Goal: Contribute content: Contribute content

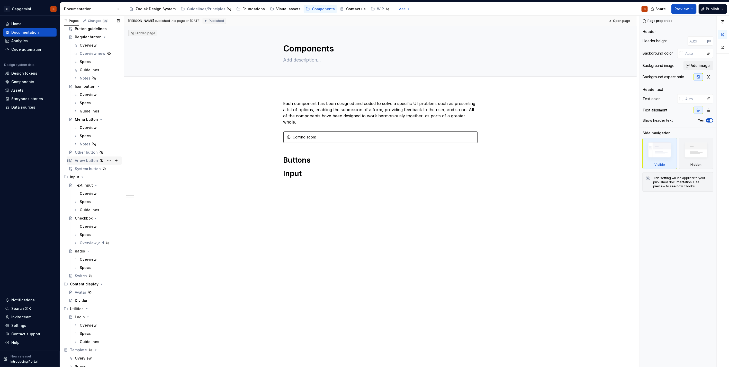
scroll to position [3, 0]
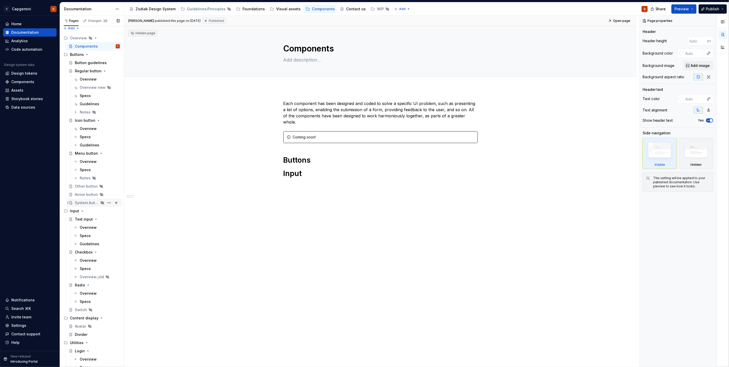
click at [89, 184] on div "System button" at bounding box center [87, 202] width 24 height 5
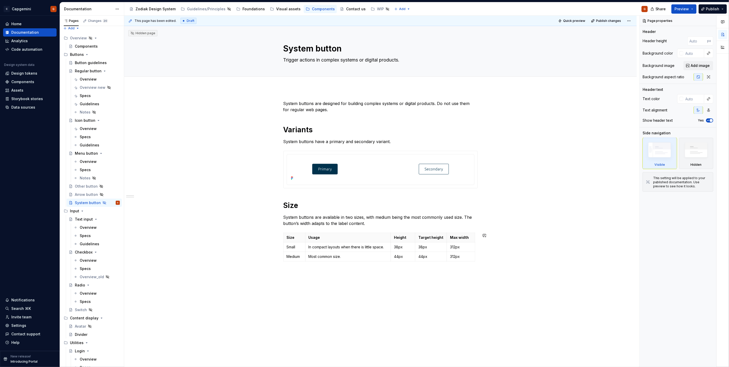
click at [313, 184] on div "System buttons are designed for building complex systems or digital products. D…" at bounding box center [380, 234] width 513 height 292
type textarea "*"
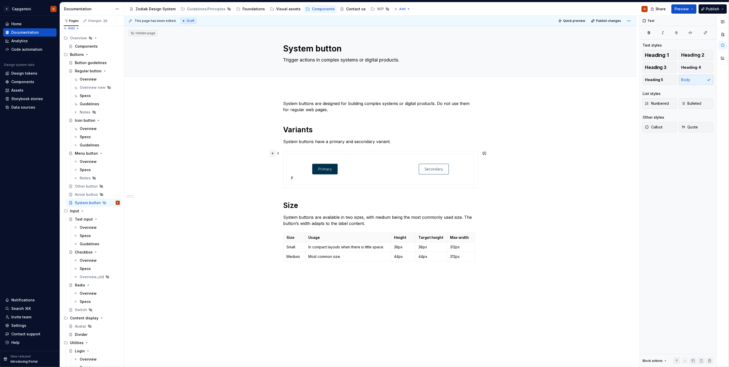
click at [272, 155] on button "button" at bounding box center [272, 153] width 7 height 7
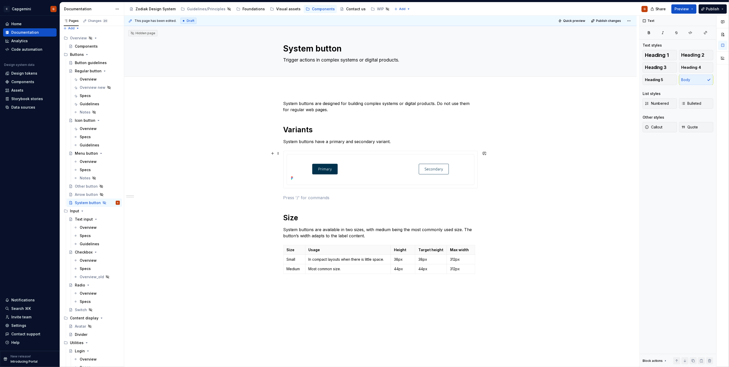
click at [297, 184] on p at bounding box center [380, 197] width 194 height 6
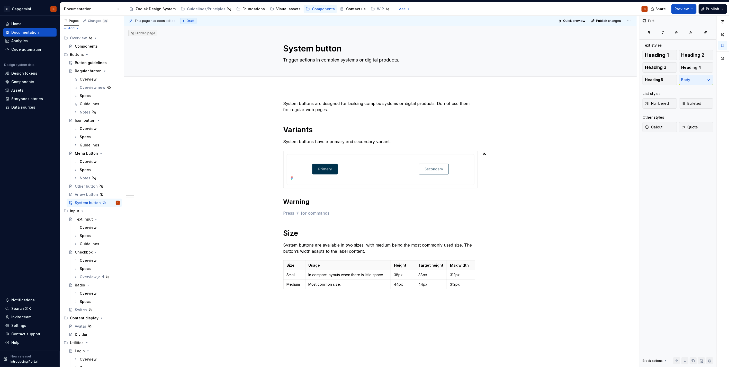
click at [298, 184] on div "System buttons are designed for building complex systems or digital products. D…" at bounding box center [380, 201] width 194 height 203
click at [296, 184] on h2 "Warning" at bounding box center [380, 202] width 194 height 8
click at [351, 184] on p at bounding box center [380, 213] width 194 height 6
click at [293, 184] on h2 "Warning" at bounding box center [380, 202] width 194 height 8
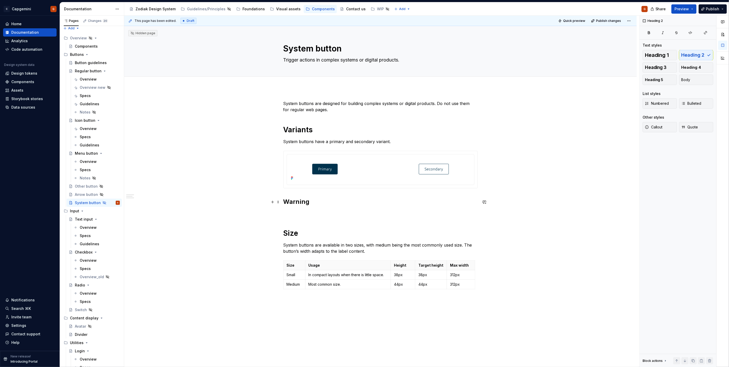
click at [293, 184] on h2 "Warning" at bounding box center [380, 202] width 194 height 8
click at [363, 53] on span "Heading 1" at bounding box center [657, 54] width 24 height 5
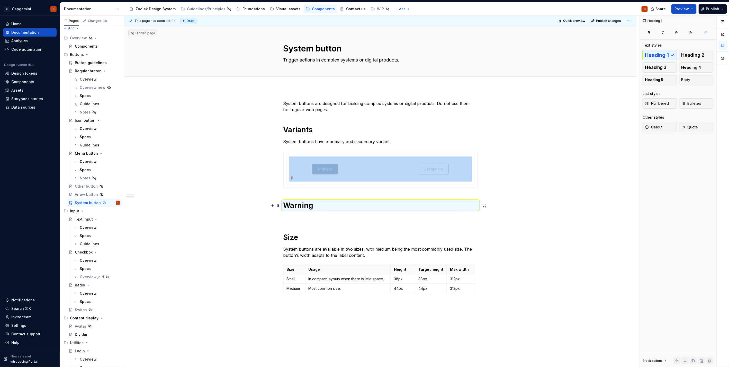
click at [336, 184] on p at bounding box center [380, 217] width 194 height 6
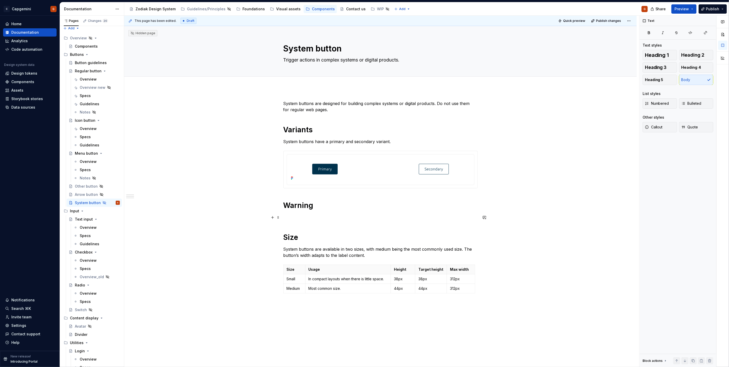
click at [316, 184] on p at bounding box center [380, 217] width 194 height 6
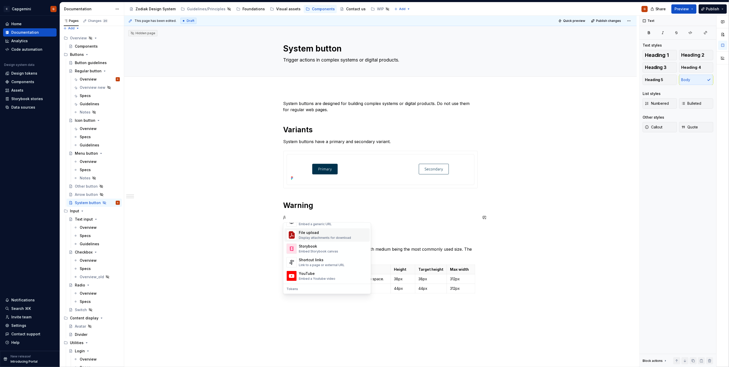
click at [296, 184] on p "/i" at bounding box center [380, 217] width 194 height 6
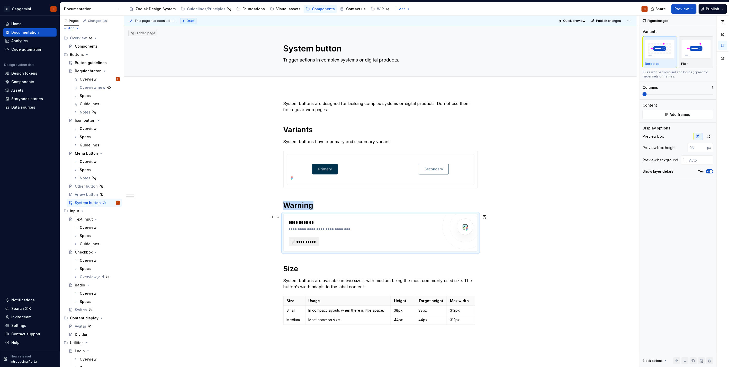
click at [297, 184] on span "**********" at bounding box center [306, 241] width 20 height 5
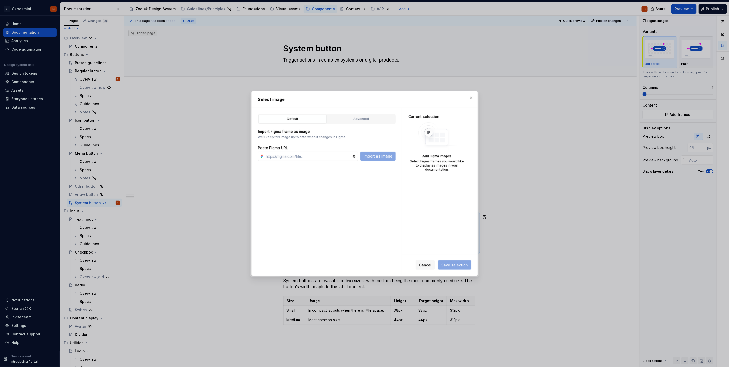
click at [363, 113] on div "Default Advanced Import Figma frame as image We’ll keep this image up to date w…" at bounding box center [327, 192] width 150 height 168
click at [363, 117] on div "Advanced" at bounding box center [361, 118] width 65 height 5
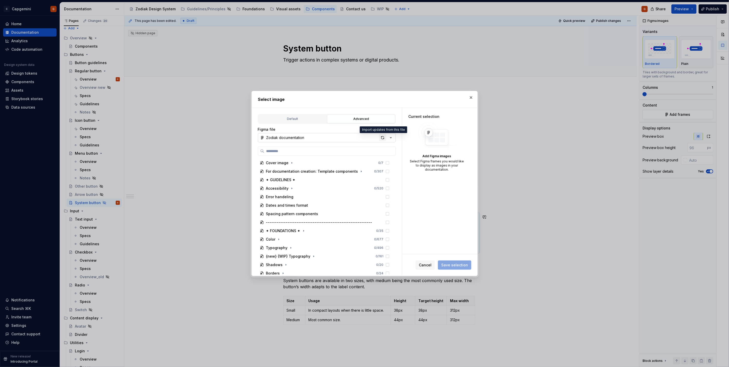
click at [363, 136] on div "button" at bounding box center [382, 137] width 7 height 7
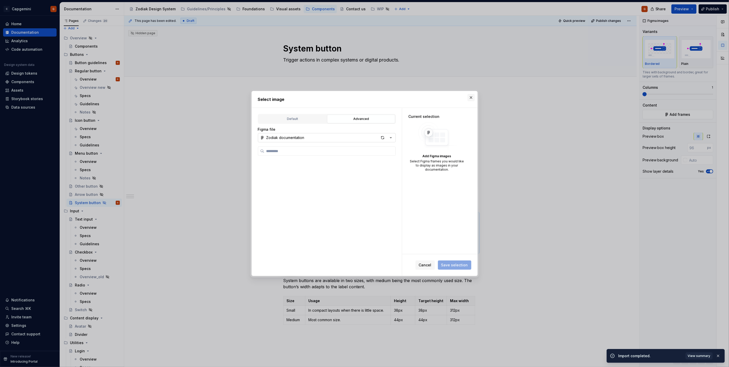
type textarea "*"
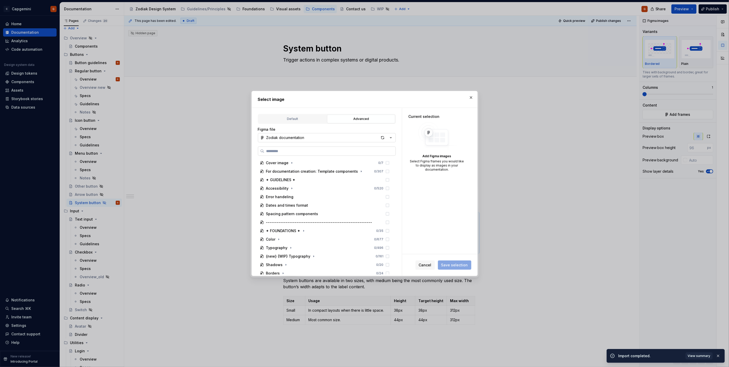
click at [309, 153] on input "search" at bounding box center [329, 150] width 131 height 5
type input "*"
type textarea "*"
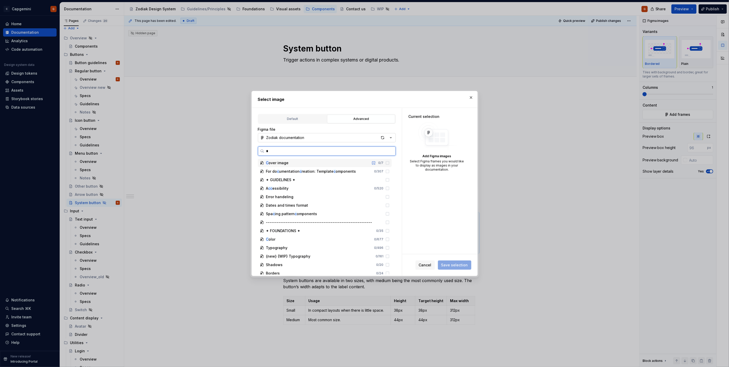
type input "**"
type textarea "*"
type input "*"
type input "********"
type textarea "*"
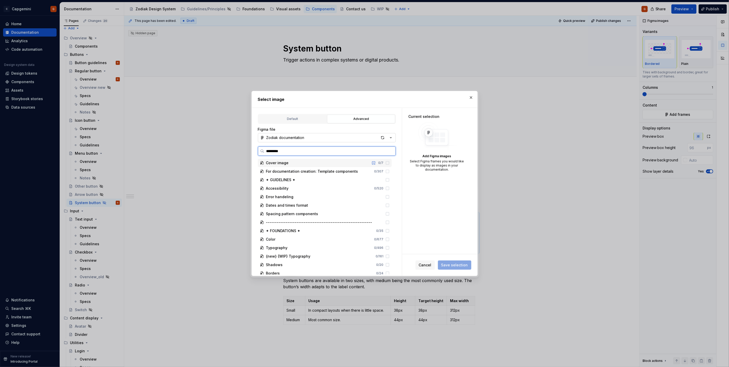
type input "**********"
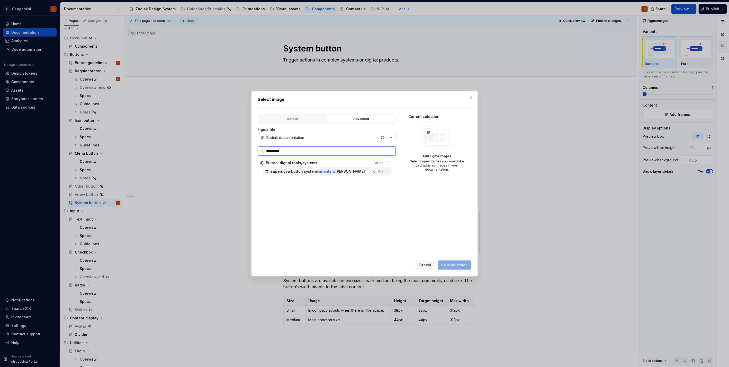
click at [312, 172] on div "supernova button system variants w arning" at bounding box center [318, 171] width 94 height 5
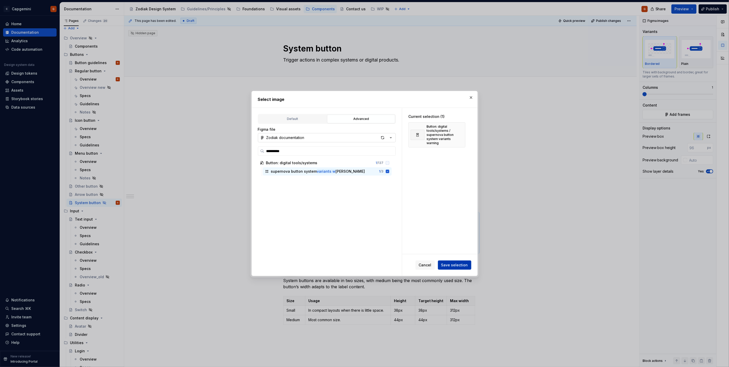
click at [363, 184] on span "Save selection" at bounding box center [454, 264] width 27 height 5
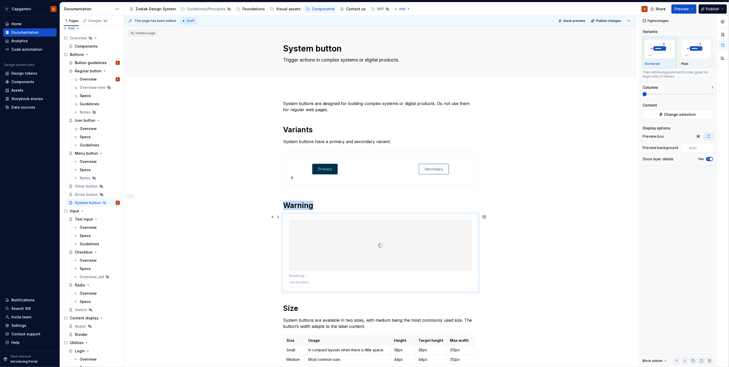
click at [319, 184] on h1 "Warning" at bounding box center [380, 205] width 194 height 9
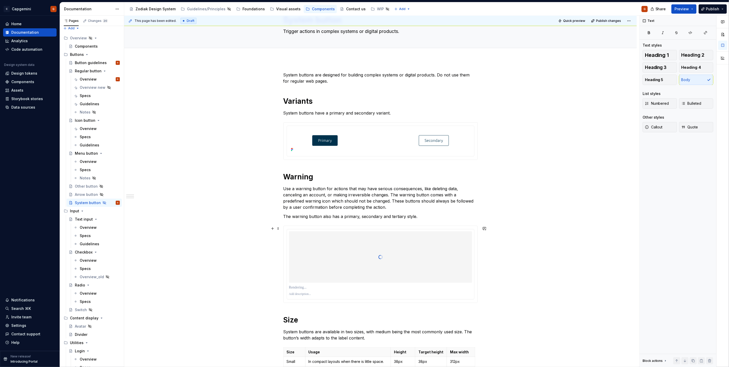
scroll to position [57, 0]
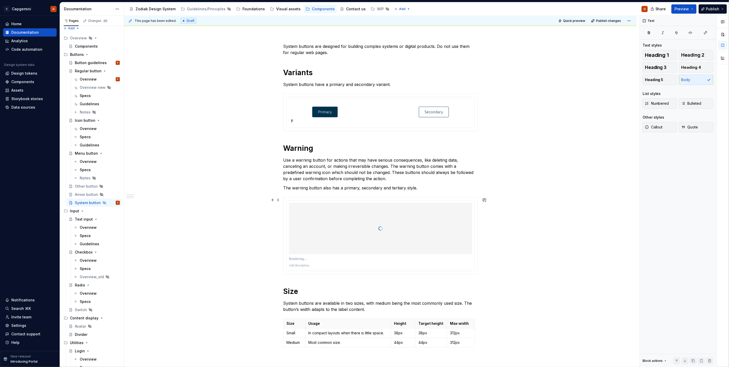
click at [354, 184] on div at bounding box center [380, 228] width 183 height 51
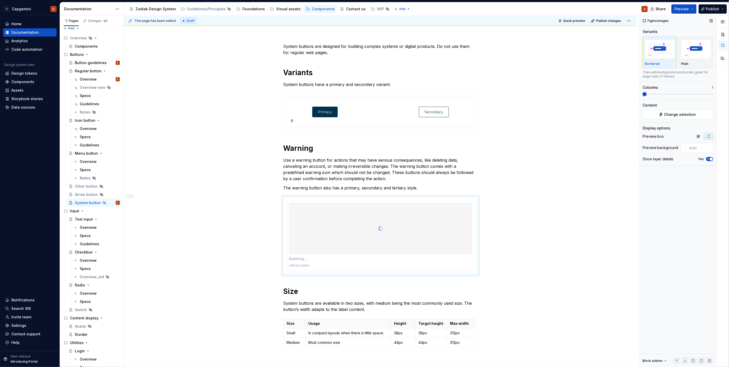
click at [363, 160] on icon "button" at bounding box center [708, 158] width 4 height 3
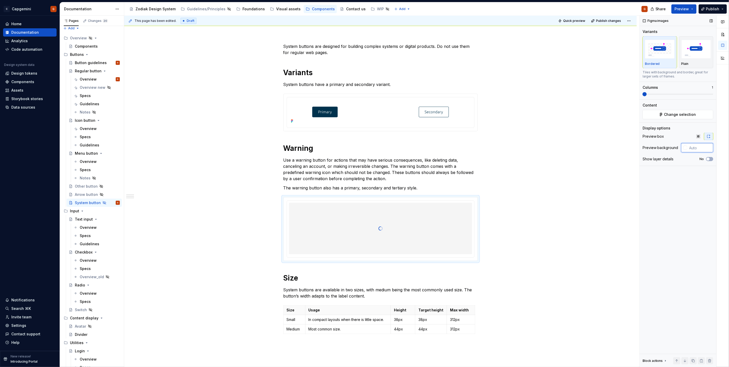
click at [363, 145] on input "text" at bounding box center [700, 147] width 26 height 9
type input "ffffff"
type button "on"
type input "#FFFFFF"
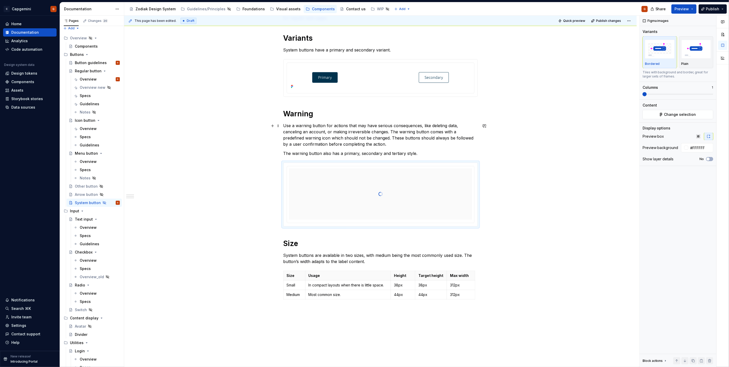
scroll to position [114, 0]
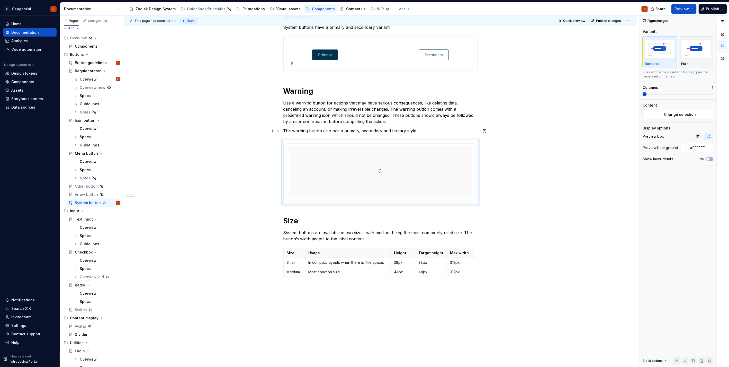
click at [360, 129] on p "The warning button also has a primary, secondary and tertiary style." at bounding box center [380, 131] width 194 height 6
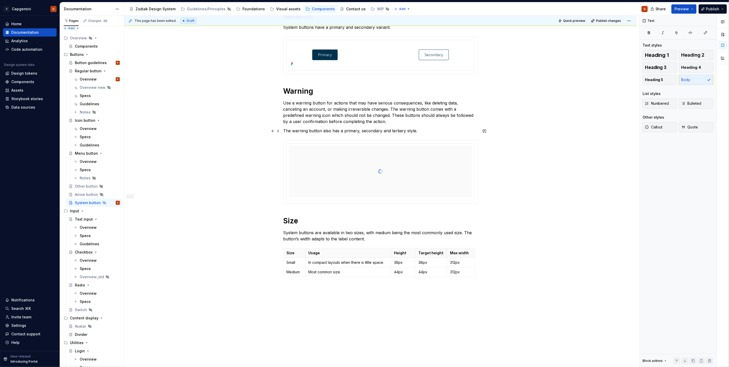
click at [356, 131] on p "The warning button also has a primary, secondary and tertiary style." at bounding box center [380, 131] width 194 height 6
drag, startPoint x: 425, startPoint y: 130, endPoint x: 389, endPoint y: 130, distance: 36.0
click at [363, 130] on p "The warning button also has a primary and secondary and tertiary style." at bounding box center [380, 131] width 194 height 6
click at [363, 130] on p "The warning button also has a primary and secondary style." at bounding box center [380, 131] width 194 height 6
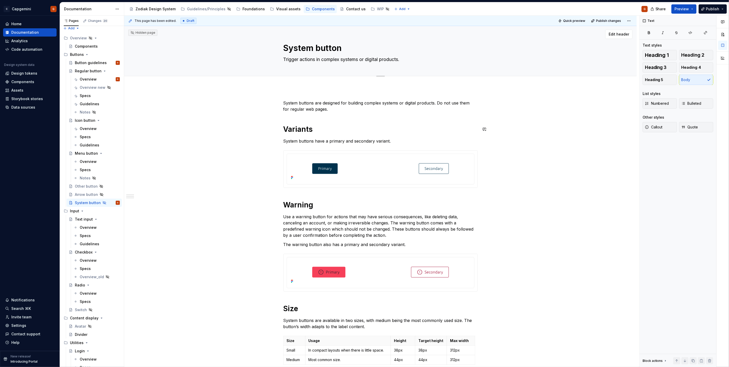
scroll to position [0, 0]
click at [363, 21] on span "Quick preview" at bounding box center [574, 21] width 22 height 4
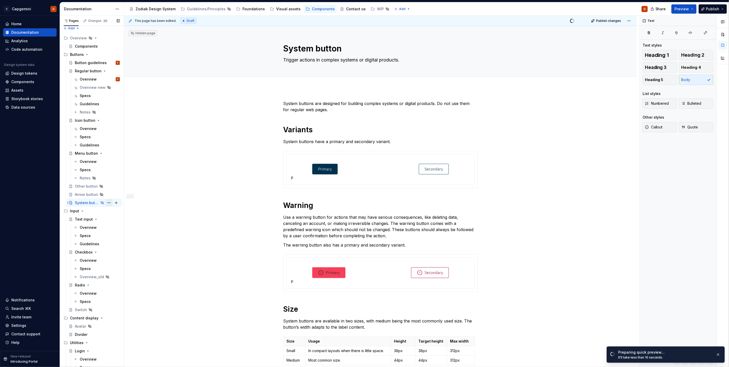
click at [105, 184] on button "Page tree" at bounding box center [108, 202] width 7 height 7
click at [117, 184] on div "Show page" at bounding box center [137, 238] width 50 height 5
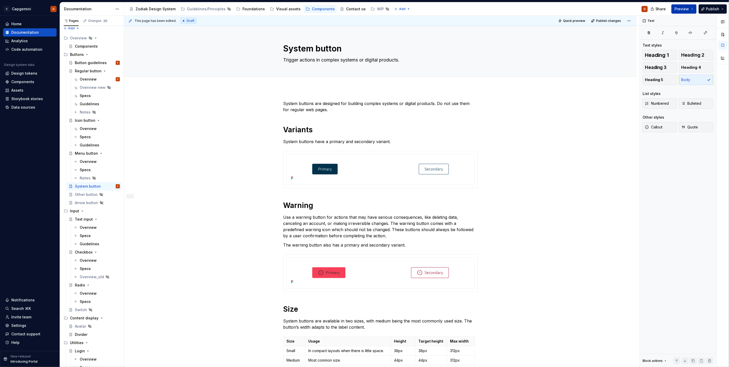
click at [363, 10] on span "Preview" at bounding box center [682, 8] width 14 height 5
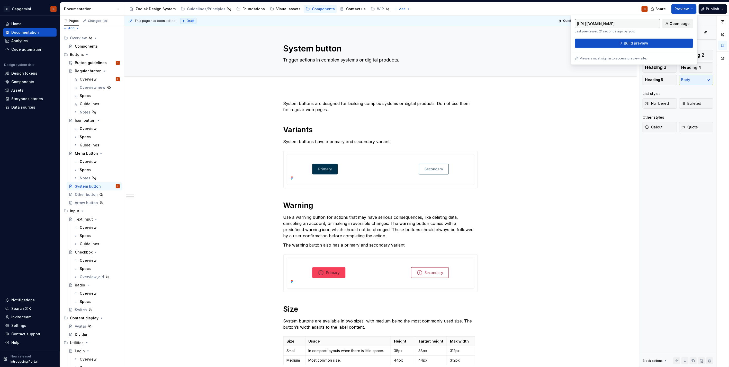
drag, startPoint x: 682, startPoint y: 10, endPoint x: 676, endPoint y: 26, distance: 17.1
click at [363, 26] on span "Open page" at bounding box center [680, 23] width 20 height 5
click at [94, 184] on div "Arrow button" at bounding box center [86, 202] width 23 height 5
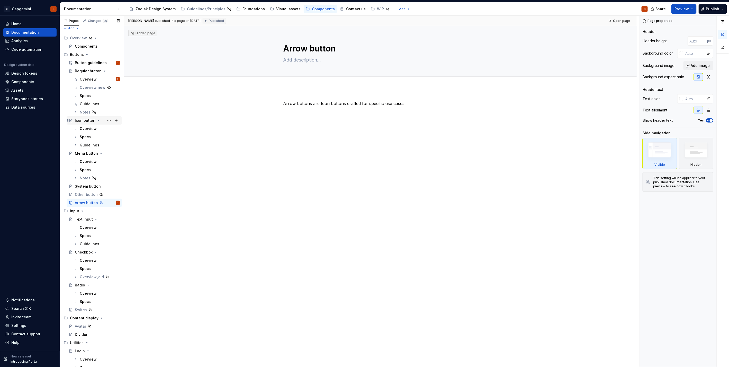
click at [83, 121] on div "Icon button" at bounding box center [85, 120] width 21 height 5
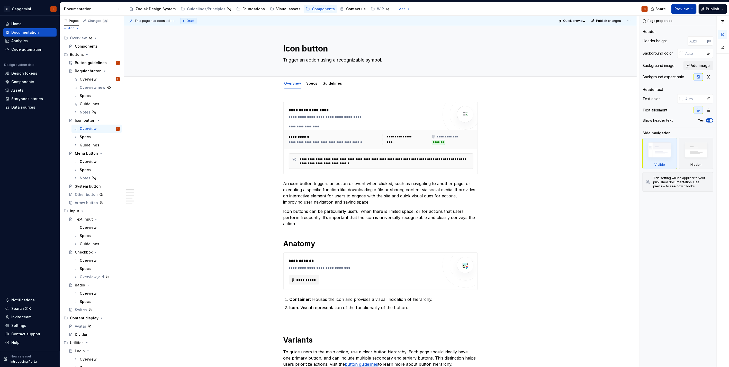
click at [363, 6] on span "Preview" at bounding box center [682, 8] width 14 height 5
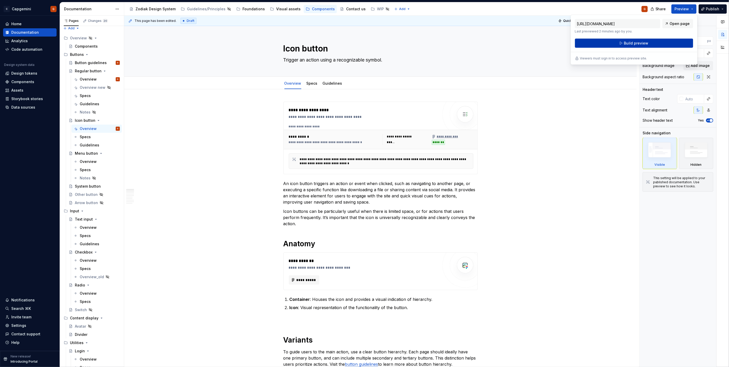
click at [363, 42] on span "Build preview" at bounding box center [636, 43] width 24 height 5
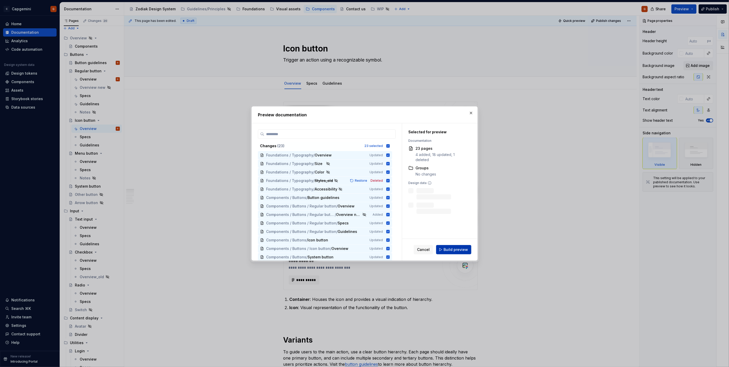
click at [363, 184] on button "Build preview" at bounding box center [453, 249] width 35 height 9
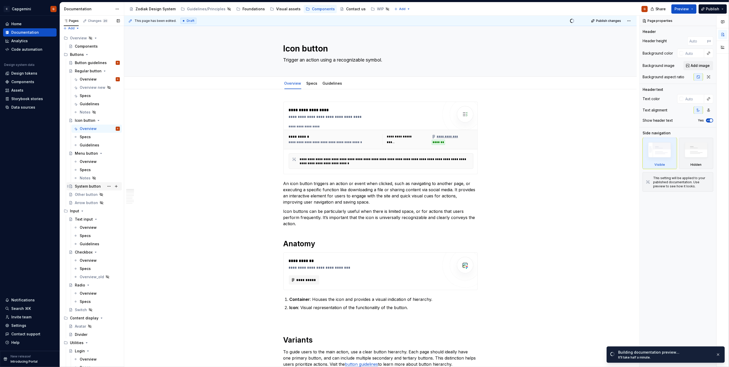
click at [84, 184] on div "System button" at bounding box center [88, 186] width 26 height 5
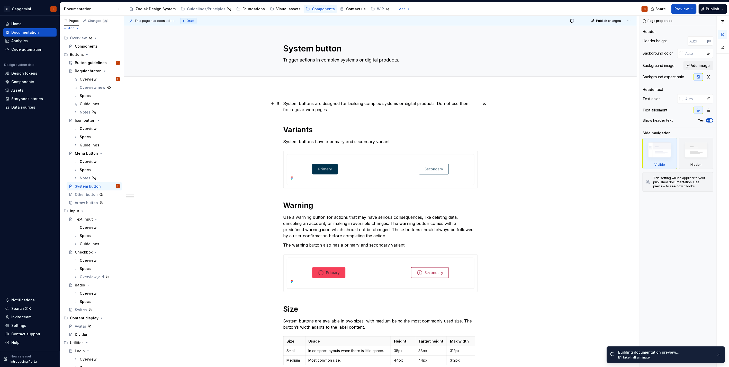
type textarea "*"
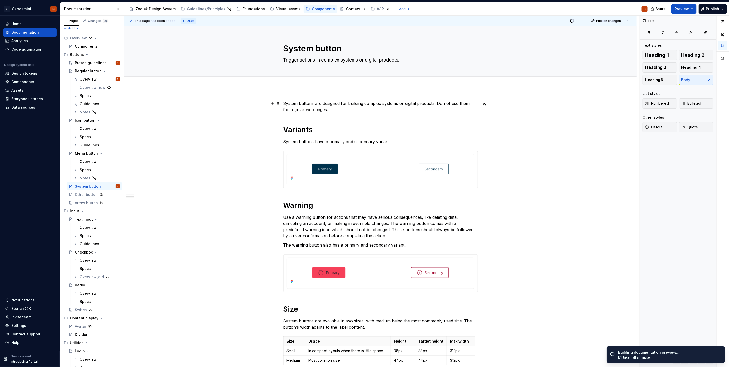
click at [285, 103] on p "System buttons are designed for building complex systems or digital products. D…" at bounding box center [380, 106] width 194 height 12
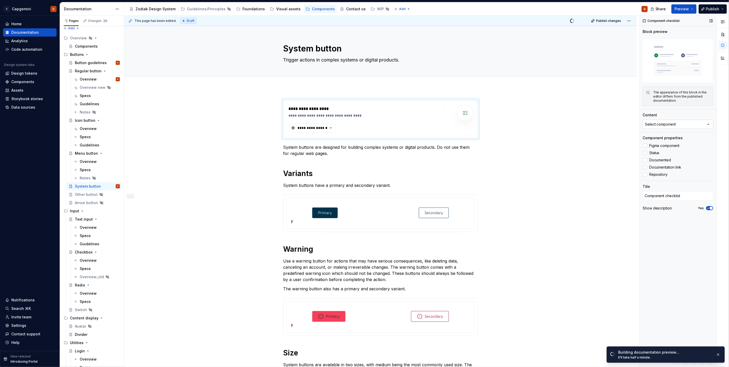
click at [363, 123] on div "Select component" at bounding box center [660, 124] width 31 height 5
click at [363, 184] on div "Button system" at bounding box center [659, 238] width 26 height 5
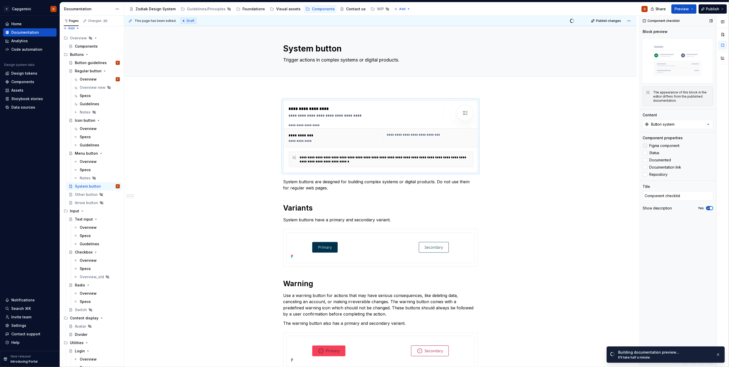
click at [363, 144] on span "Figma component" at bounding box center [664, 146] width 30 height 4
click at [363, 151] on span "Status" at bounding box center [654, 153] width 10 height 4
click at [363, 184] on span "button" at bounding box center [711, 208] width 3 height 3
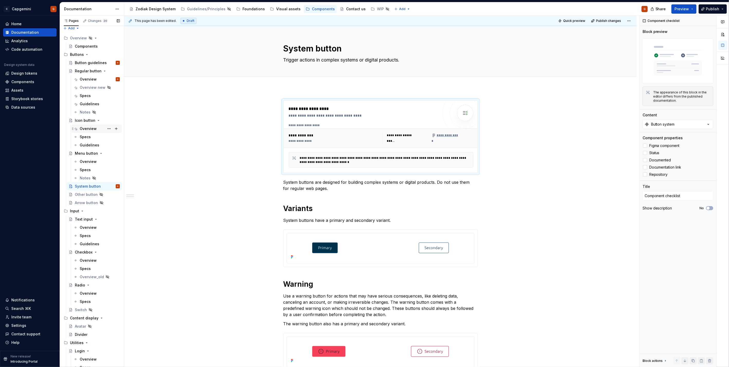
click at [86, 131] on div "Overview" at bounding box center [100, 128] width 40 height 7
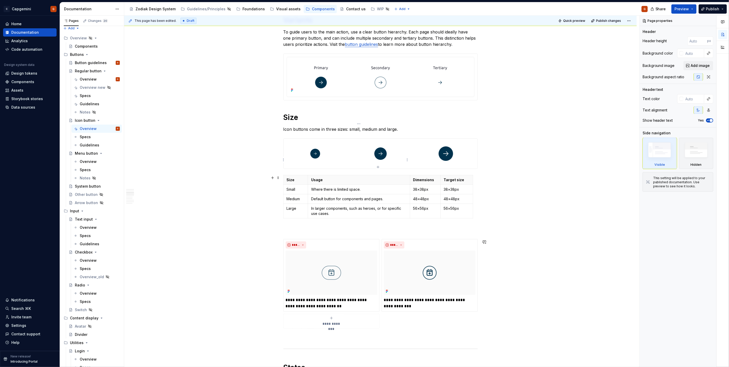
scroll to position [304, 0]
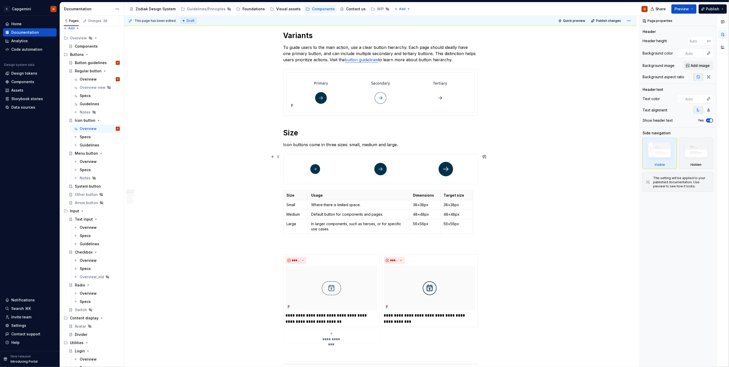
click at [363, 170] on div "**********" at bounding box center [380, 362] width 513 height 1155
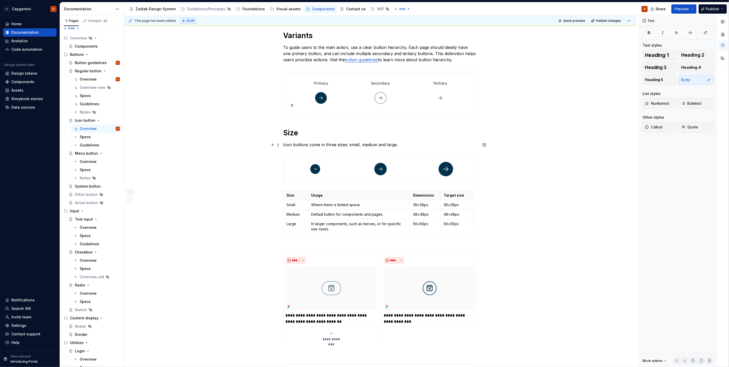
click at [287, 147] on p "Icon buttons come in three sizes: small, medium and large." at bounding box center [380, 144] width 194 height 6
click at [272, 145] on button "button" at bounding box center [272, 144] width 7 height 7
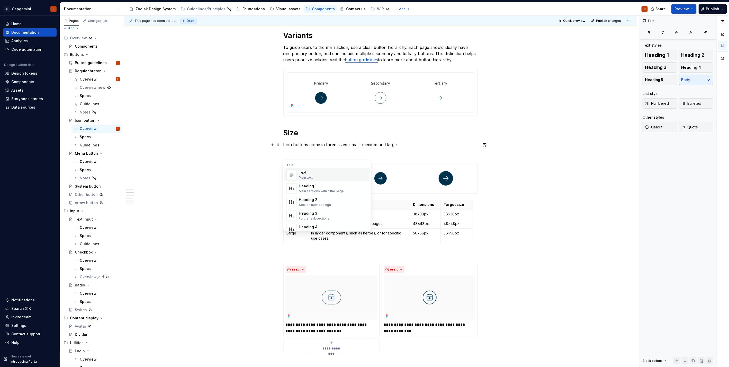
type textarea "*"
click at [310, 151] on p at bounding box center [380, 154] width 194 height 6
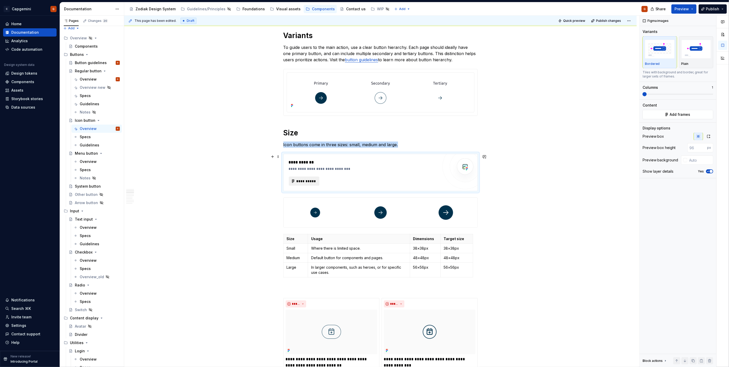
click at [315, 179] on span "**********" at bounding box center [306, 180] width 20 height 5
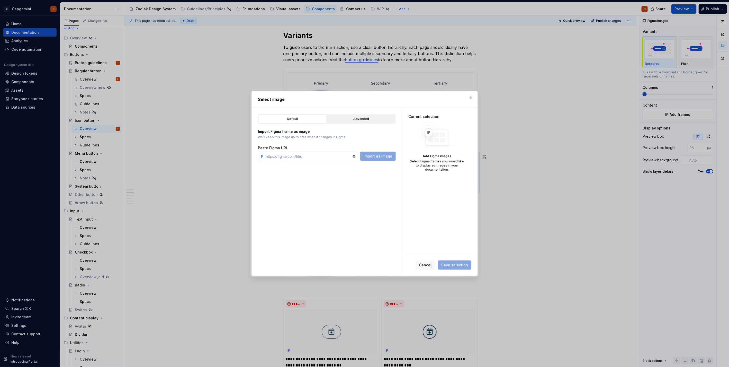
click at [340, 118] on div "Advanced" at bounding box center [361, 118] width 65 height 5
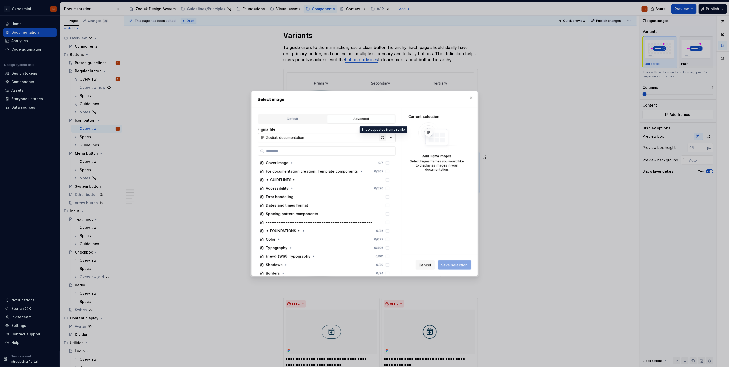
click at [363, 137] on div "button" at bounding box center [382, 137] width 7 height 7
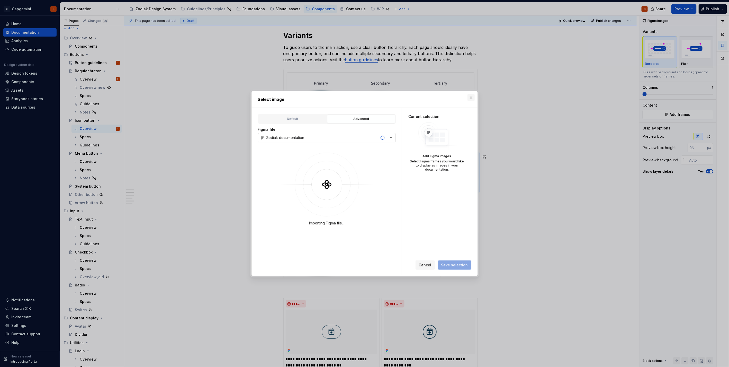
click at [363, 98] on button "button" at bounding box center [471, 97] width 7 height 7
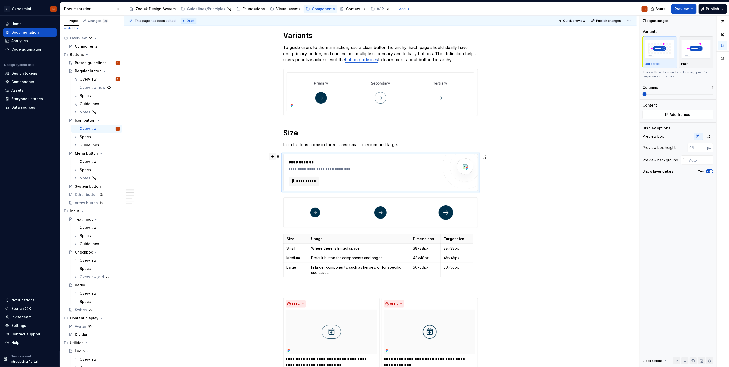
click at [273, 157] on button "button" at bounding box center [272, 156] width 7 height 7
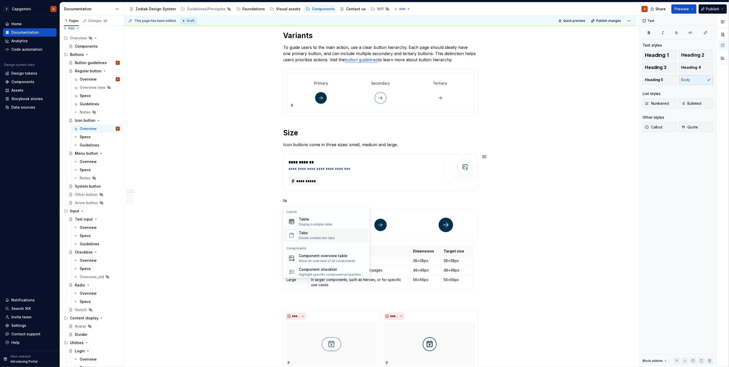
click at [312, 184] on div "Divide content into tabs" at bounding box center [317, 238] width 36 height 4
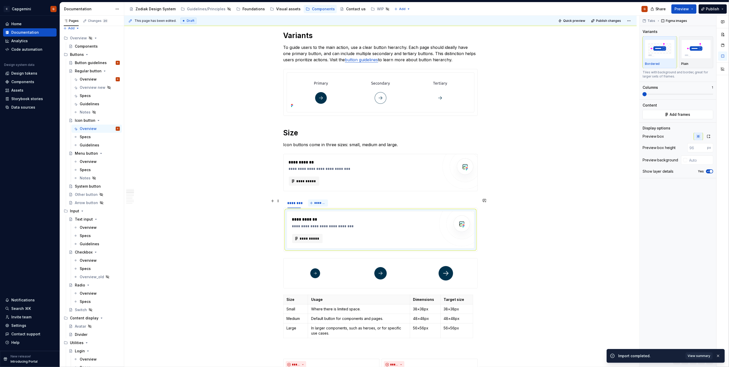
click at [313, 184] on button "*******" at bounding box center [318, 202] width 20 height 7
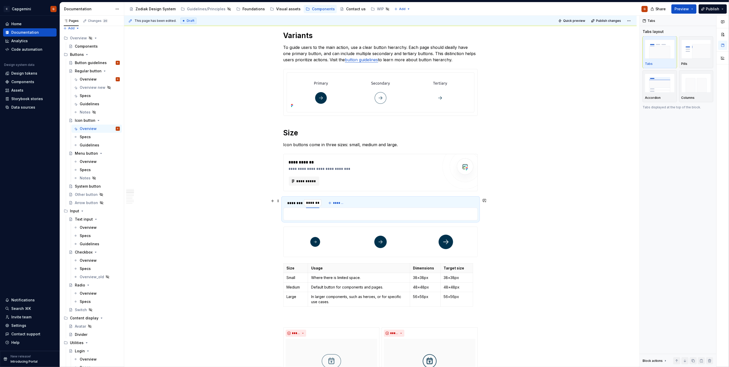
type textarea "*"
type input "**********"
click at [295, 184] on div "********" at bounding box center [294, 202] width 13 height 5
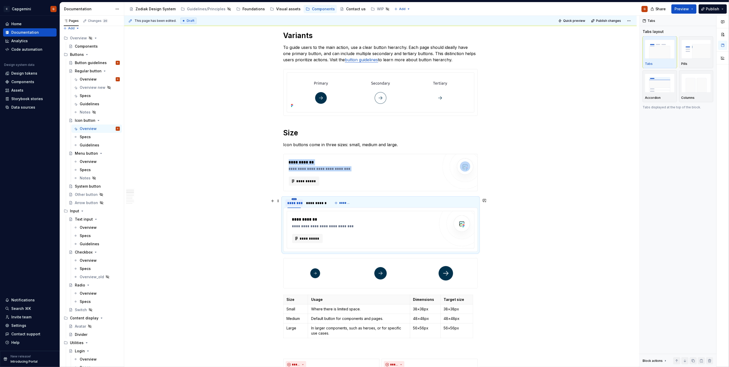
click at [294, 184] on html "C Capgemini G Home Documentation Analytics Code automation Design system data D…" at bounding box center [364, 183] width 729 height 367
click at [302, 184] on div "Edit name" at bounding box center [317, 206] width 33 height 5
type input "*****"
click at [317, 184] on span "**********" at bounding box center [310, 238] width 20 height 5
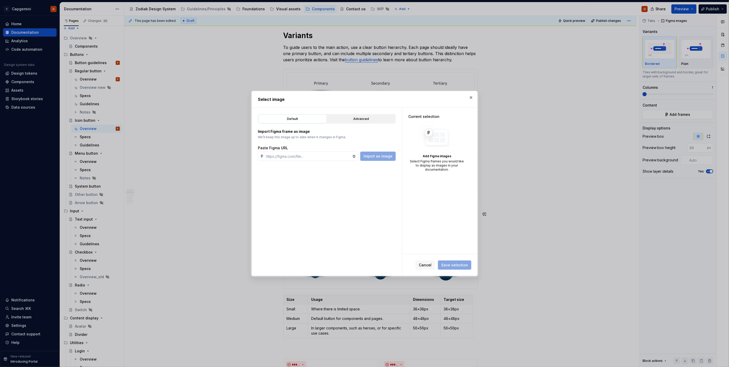
click at [342, 117] on div "Advanced" at bounding box center [361, 118] width 65 height 5
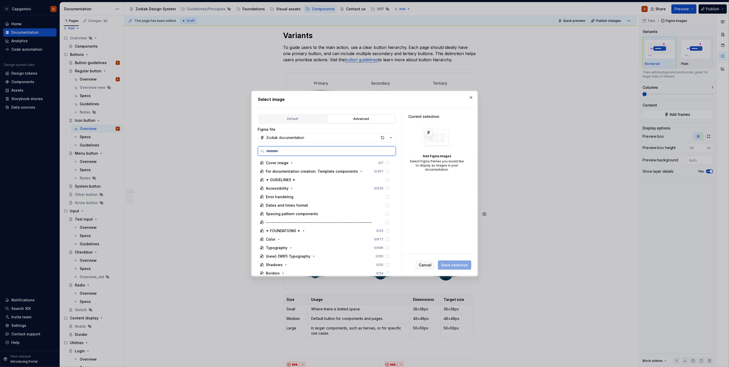
click at [300, 148] on input "search" at bounding box center [329, 150] width 131 height 5
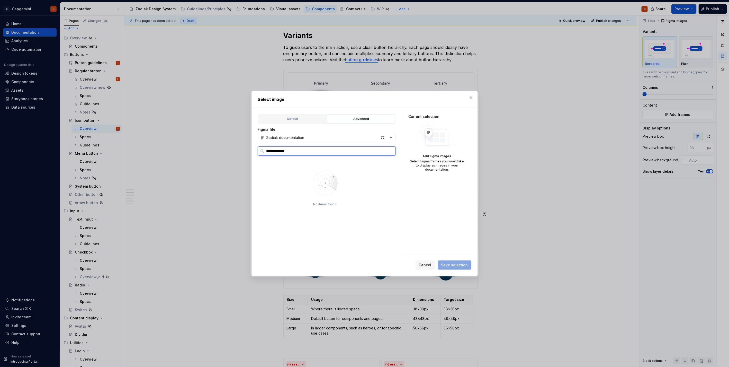
drag, startPoint x: 330, startPoint y: 151, endPoint x: 184, endPoint y: 150, distance: 146.1
click at [184, 150] on div "**********" at bounding box center [364, 183] width 729 height 367
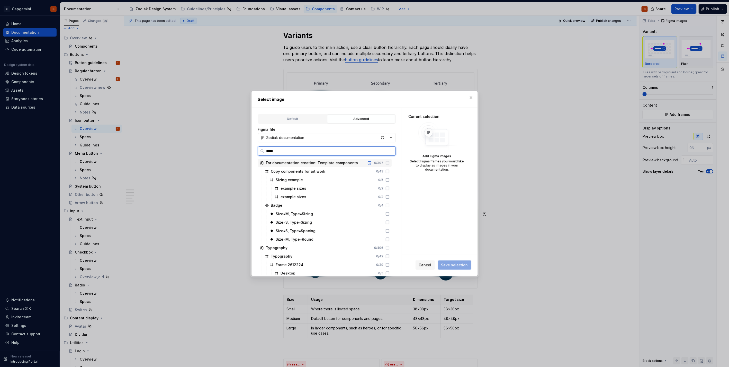
type input "******"
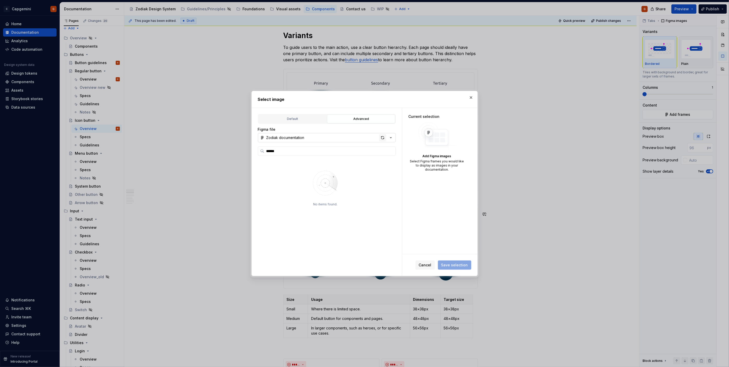
click at [363, 138] on div "button" at bounding box center [382, 137] width 7 height 7
click at [363, 96] on button "button" at bounding box center [471, 97] width 7 height 7
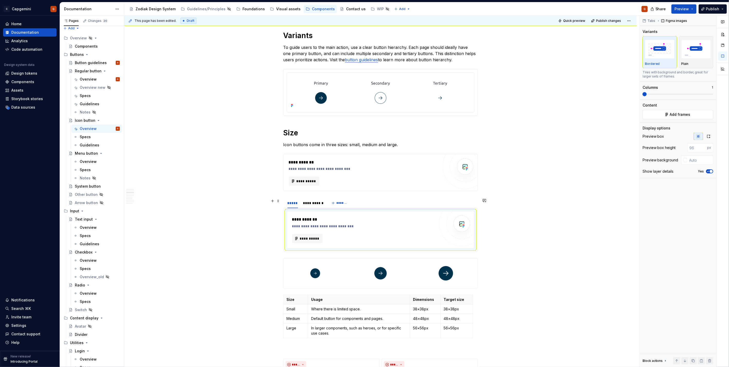
scroll to position [361, 0]
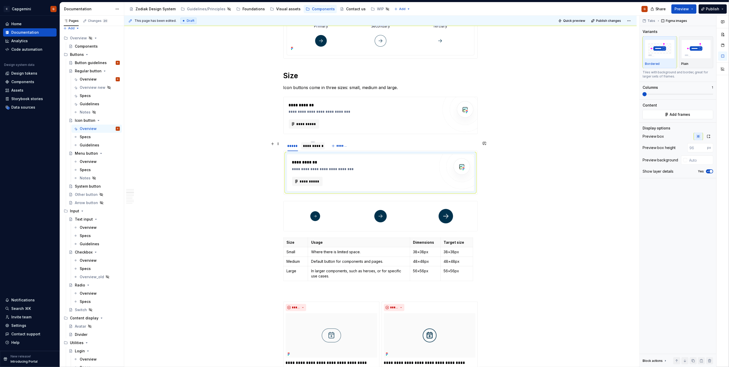
click at [312, 146] on div "**********" at bounding box center [313, 145] width 20 height 5
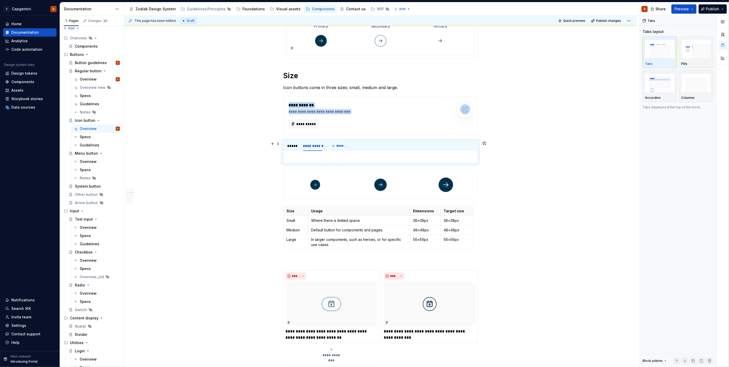
click at [310, 155] on p at bounding box center [381, 157] width 188 height 6
click at [343, 160] on div "**********" at bounding box center [380, 156] width 194 height 13
click at [324, 157] on p at bounding box center [381, 157] width 188 height 6
click at [298, 160] on p at bounding box center [381, 157] width 188 height 6
click at [297, 158] on p at bounding box center [381, 157] width 188 height 6
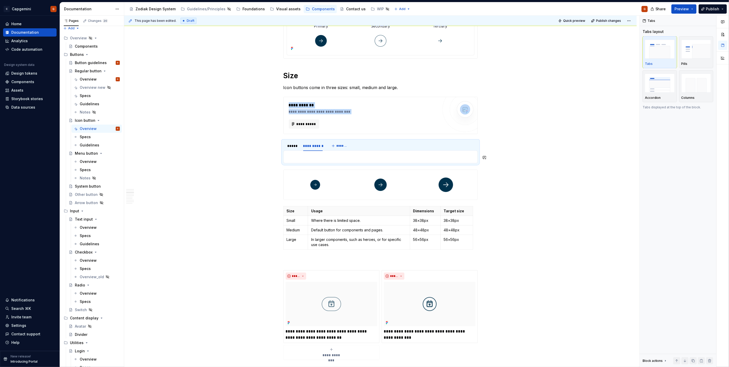
click at [297, 158] on p at bounding box center [381, 157] width 188 height 6
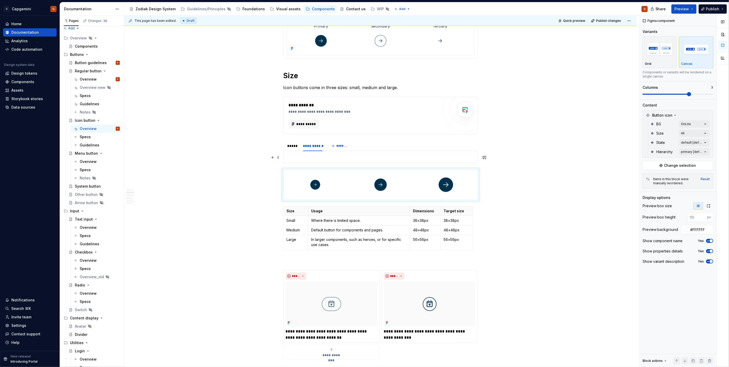
click at [289, 156] on p at bounding box center [381, 157] width 188 height 6
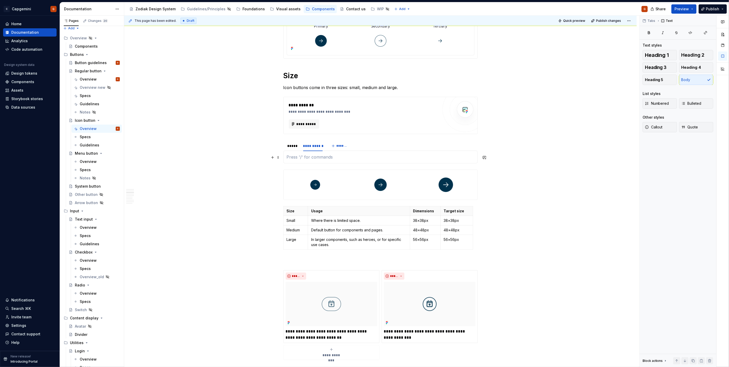
click at [302, 156] on p at bounding box center [381, 157] width 188 height 6
click at [293, 157] on p "Small" at bounding box center [381, 157] width 188 height 6
click at [324, 158] on p "Small" at bounding box center [381, 157] width 188 height 6
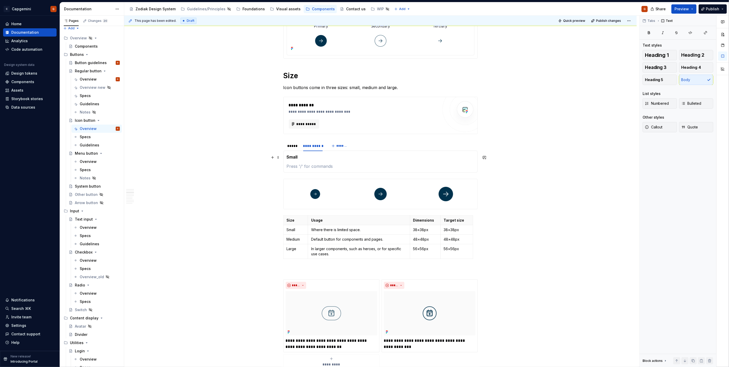
click at [350, 160] on p "Small" at bounding box center [381, 157] width 188 height 6
click at [348, 166] on p at bounding box center [381, 166] width 188 height 6
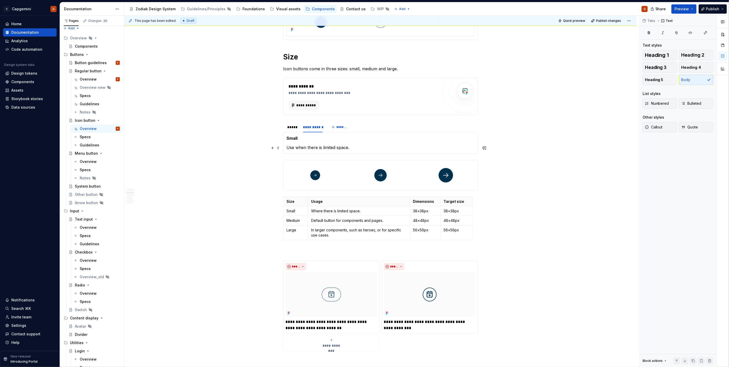
scroll to position [390, 0]
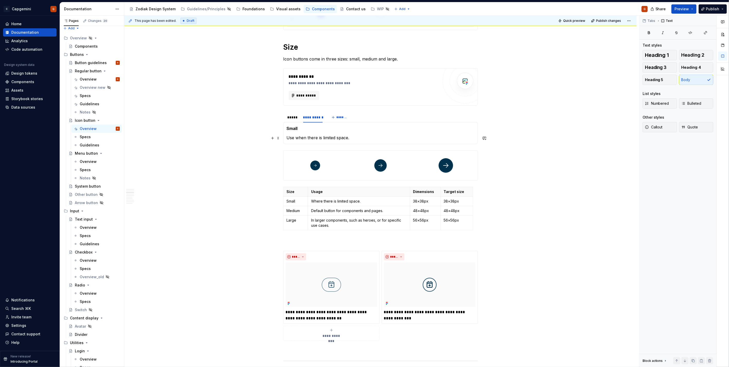
click at [363, 141] on div "**********" at bounding box center [380, 133] width 194 height 22
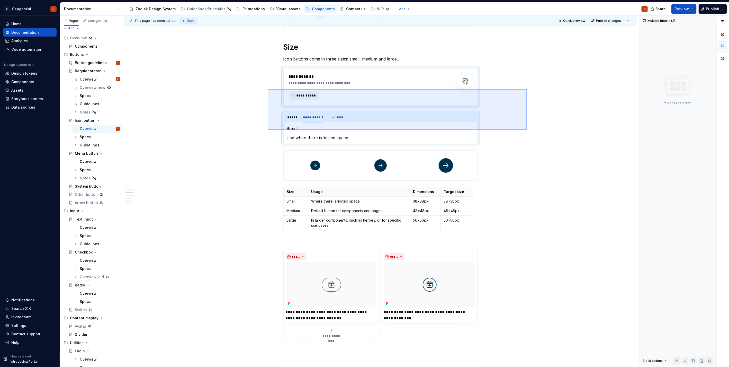
drag, startPoint x: 527, startPoint y: 130, endPoint x: 268, endPoint y: 89, distance: 262.2
click at [268, 89] on div "**********" at bounding box center [381, 191] width 515 height 351
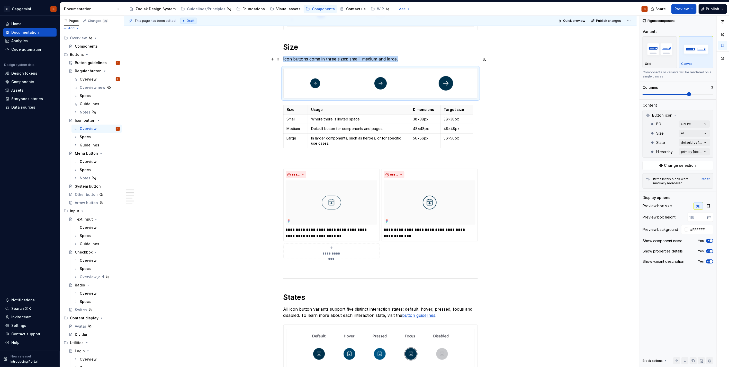
click at [363, 58] on p "Icon buttons come in three sizes: small, medium and large." at bounding box center [380, 59] width 194 height 6
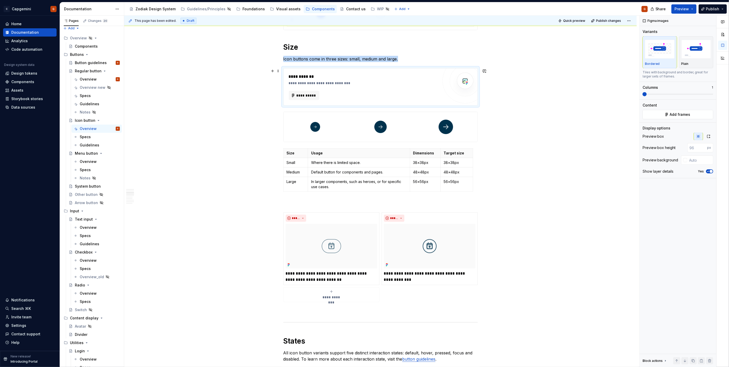
click at [288, 94] on div "**********" at bounding box center [381, 86] width 194 height 37
click at [304, 94] on span "**********" at bounding box center [306, 95] width 20 height 5
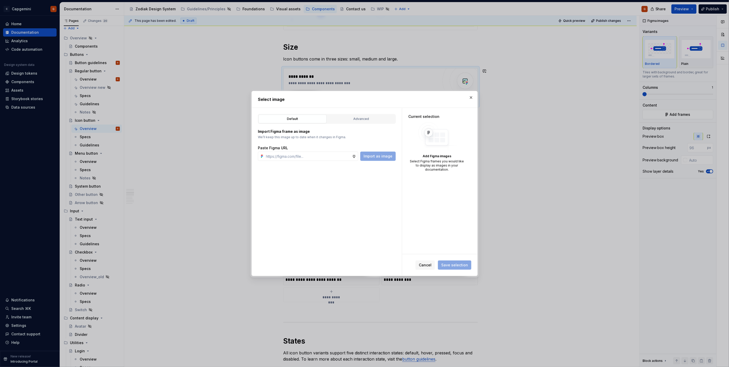
type textarea "*"
click at [357, 120] on div "Advanced" at bounding box center [361, 118] width 65 height 5
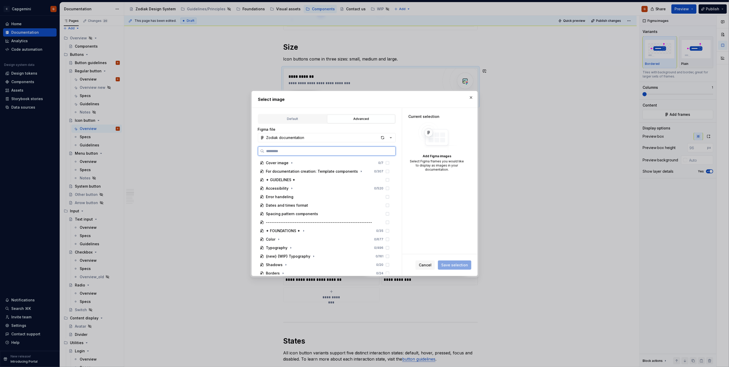
click at [310, 152] on input "search" at bounding box center [329, 150] width 131 height 5
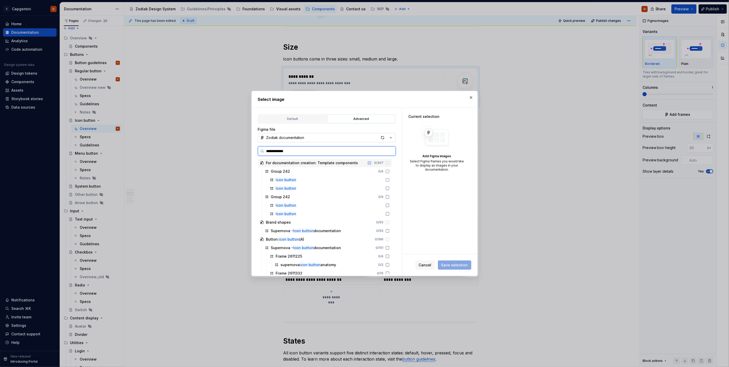
type input "**********"
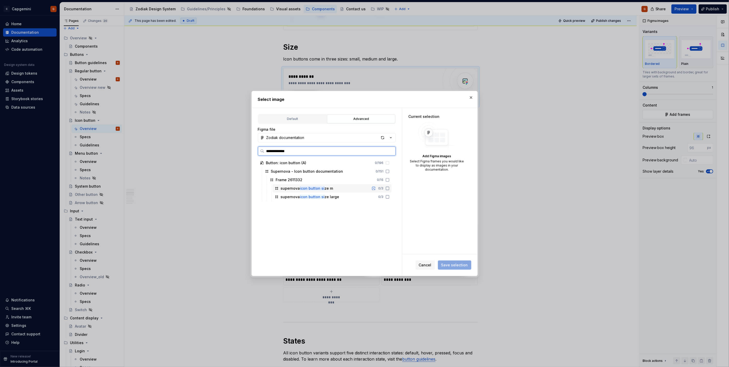
click at [363, 184] on icon at bounding box center [388, 188] width 4 height 4
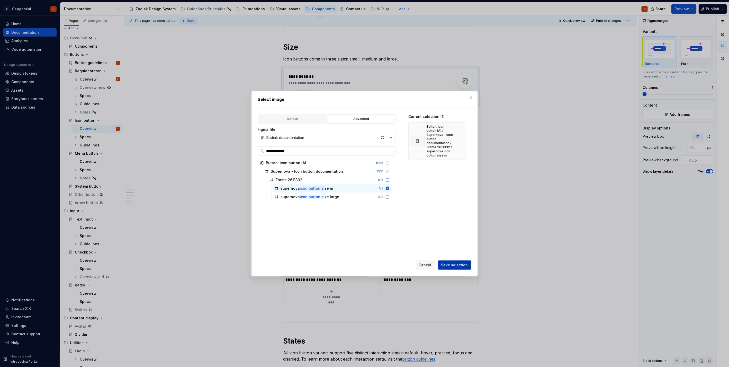
click at [363, 184] on span "Save selection" at bounding box center [454, 264] width 27 height 5
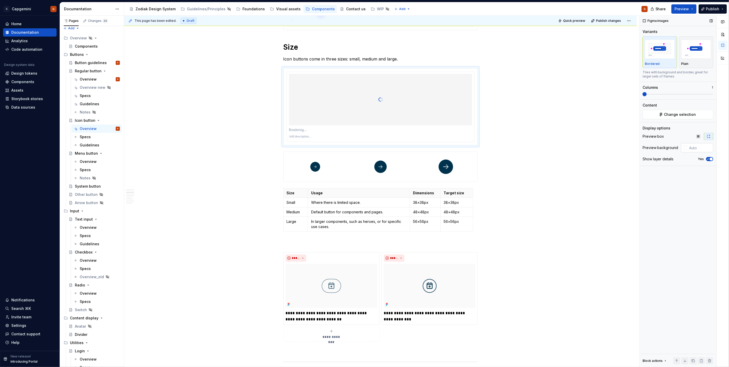
click at [363, 147] on input "text" at bounding box center [700, 147] width 26 height 9
type input "#FFFFFF"
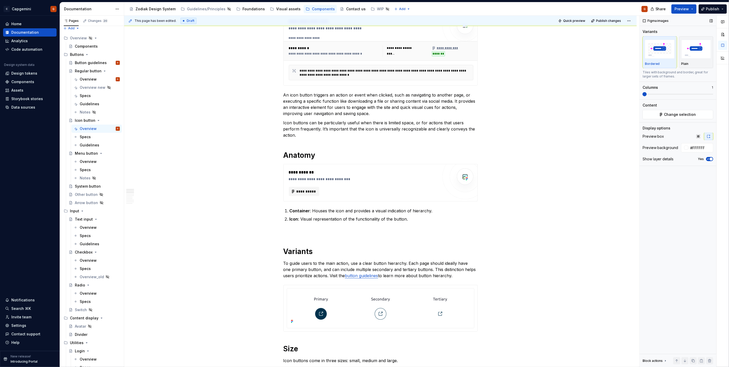
click at [363, 156] on div "Show layer details Yes" at bounding box center [678, 158] width 71 height 7
click at [363, 157] on div "Show layer details Yes" at bounding box center [678, 158] width 71 height 7
click at [363, 160] on icon "button" at bounding box center [708, 158] width 4 height 3
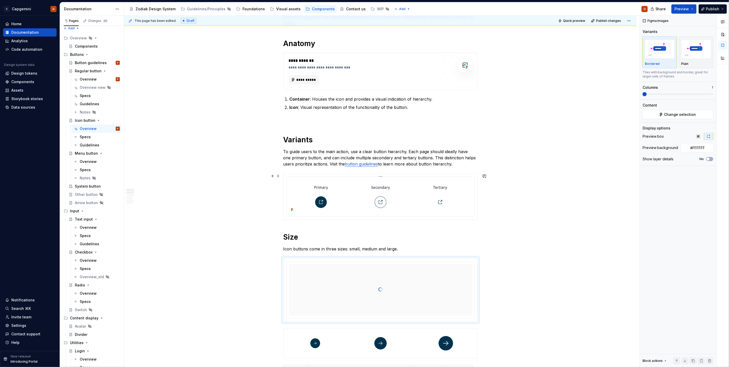
scroll to position [155, 0]
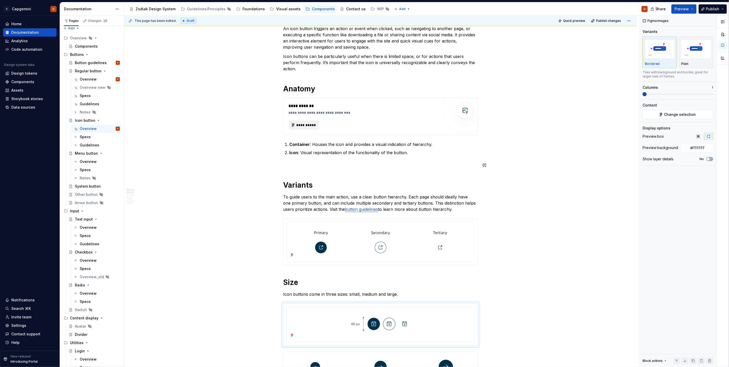
type textarea "*"
click at [315, 128] on button "**********" at bounding box center [304, 124] width 31 height 9
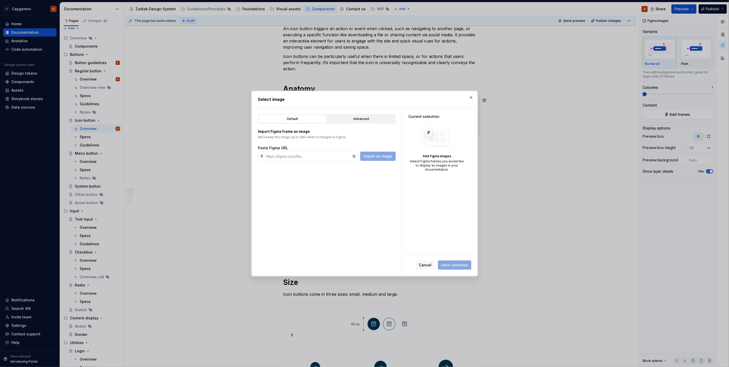
click at [357, 121] on div "Advanced" at bounding box center [361, 118] width 65 height 5
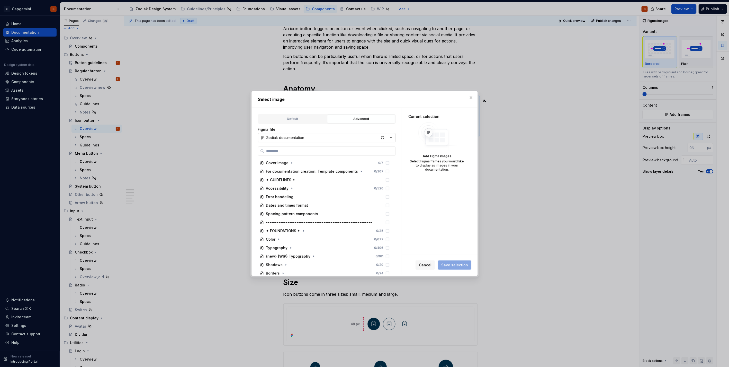
type textarea "*"
click at [301, 153] on input "search" at bounding box center [329, 150] width 131 height 5
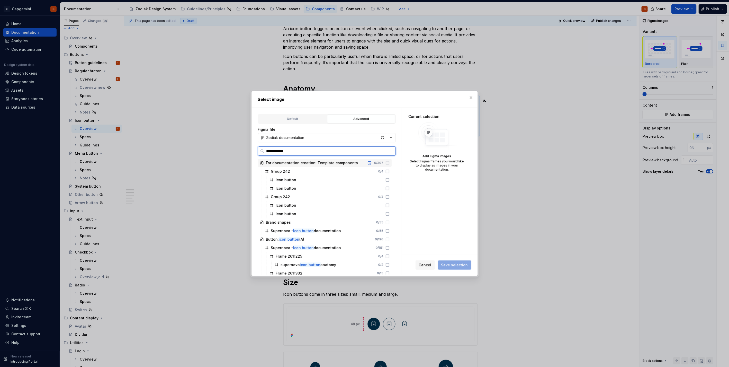
type input "**********"
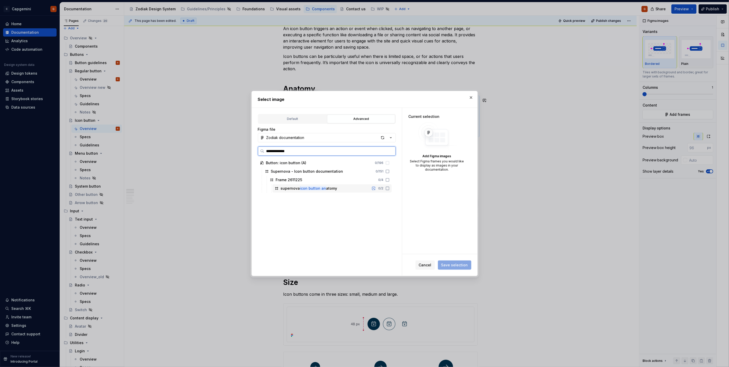
click at [331, 184] on div "supernova icon button an atomy" at bounding box center [309, 188] width 57 height 5
click at [363, 184] on span "Save selection" at bounding box center [454, 264] width 27 height 5
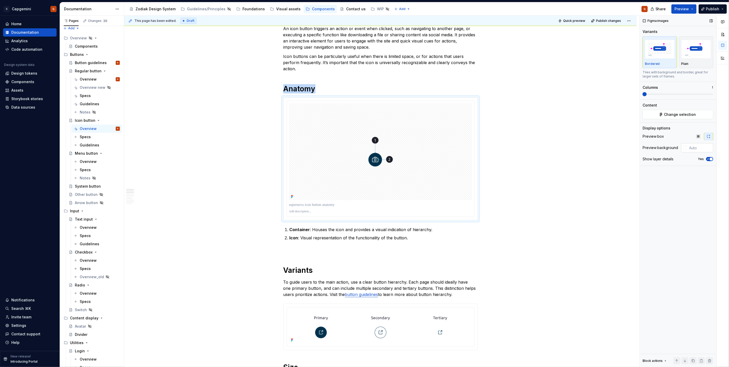
click at [363, 146] on input "text" at bounding box center [700, 147] width 26 height 9
type input "ffffff"
type button "on"
type input "#FFFFFF"
click at [363, 159] on icon "button" at bounding box center [708, 158] width 4 height 3
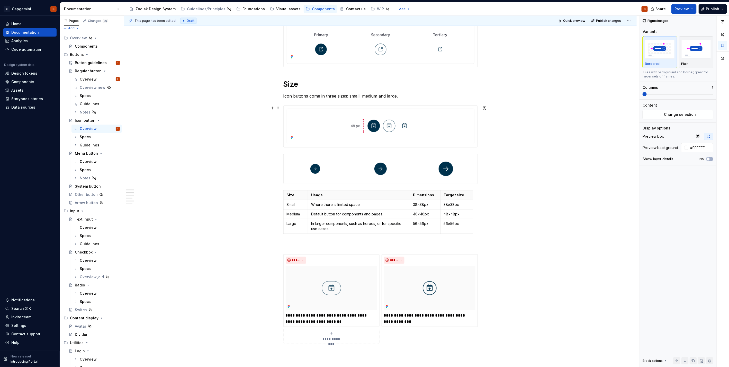
scroll to position [441, 0]
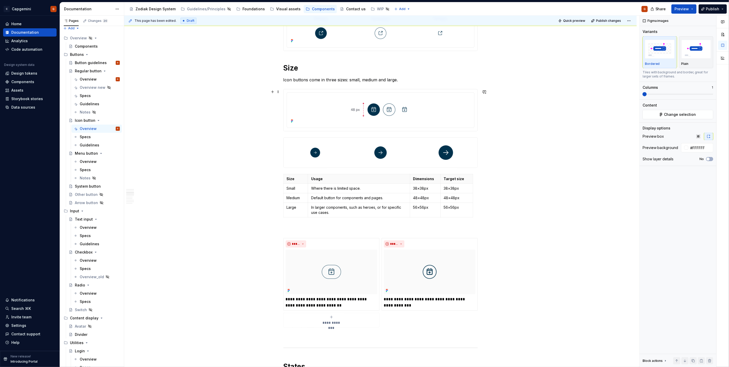
click at [312, 95] on div at bounding box center [380, 110] width 183 height 30
click at [363, 111] on button "Change selection" at bounding box center [678, 114] width 71 height 9
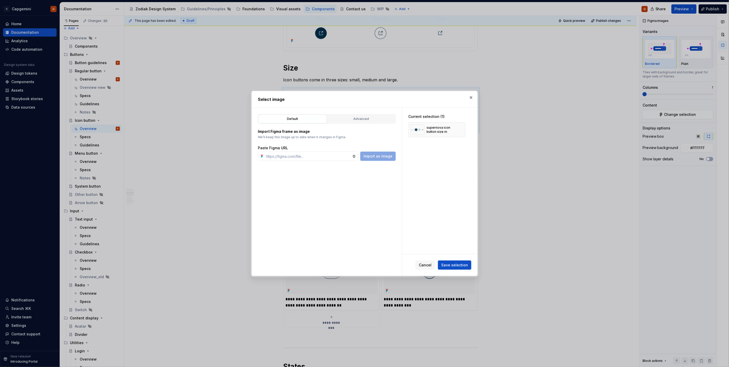
click at [363, 117] on div "Default Advanced Import Figma frame as image We’ll keep this image up to date w…" at bounding box center [327, 192] width 150 height 168
click at [363, 116] on div "Advanced" at bounding box center [361, 118] width 65 height 5
type textarea "*"
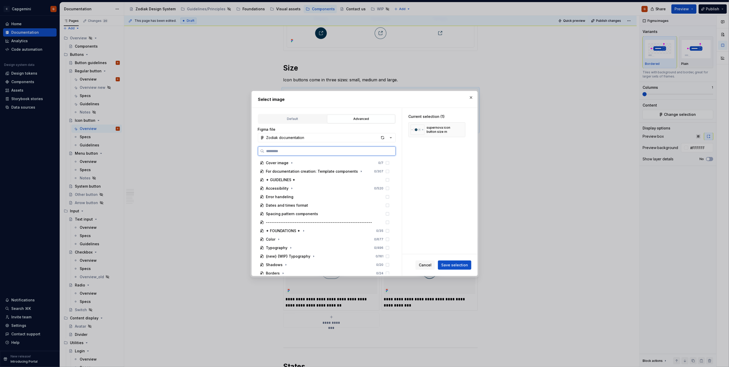
click at [313, 151] on input "search" at bounding box center [329, 150] width 131 height 5
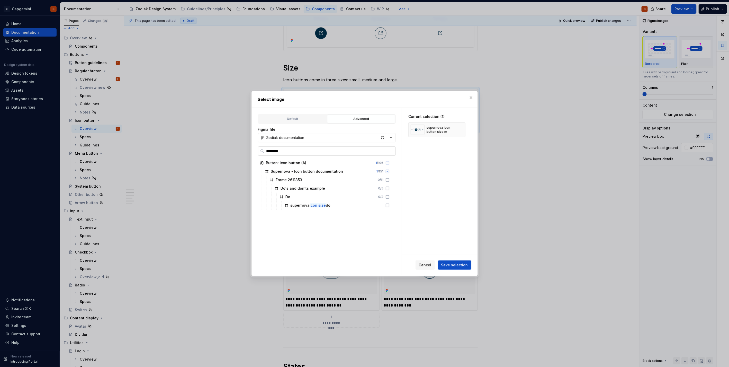
click at [282, 151] on input "*********" at bounding box center [329, 150] width 131 height 5
click at [281, 151] on input "*********" at bounding box center [329, 150] width 131 height 5
click at [266, 151] on input "*********" at bounding box center [329, 150] width 131 height 5
click at [274, 148] on input "*********" at bounding box center [329, 150] width 131 height 5
type input "**********"
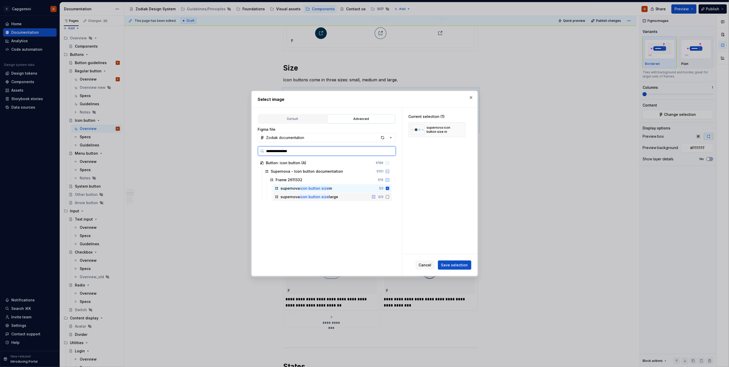
click at [354, 184] on div "supernova icon button size large 0 / 3" at bounding box center [332, 197] width 119 height 8
click at [363, 184] on span "Save selection" at bounding box center [454, 264] width 27 height 5
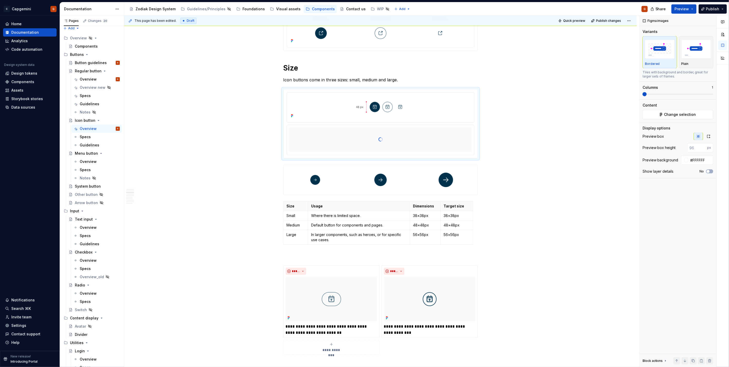
click at [363, 94] on span at bounding box center [678, 94] width 71 height 1
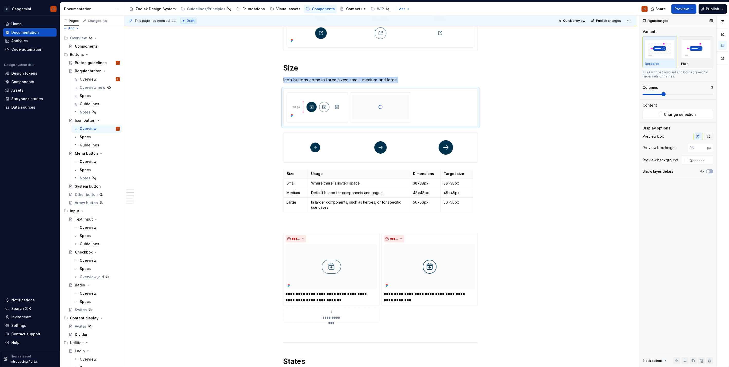
click at [363, 137] on button "button" at bounding box center [708, 136] width 9 height 7
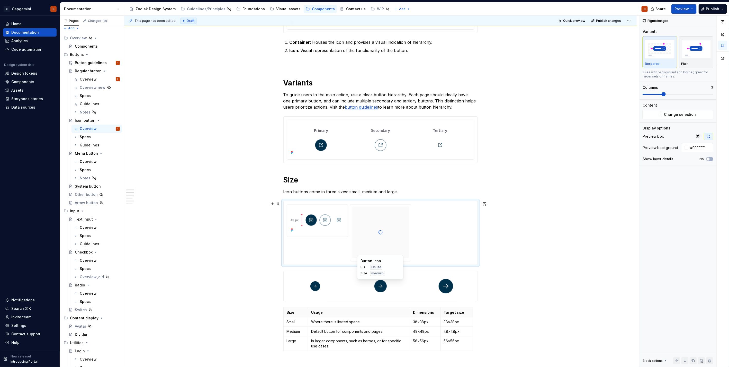
scroll to position [326, 0]
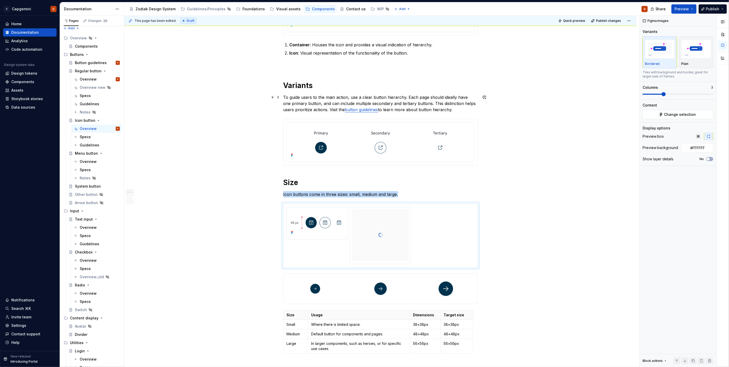
click at [363, 111] on p "To guide users to the main action, use a clear button hierarchy. Each page shou…" at bounding box center [380, 103] width 194 height 19
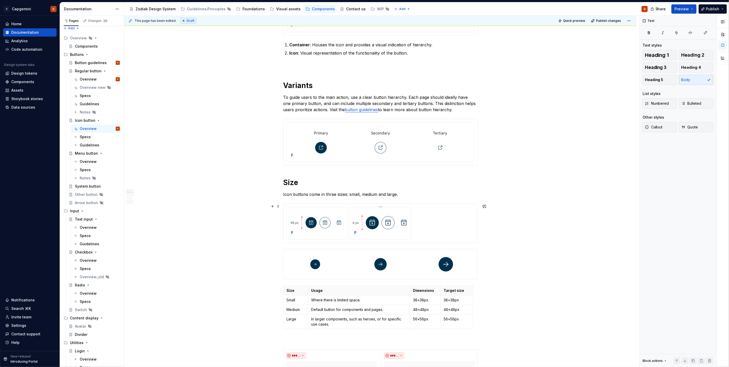
click at [363, 184] on div at bounding box center [380, 223] width 61 height 32
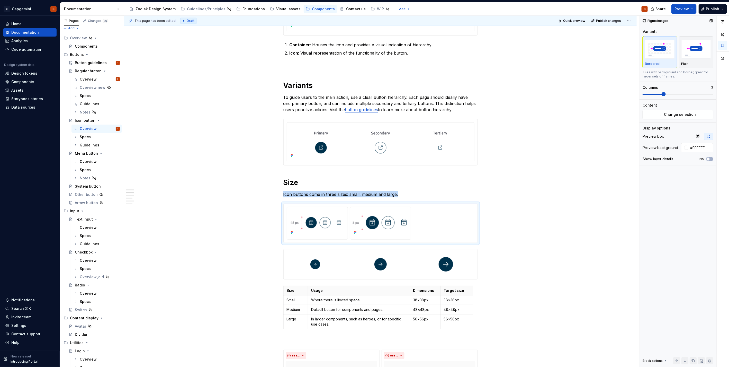
click at [363, 93] on span at bounding box center [678, 94] width 71 height 4
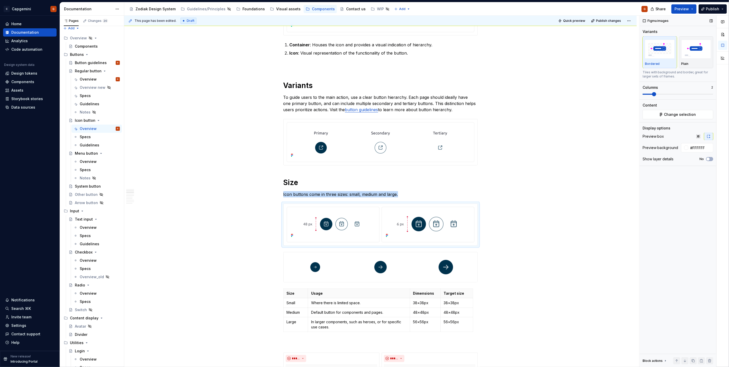
click at [363, 94] on span at bounding box center [648, 94] width 10 height 1
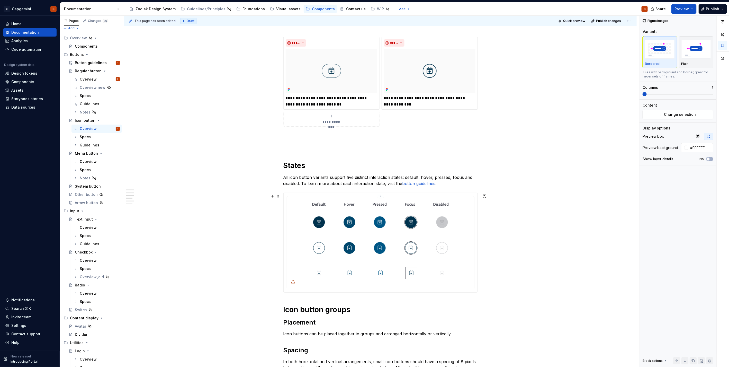
scroll to position [698, 0]
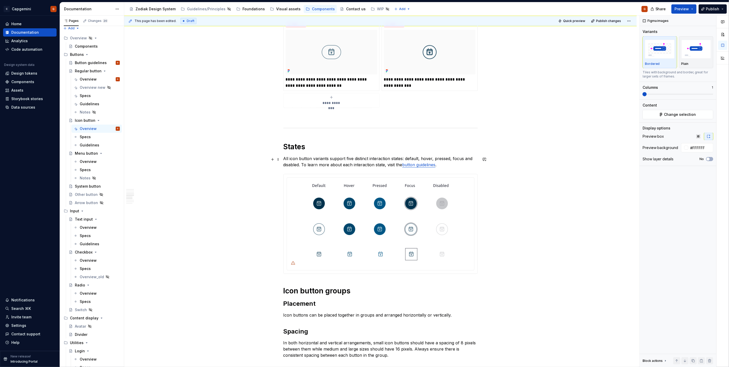
click at [363, 165] on p "All icon button variants support five distinct interaction states: default, hov…" at bounding box center [380, 161] width 194 height 12
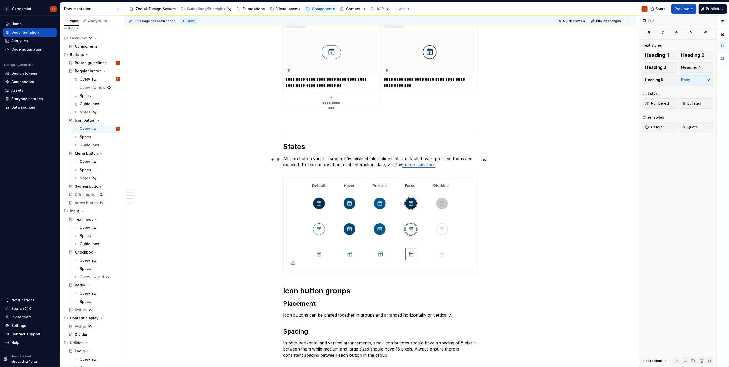
click at [363, 165] on p "All icon button variants support five distinct interaction states: default, hov…" at bounding box center [380, 161] width 194 height 12
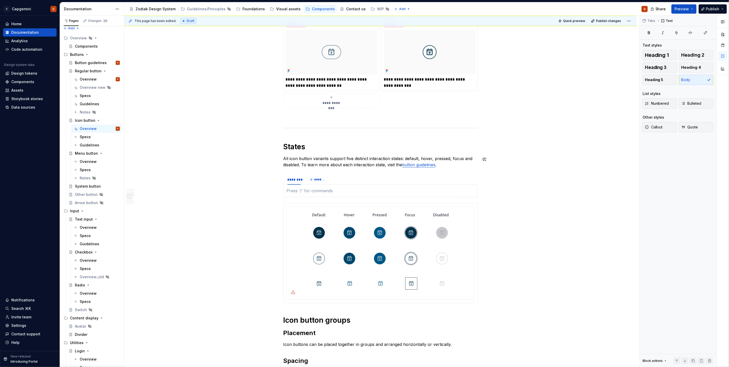
type textarea "*"
click at [294, 176] on html "C Capgemini G Home Documentation Analytics Code automation Design system data D…" at bounding box center [364, 183] width 729 height 367
click at [300, 184] on div "Edit name" at bounding box center [315, 184] width 44 height 8
type input "******"
click at [319, 178] on span "*******" at bounding box center [318, 179] width 12 height 4
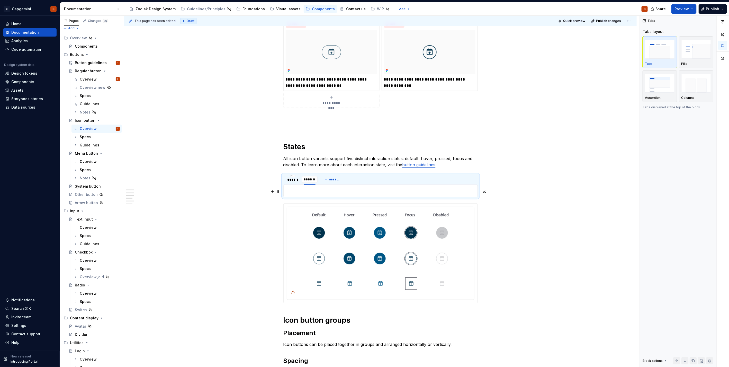
type input "*******"
click at [329, 178] on button "*******" at bounding box center [337, 179] width 20 height 7
type input "*******"
click at [349, 184] on img at bounding box center [380, 252] width 183 height 87
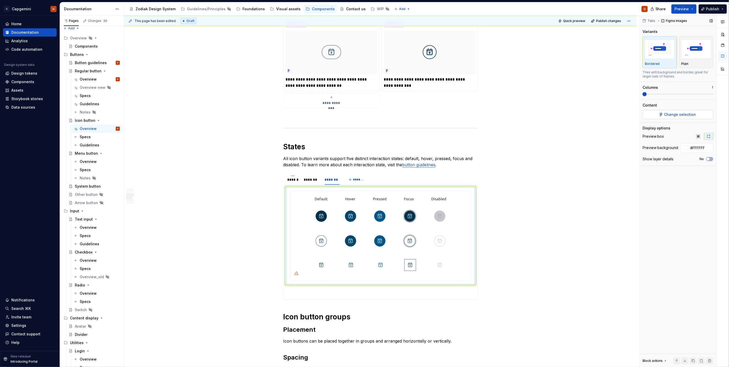
click at [363, 118] on button "Change selection" at bounding box center [678, 114] width 71 height 9
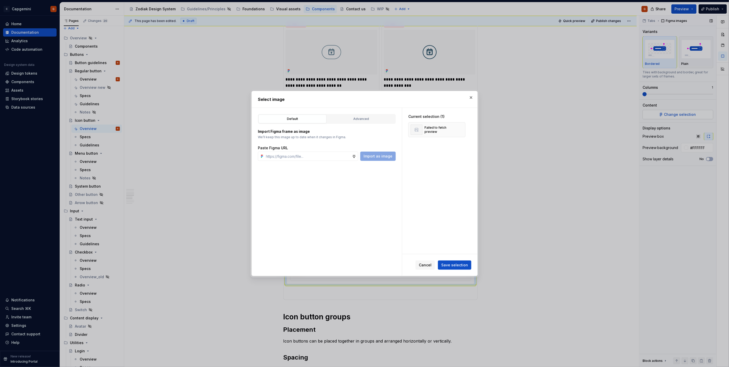
type textarea "*"
click at [363, 120] on div "Advanced" at bounding box center [361, 118] width 65 height 5
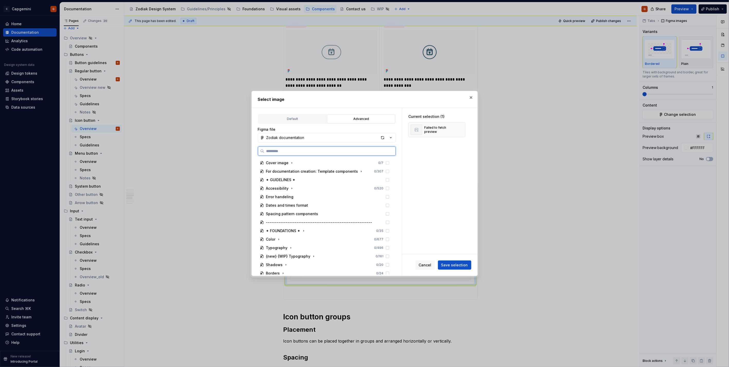
click at [294, 153] on input "search" at bounding box center [329, 150] width 131 height 5
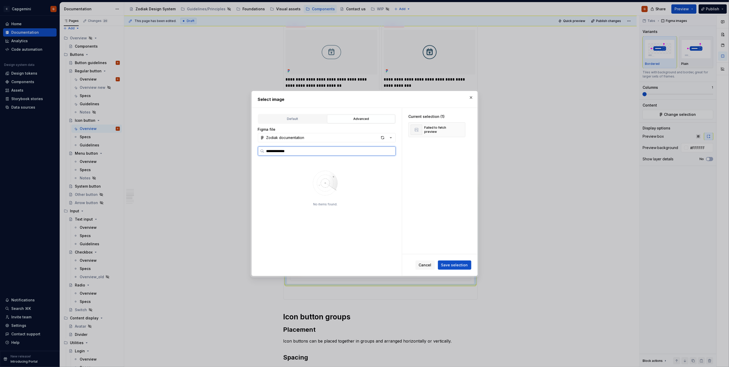
click at [280, 150] on input "**********" at bounding box center [329, 150] width 131 height 5
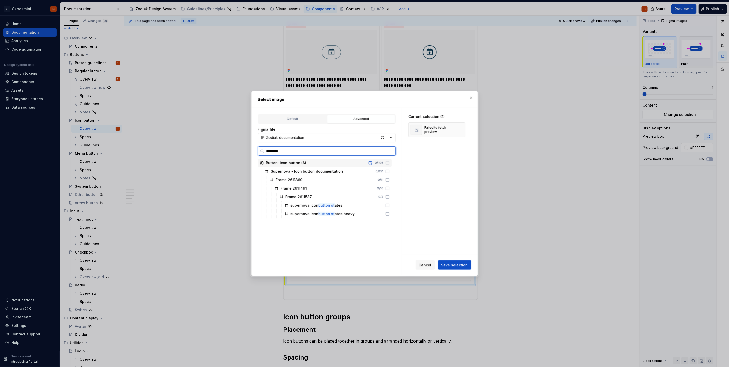
type input "**********"
click at [328, 184] on div "supernova icon button sta tes" at bounding box center [317, 205] width 52 height 5
click at [363, 184] on span "Save selection" at bounding box center [454, 264] width 27 height 5
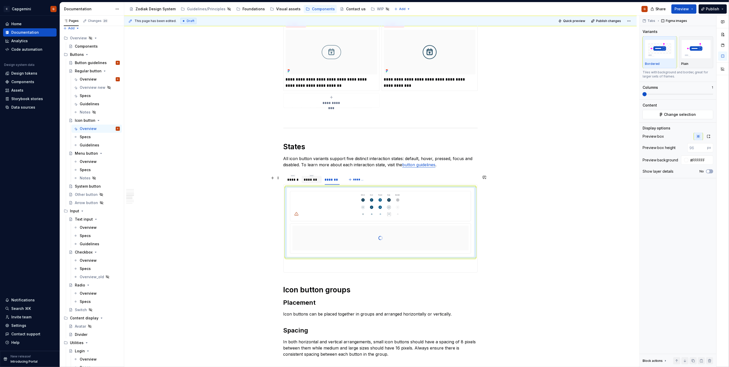
click at [309, 181] on div "*******" at bounding box center [312, 179] width 16 height 5
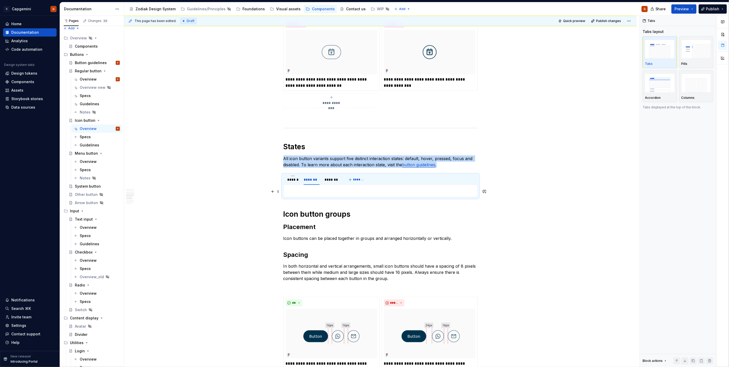
click at [348, 184] on p at bounding box center [381, 190] width 188 height 6
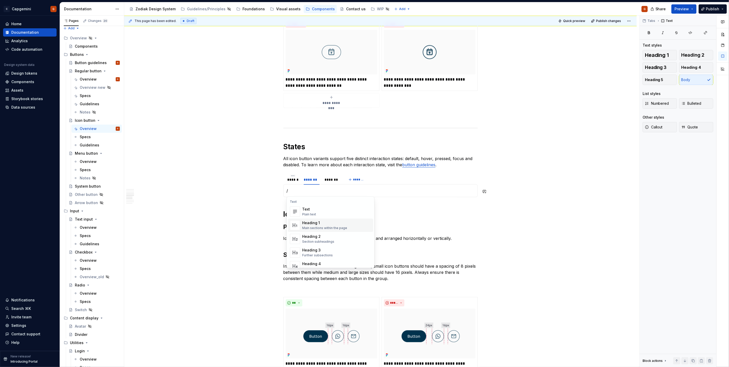
click at [308, 184] on p "/" at bounding box center [381, 190] width 188 height 6
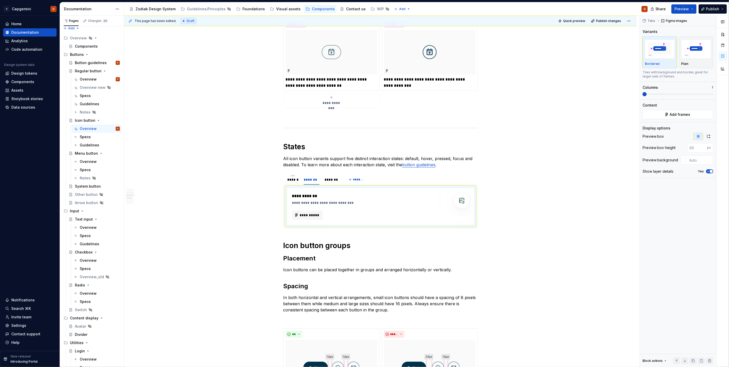
type textarea "*"
click at [313, 184] on button "**********" at bounding box center [307, 214] width 31 height 9
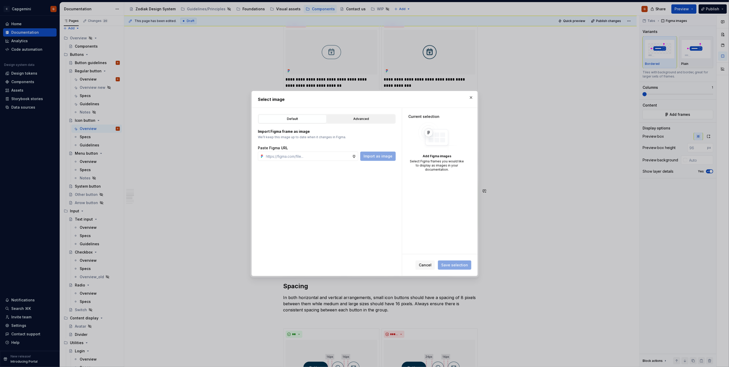
click at [354, 115] on button "Advanced" at bounding box center [361, 118] width 68 height 9
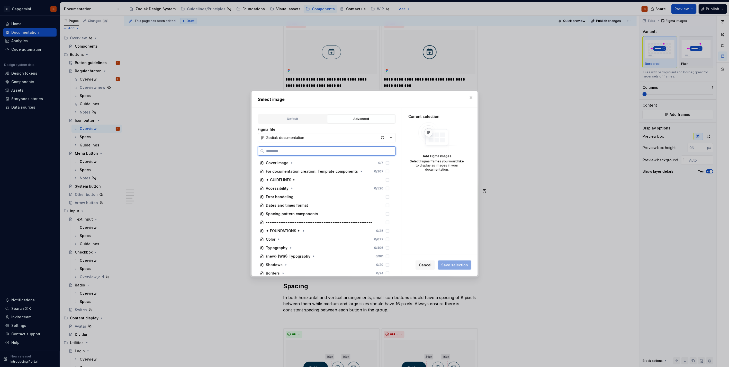
click at [297, 150] on input "search" at bounding box center [329, 150] width 131 height 5
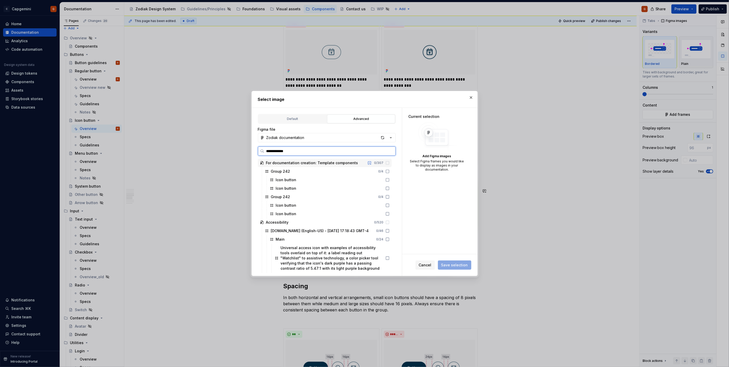
type input "**********"
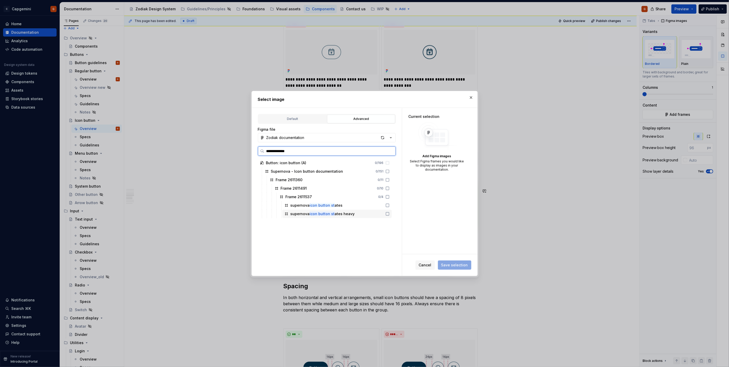
click at [347, 184] on div "supernova icon button st ates heavy" at bounding box center [323, 213] width 64 height 5
click at [363, 184] on span "Save selection" at bounding box center [454, 264] width 27 height 5
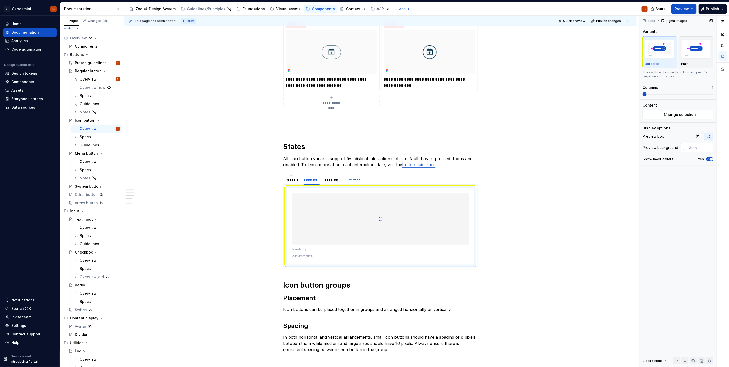
click at [363, 159] on icon "button" at bounding box center [708, 158] width 4 height 3
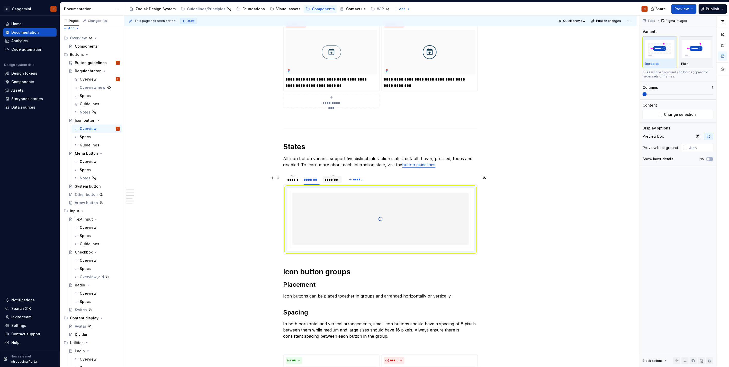
click at [337, 182] on div "*******" at bounding box center [332, 179] width 15 height 5
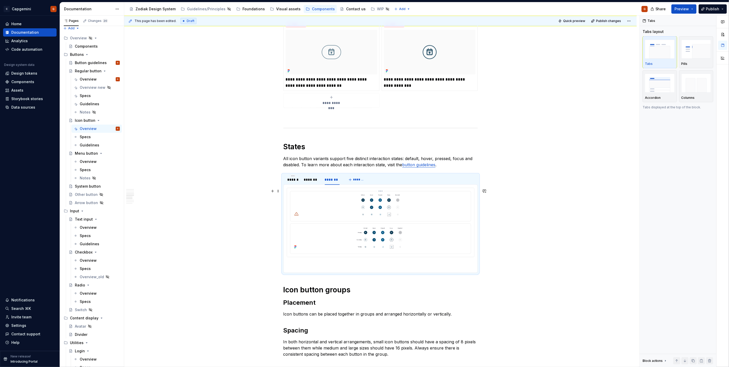
click at [361, 184] on img at bounding box center [380, 205] width 176 height 25
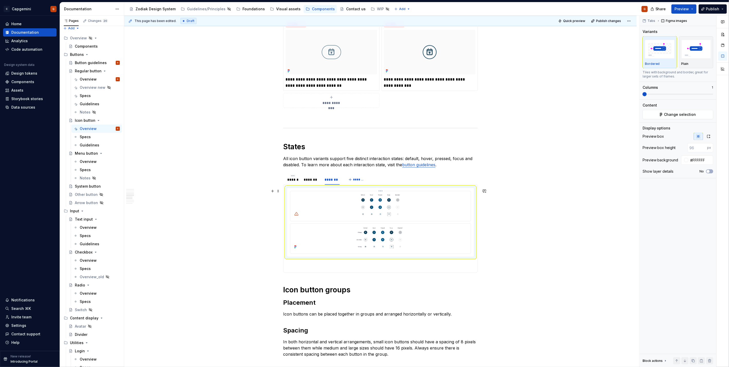
click at [363, 184] on img at bounding box center [380, 205] width 176 height 25
click at [363, 184] on html "C Capgemini G Home Documentation Analytics Code automation Design system data D…" at bounding box center [364, 183] width 729 height 367
click at [363, 184] on div "Delete item" at bounding box center [408, 237] width 43 height 5
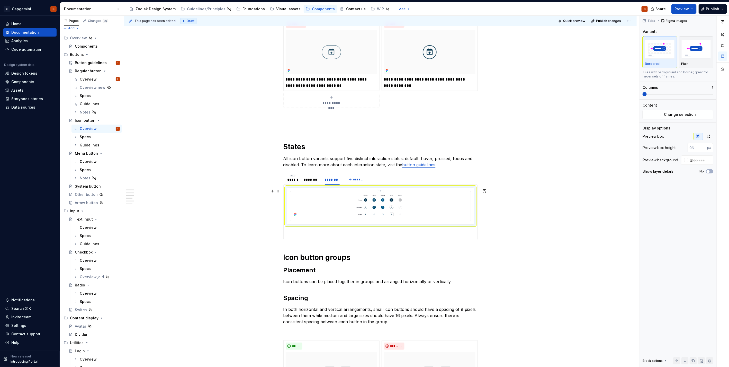
click at [351, 184] on img at bounding box center [380, 205] width 176 height 25
click at [363, 138] on icon "button" at bounding box center [709, 136] width 4 height 4
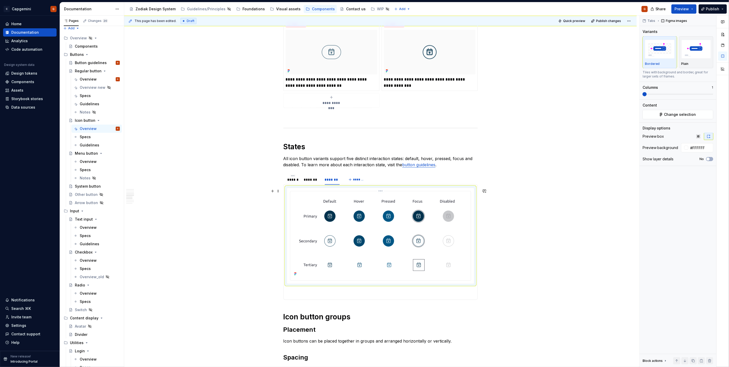
click at [317, 184] on img at bounding box center [380, 235] width 176 height 84
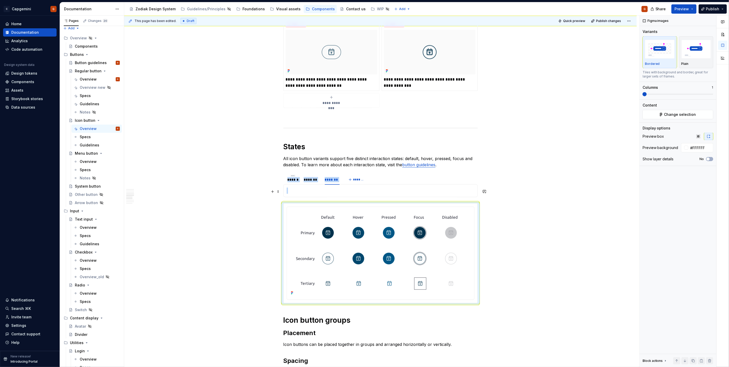
click at [323, 184] on p at bounding box center [381, 190] width 188 height 6
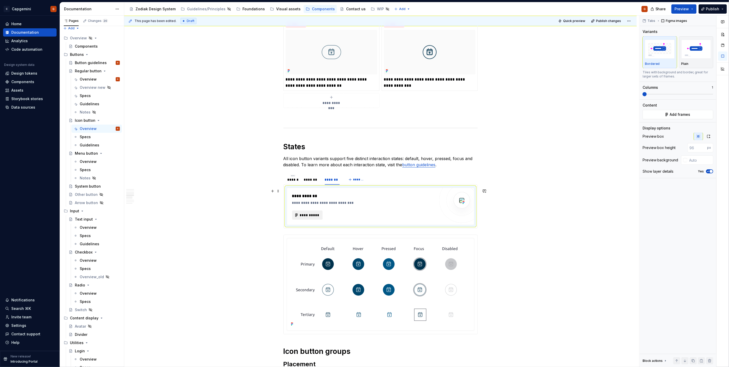
click at [321, 184] on button "**********" at bounding box center [307, 214] width 31 height 9
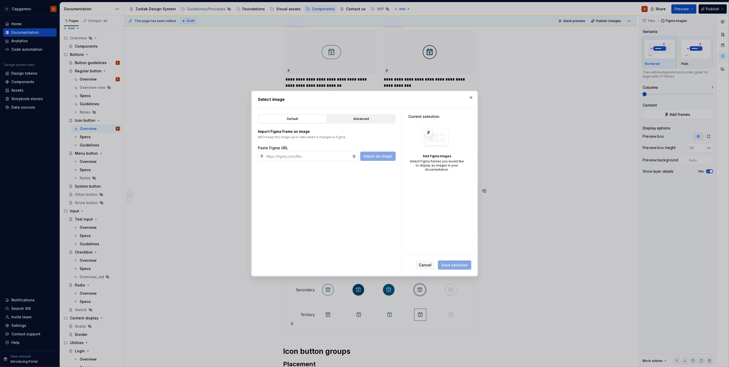
click at [363, 114] on button "Advanced" at bounding box center [361, 118] width 68 height 9
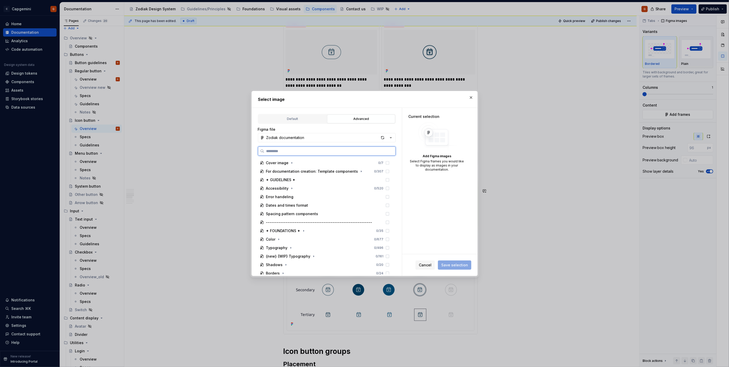
type textarea "*"
click at [287, 153] on input "search" at bounding box center [329, 150] width 131 height 5
type input "**********"
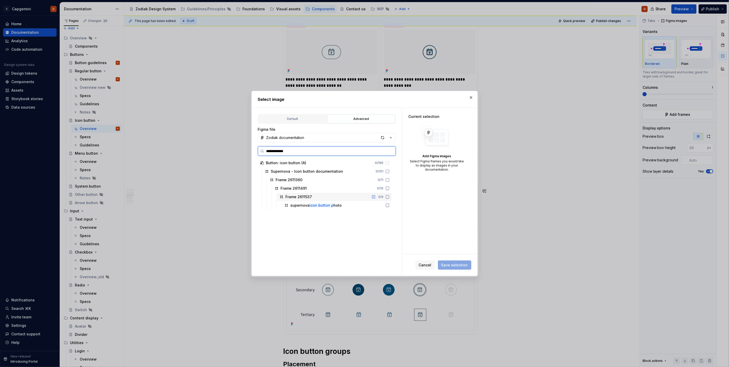
click at [347, 184] on div "supernova icon button p hoto" at bounding box center [336, 205] width 109 height 8
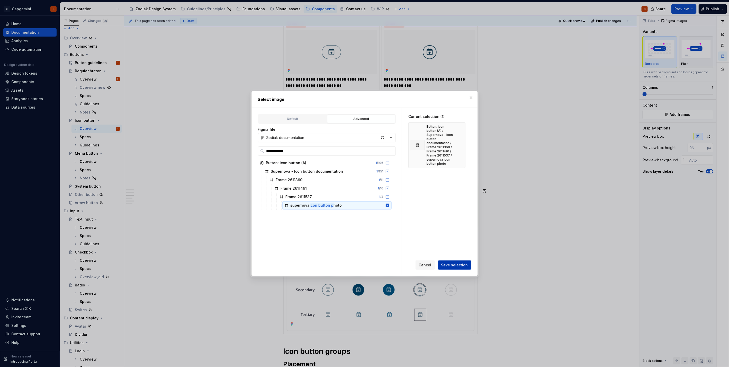
click at [363, 184] on span "Save selection" at bounding box center [454, 264] width 27 height 5
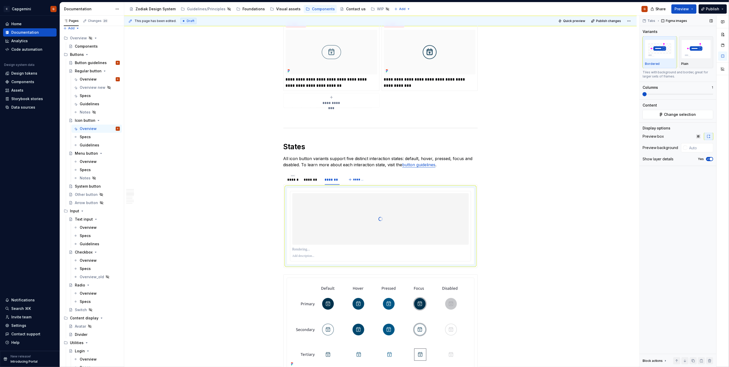
click at [363, 158] on span "button" at bounding box center [711, 158] width 3 height 3
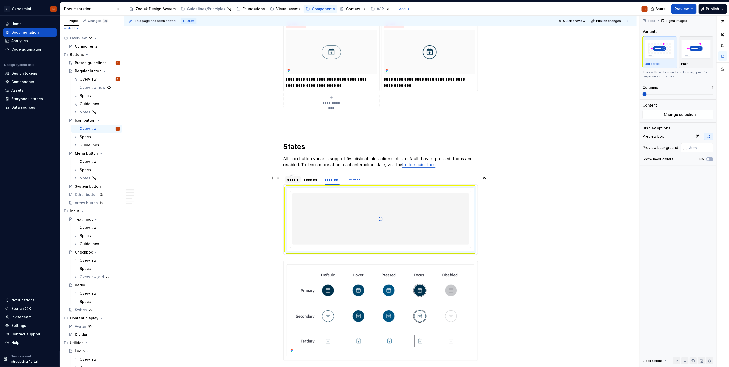
click at [291, 182] on div "******" at bounding box center [293, 179] width 11 height 5
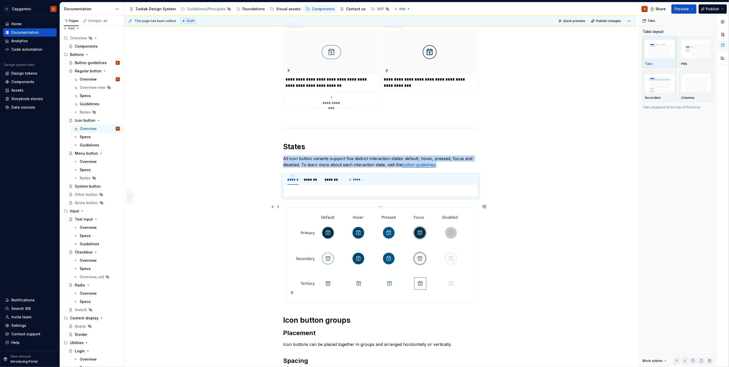
click at [363, 184] on img at bounding box center [380, 252] width 183 height 87
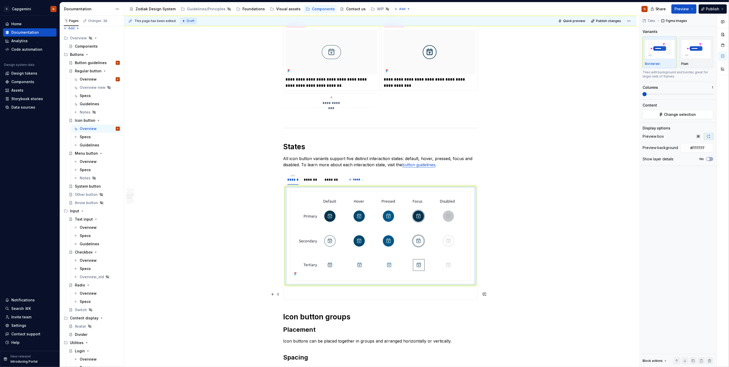
click at [300, 184] on p at bounding box center [381, 293] width 188 height 6
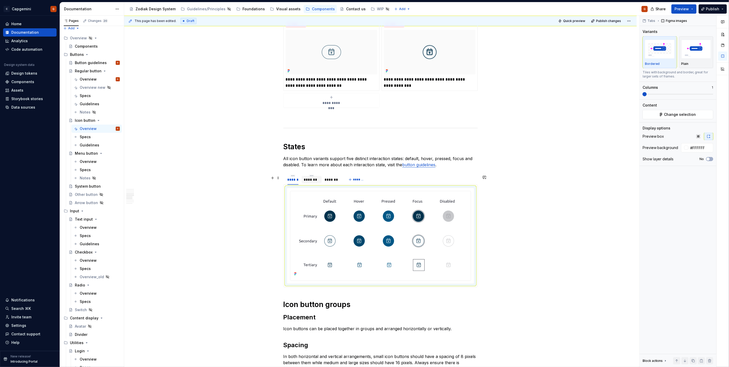
click at [307, 176] on div "*******" at bounding box center [312, 179] width 20 height 8
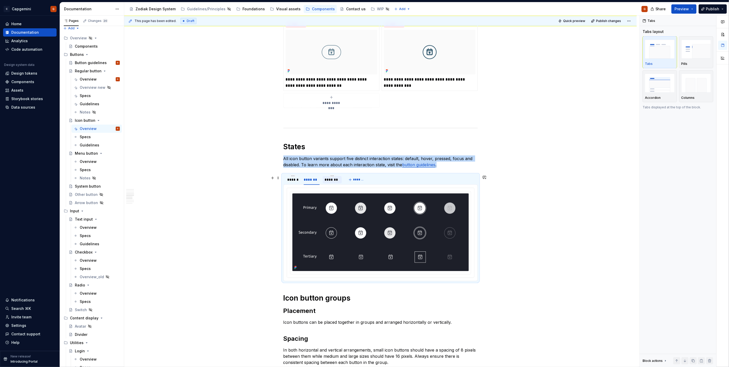
click at [326, 181] on div "*******" at bounding box center [332, 179] width 15 height 5
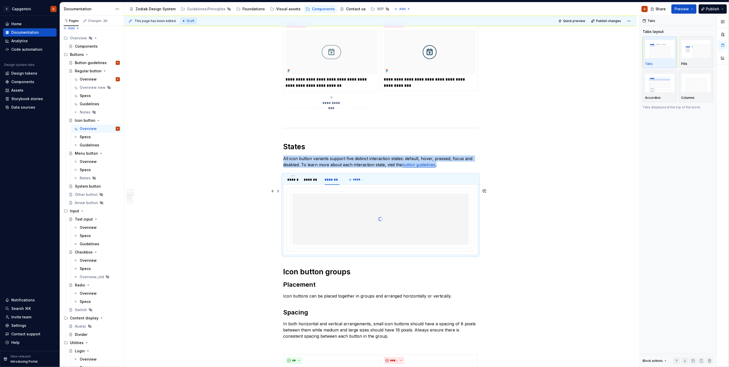
scroll to position [755, 0]
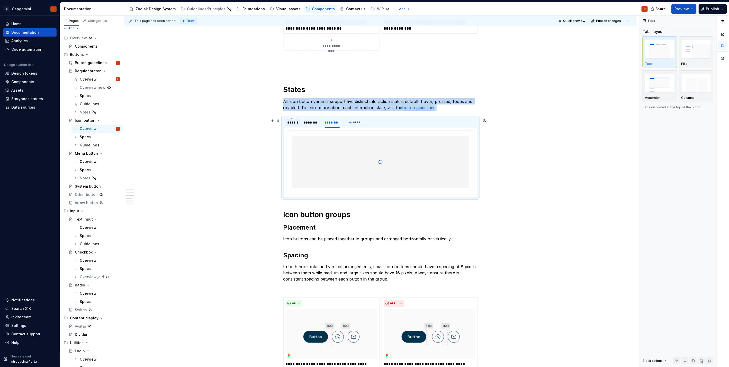
click at [294, 126] on div "******" at bounding box center [292, 122] width 15 height 7
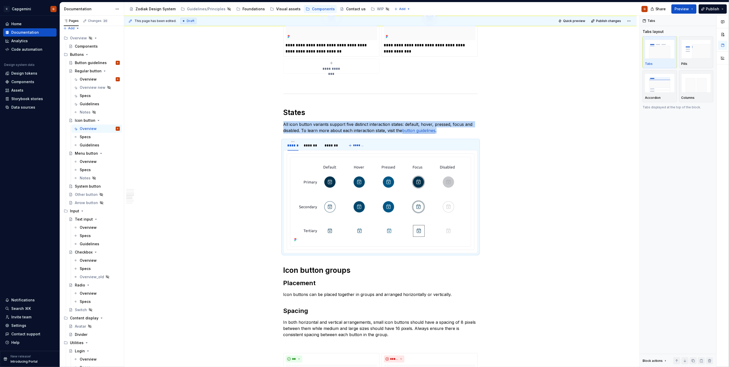
scroll to position [726, 0]
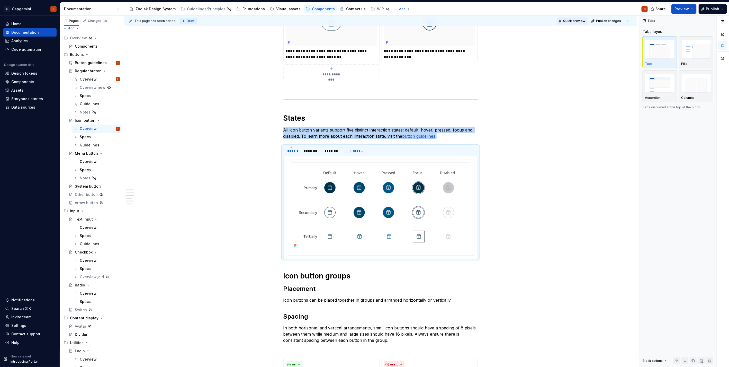
click at [363, 21] on span "Quick preview" at bounding box center [574, 21] width 22 height 4
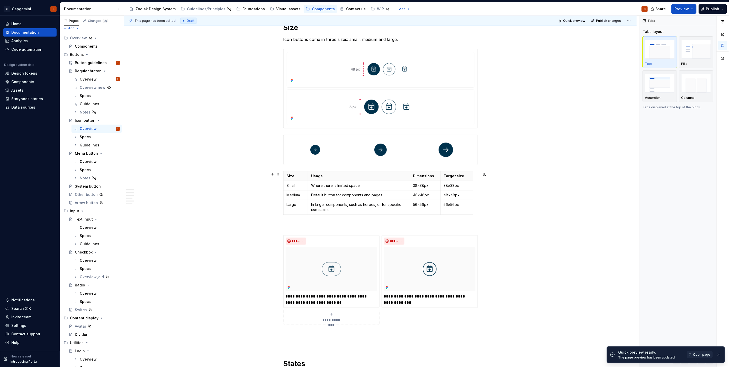
scroll to position [526, 0]
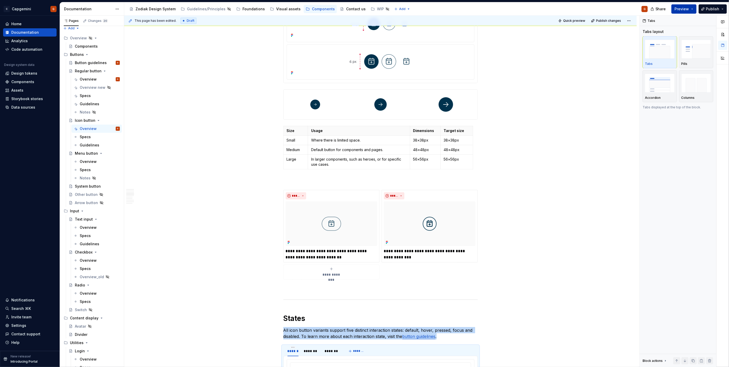
click at [363, 8] on span "Preview" at bounding box center [682, 8] width 14 height 5
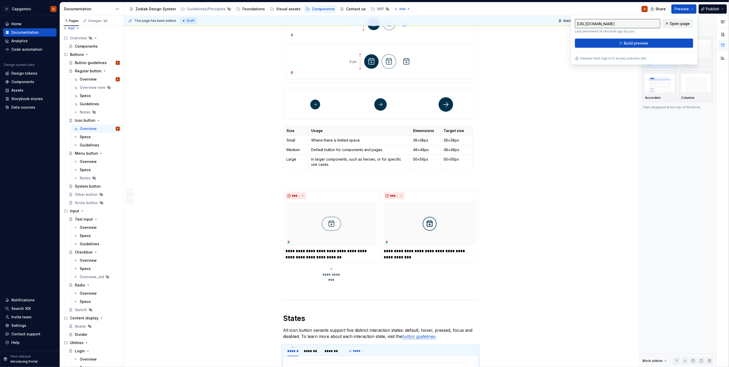
drag, startPoint x: 685, startPoint y: 10, endPoint x: 675, endPoint y: 24, distance: 18.1
click at [363, 24] on span "Open page" at bounding box center [680, 23] width 20 height 5
type textarea "*"
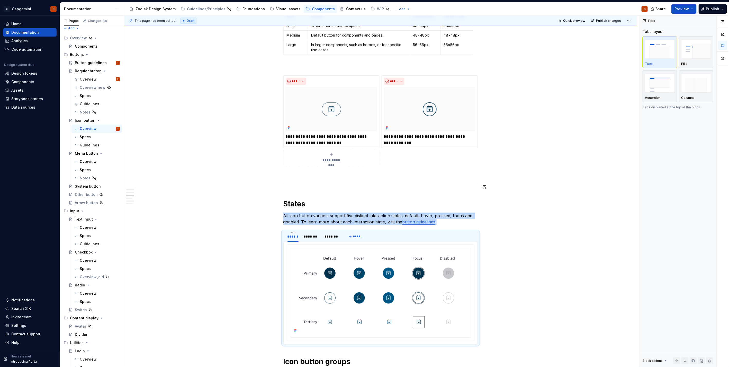
scroll to position [726, 0]
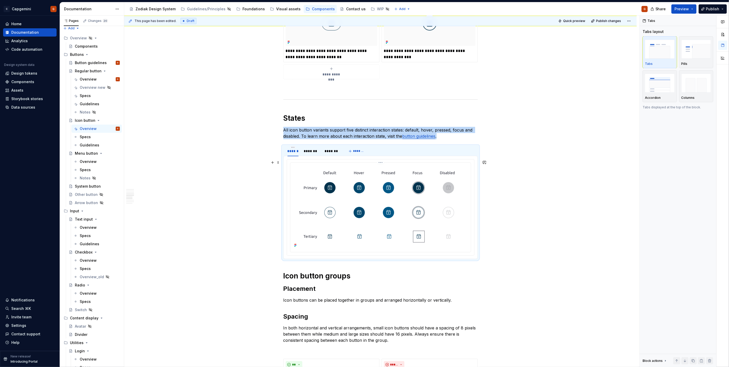
click at [363, 184] on img at bounding box center [380, 207] width 176 height 84
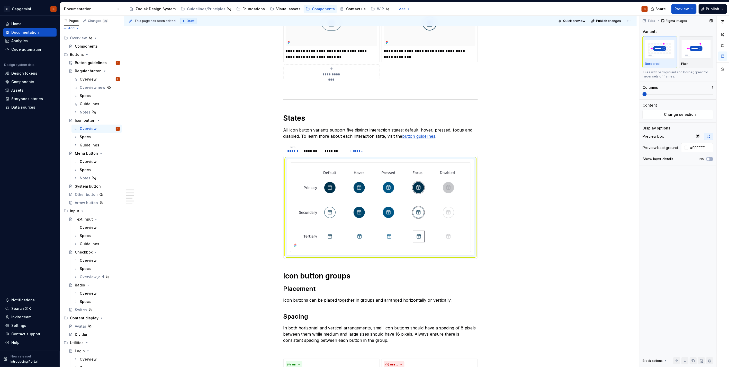
click at [363, 61] on div "Plain" at bounding box center [697, 52] width 30 height 27
click at [313, 153] on div "*******" at bounding box center [312, 150] width 16 height 5
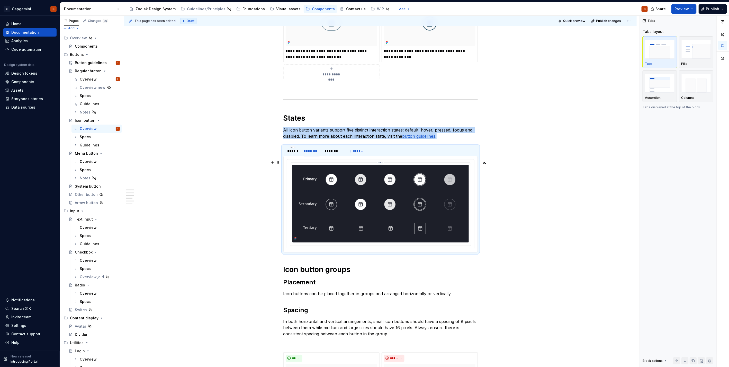
click at [363, 184] on img at bounding box center [380, 203] width 176 height 77
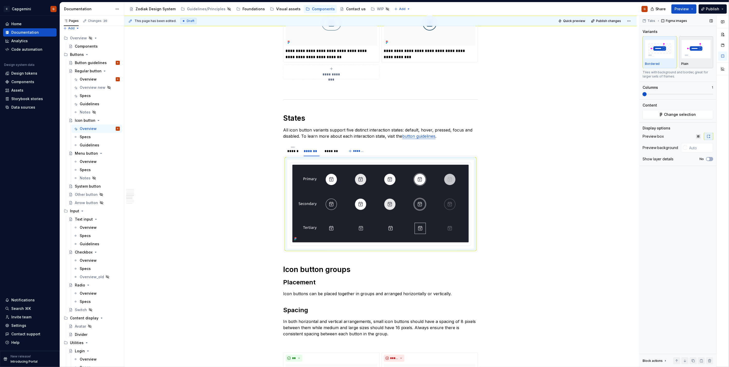
click at [363, 51] on img "button" at bounding box center [697, 49] width 30 height 19
click at [363, 184] on img at bounding box center [380, 203] width 176 height 77
click at [363, 148] on input "text" at bounding box center [700, 147] width 26 height 9
paste input "1D1F29"
type input "#1D1F29"
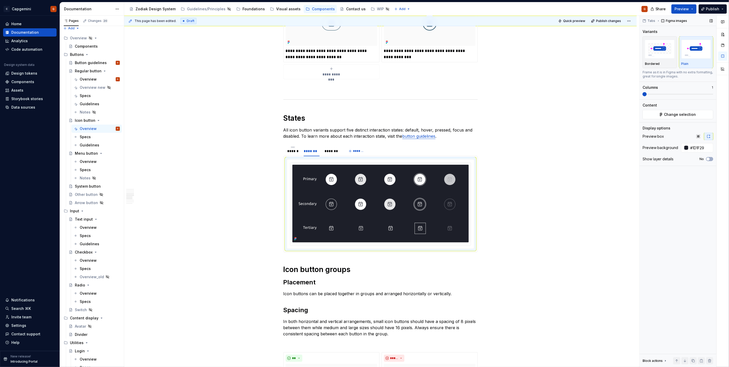
click at [363, 183] on div "Tabs Figma images Variants Bordered Plain Frame as it is in Figma with no extra…" at bounding box center [678, 191] width 77 height 351
click at [341, 150] on div "*******" at bounding box center [332, 150] width 19 height 7
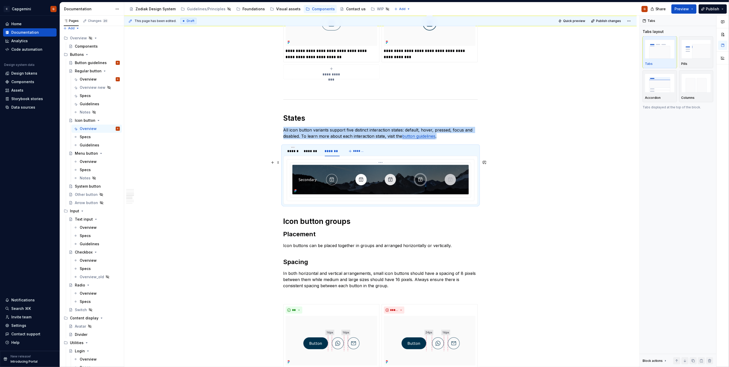
click at [339, 176] on img at bounding box center [380, 179] width 176 height 29
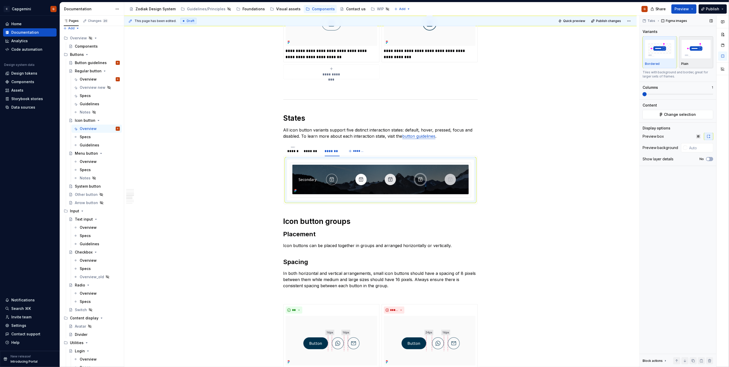
click at [363, 53] on img "button" at bounding box center [697, 49] width 30 height 19
click at [363, 23] on button "Quick preview" at bounding box center [572, 20] width 31 height 7
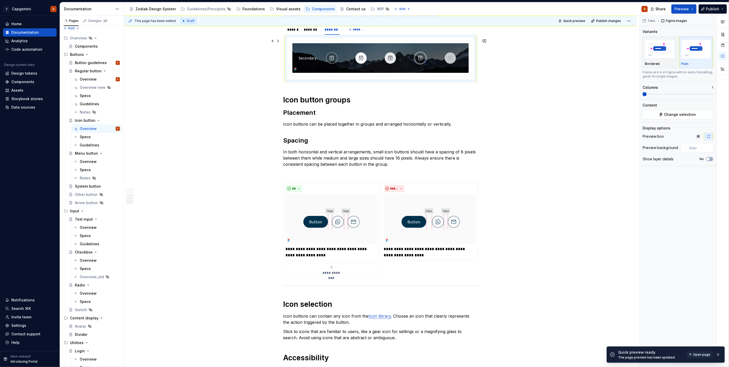
scroll to position [869, 0]
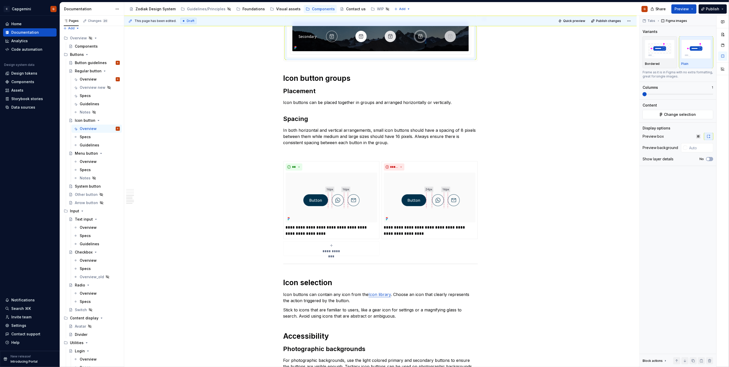
type textarea "*"
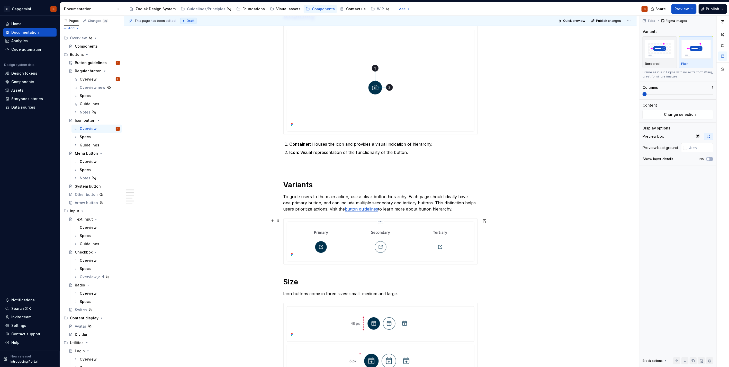
scroll to position [155, 0]
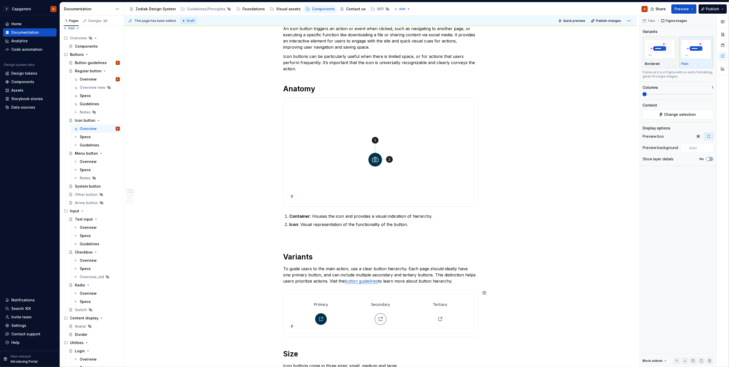
click at [363, 155] on img at bounding box center [380, 151] width 183 height 97
type input "#FFFFFF"
click at [363, 112] on button "Change selection" at bounding box center [678, 114] width 71 height 9
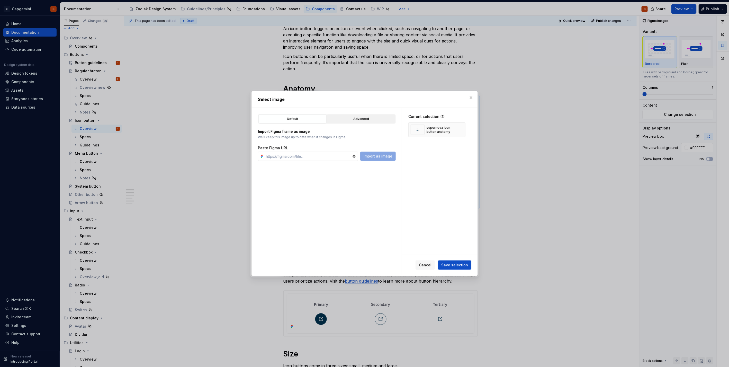
click at [359, 119] on div "Advanced" at bounding box center [361, 118] width 65 height 5
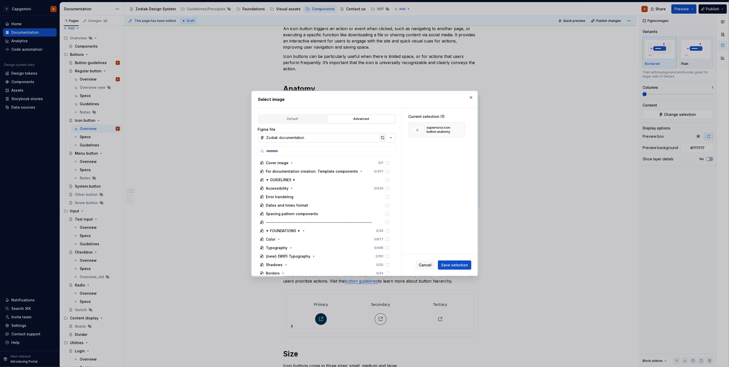
click at [363, 139] on div "button" at bounding box center [382, 137] width 7 height 7
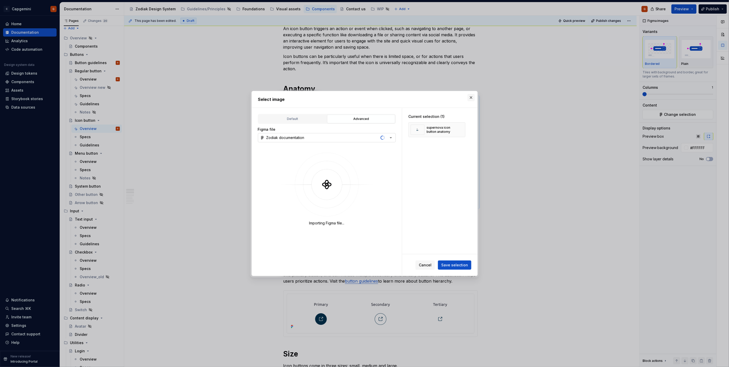
click at [363, 97] on button "button" at bounding box center [471, 97] width 7 height 7
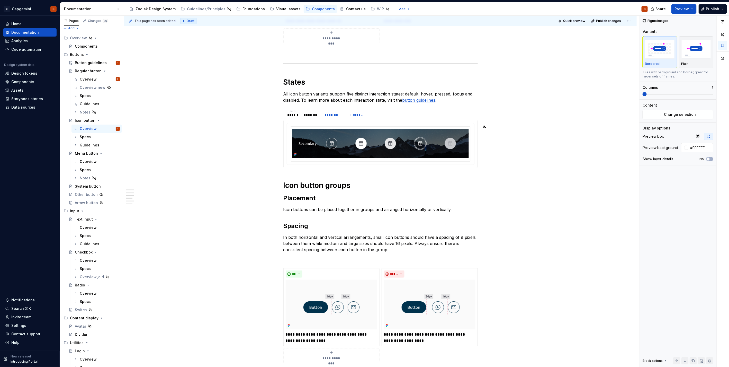
scroll to position [766, 0]
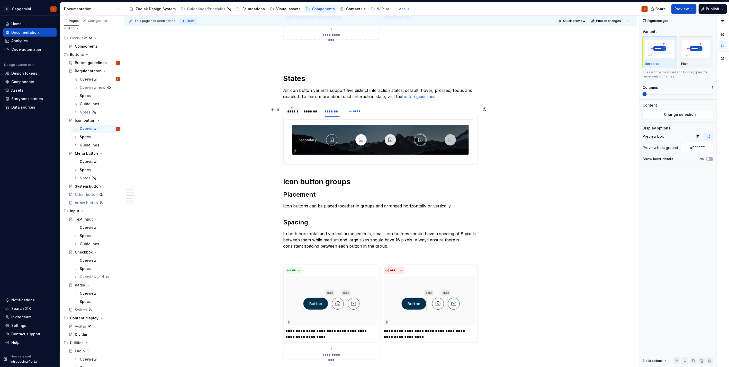
click at [293, 112] on div "******" at bounding box center [293, 111] width 11 height 5
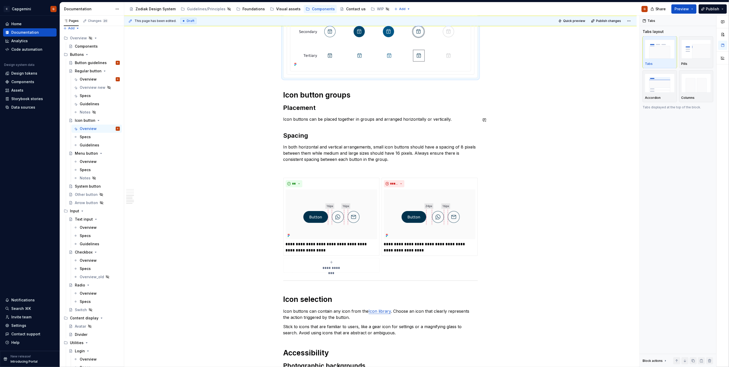
scroll to position [937, 0]
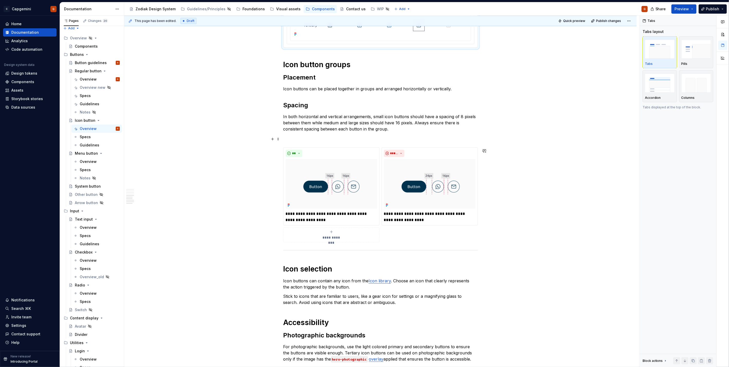
click at [287, 138] on p at bounding box center [380, 138] width 194 height 6
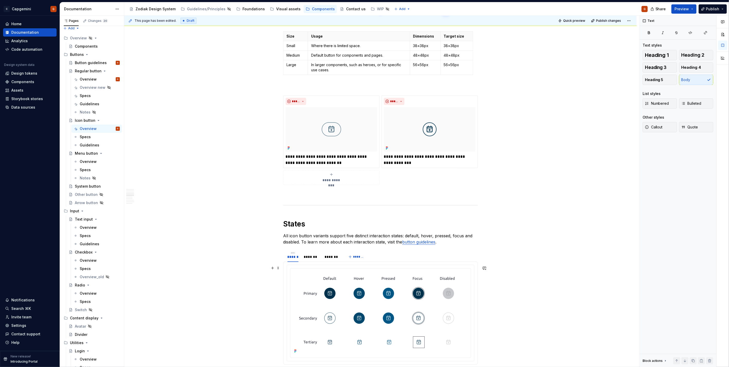
scroll to position [763, 0]
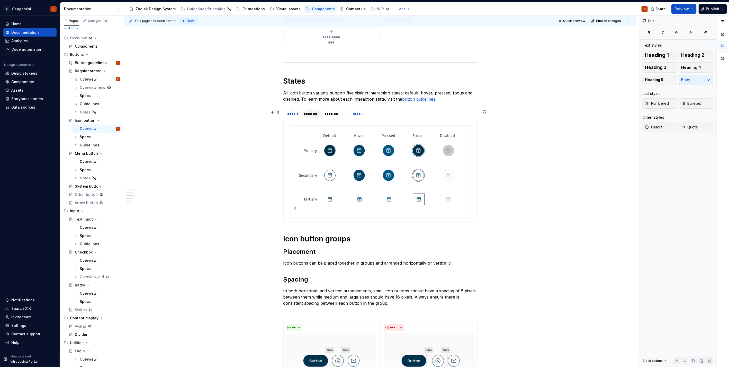
click at [306, 116] on div "*******" at bounding box center [312, 113] width 16 height 5
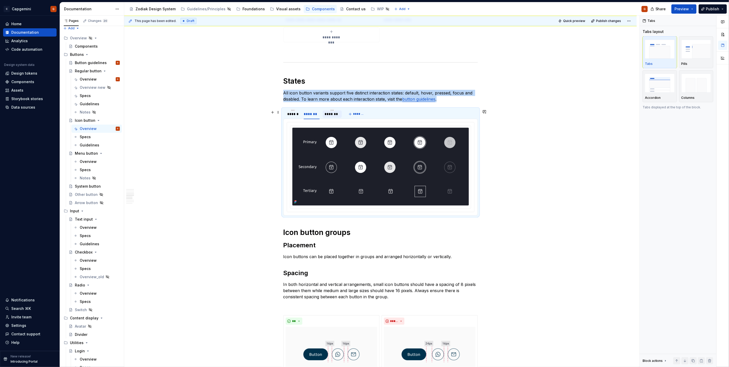
click at [325, 117] on div "*******" at bounding box center [332, 113] width 15 height 5
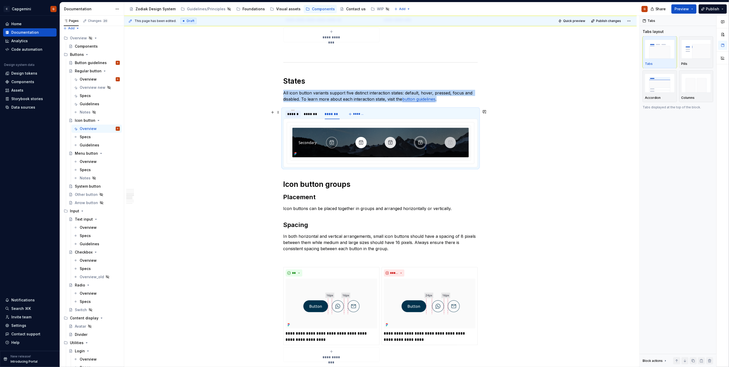
click at [292, 116] on div "******" at bounding box center [293, 113] width 11 height 5
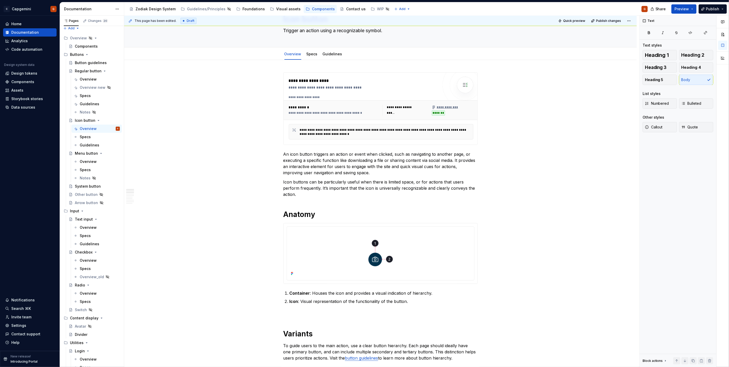
scroll to position [0, 0]
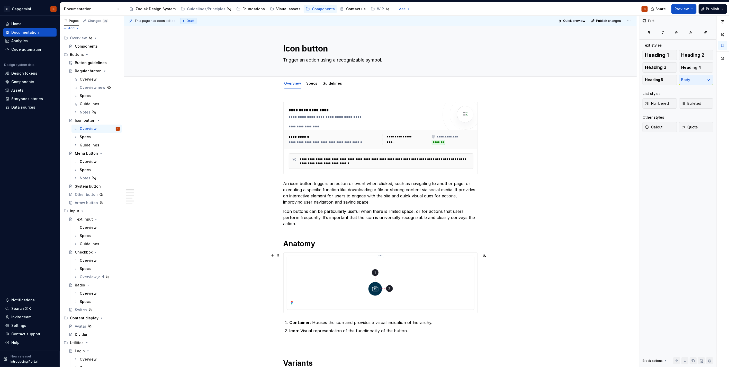
click at [363, 184] on img at bounding box center [380, 282] width 183 height 48
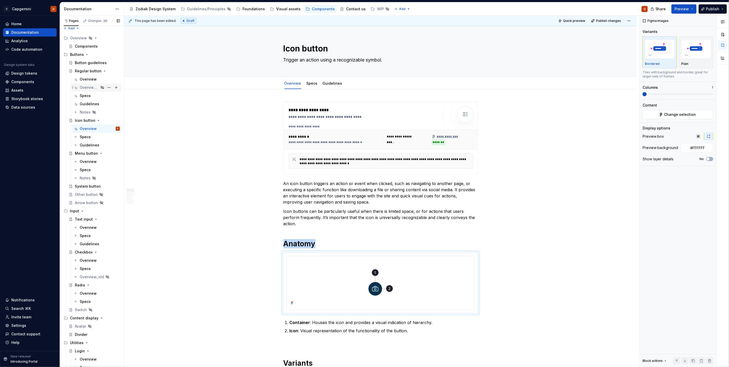
click at [89, 87] on div "Overview new" at bounding box center [89, 87] width 19 height 5
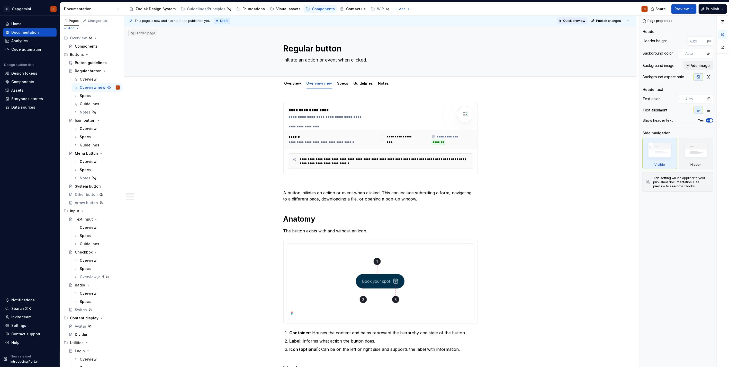
click at [363, 19] on span "Quick preview" at bounding box center [574, 21] width 22 height 4
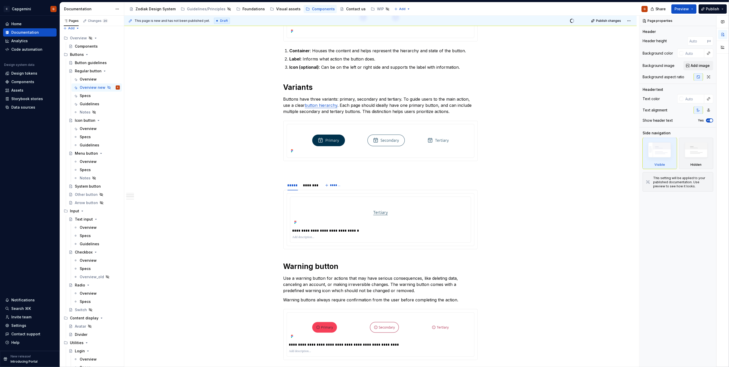
scroll to position [286, 0]
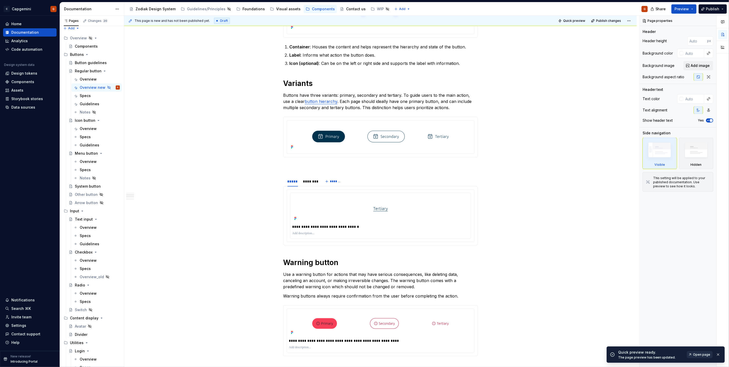
click at [363, 184] on link "Open page" at bounding box center [700, 354] width 26 height 7
click at [350, 184] on img at bounding box center [380, 208] width 63 height 27
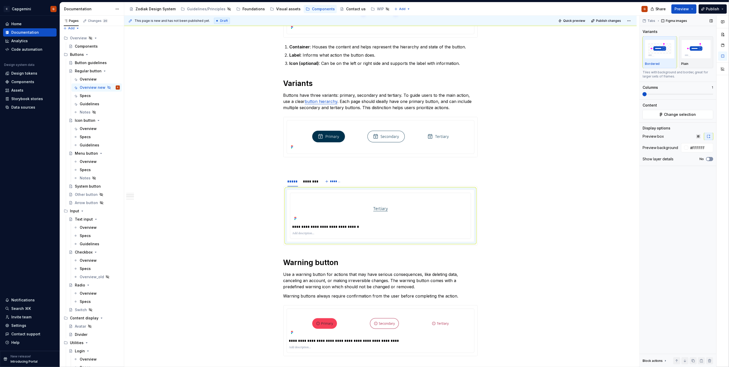
click at [363, 157] on button "No" at bounding box center [709, 159] width 7 height 4
click at [363, 158] on span "button" at bounding box center [711, 158] width 3 height 3
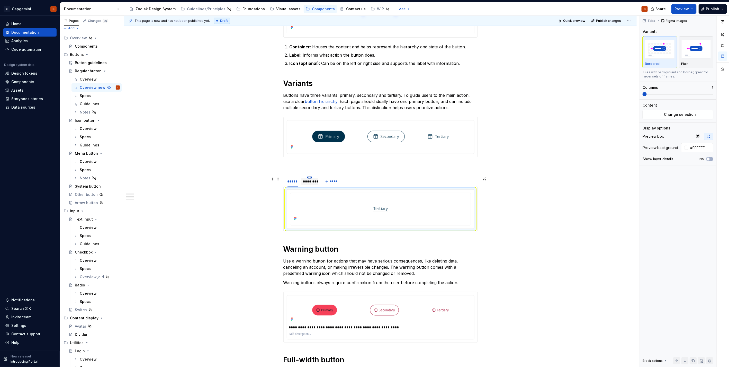
click at [308, 177] on html "C Capgemini G Home Documentation Analytics Code automation Design system data D…" at bounding box center [364, 183] width 729 height 367
click at [298, 180] on html "C Capgemini G Home Documentation Analytics Code automation Design system data D…" at bounding box center [364, 183] width 729 height 367
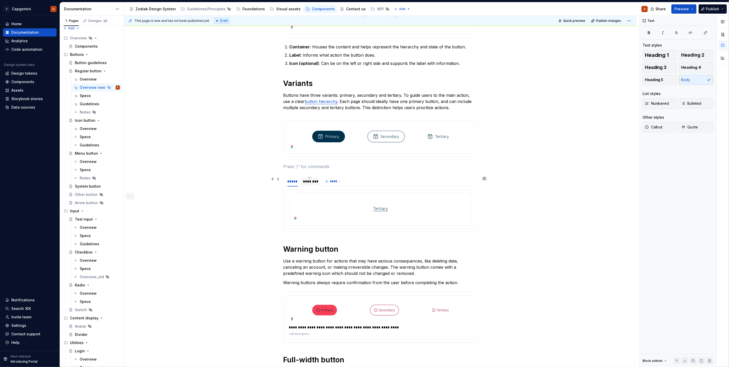
click at [303, 181] on div "********" at bounding box center [309, 181] width 13 height 5
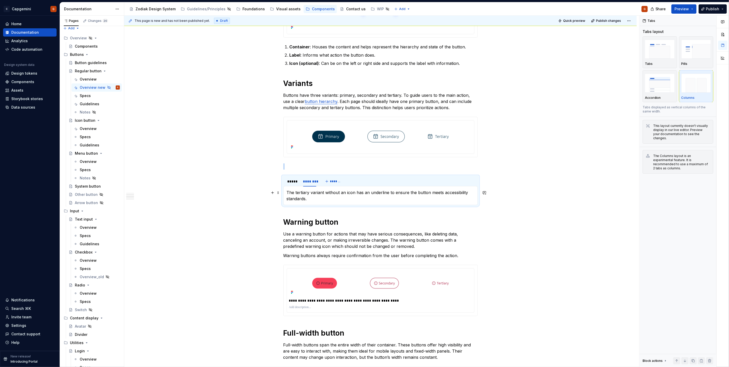
drag, startPoint x: 288, startPoint y: 192, endPoint x: 291, endPoint y: 192, distance: 2.8
click at [288, 184] on p "The tertiary variant without an icon has an underline to ensure the button meet…" at bounding box center [381, 195] width 188 height 12
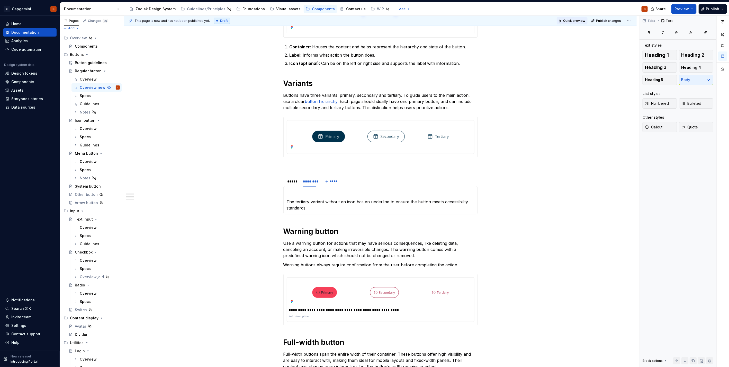
click at [363, 20] on span "Quick preview" at bounding box center [574, 21] width 22 height 4
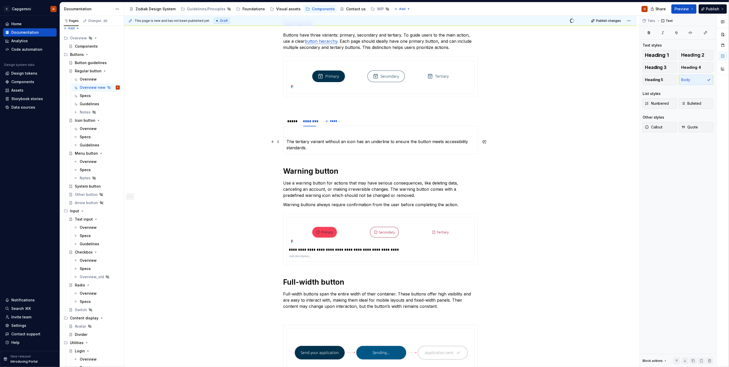
scroll to position [371, 0]
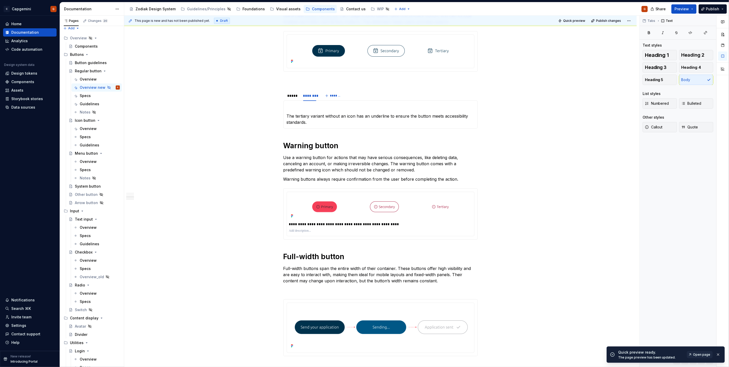
click at [363, 184] on div "Quick preview ready. The page preview has been updated. Open page" at bounding box center [669, 355] width 103 height 10
click at [363, 184] on span "Open page" at bounding box center [701, 354] width 17 height 4
type textarea "*"
click at [330, 184] on p at bounding box center [380, 290] width 194 height 6
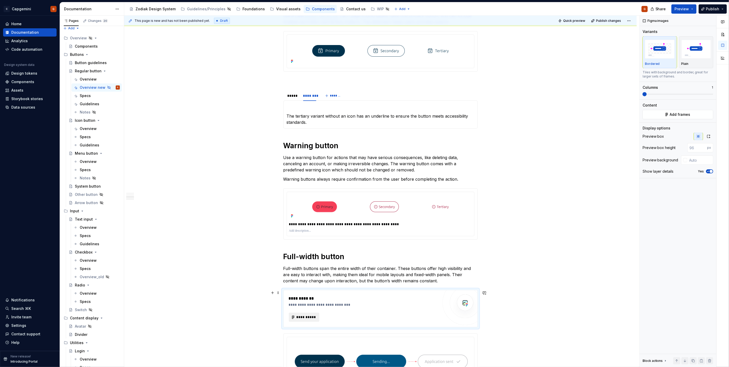
click at [314, 184] on button "**********" at bounding box center [304, 316] width 31 height 9
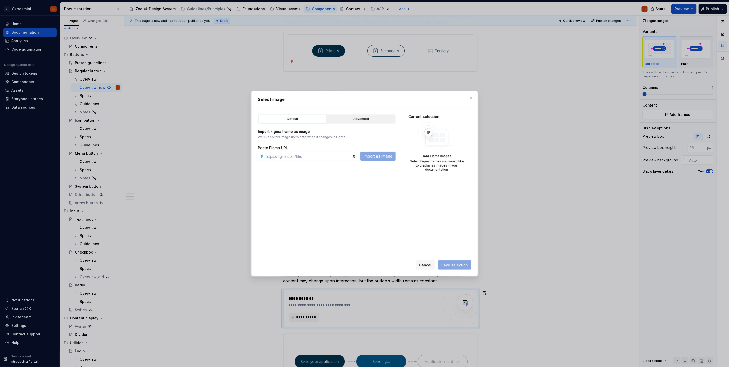
click at [362, 121] on div "Advanced" at bounding box center [361, 118] width 65 height 5
click at [363, 139] on div "button" at bounding box center [382, 137] width 7 height 7
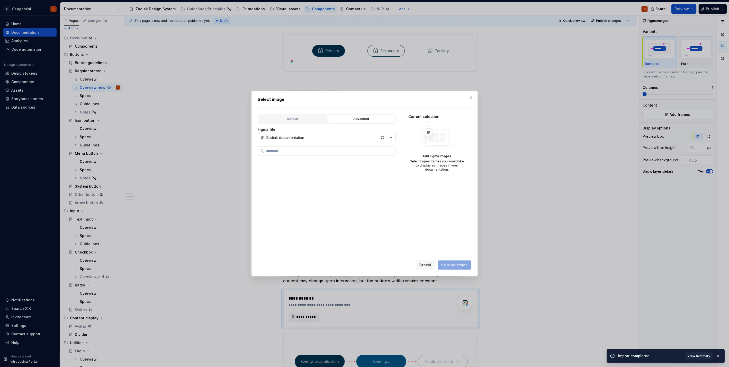
type textarea "*"
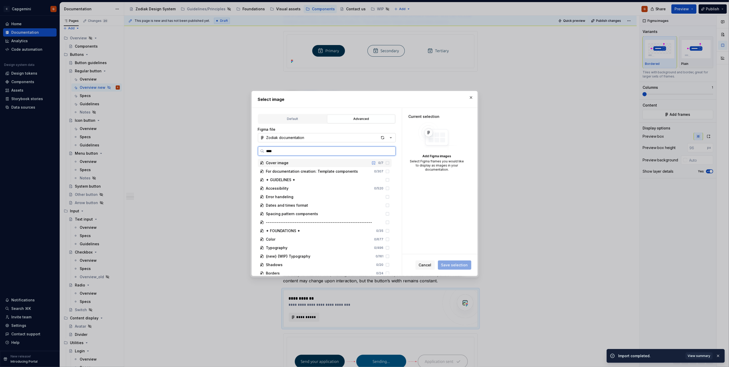
type input "*****"
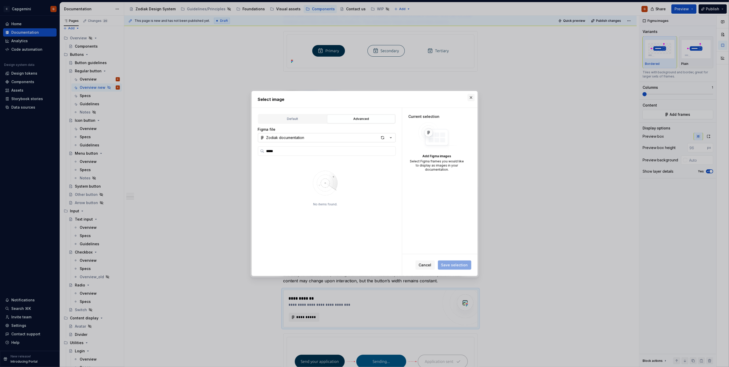
click at [363, 98] on button "button" at bounding box center [471, 97] width 7 height 7
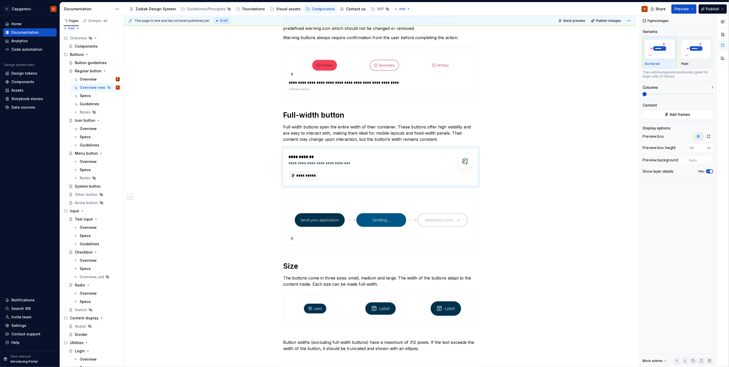
scroll to position [514, 0]
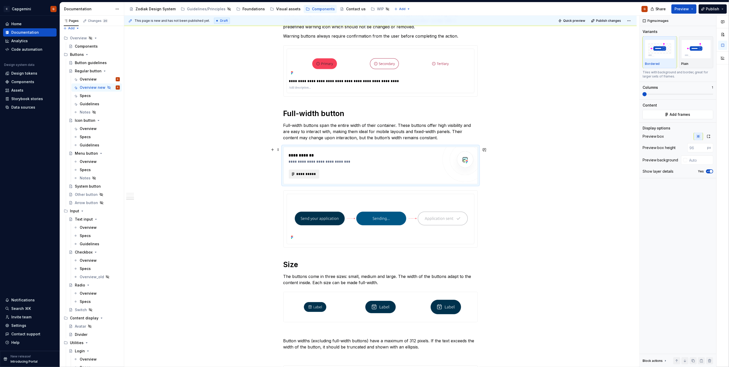
click at [314, 174] on span "**********" at bounding box center [306, 174] width 20 height 5
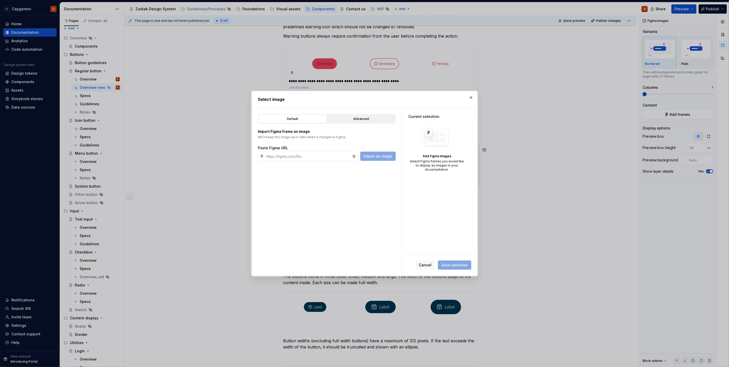
click at [358, 115] on button "Advanced" at bounding box center [361, 118] width 68 height 9
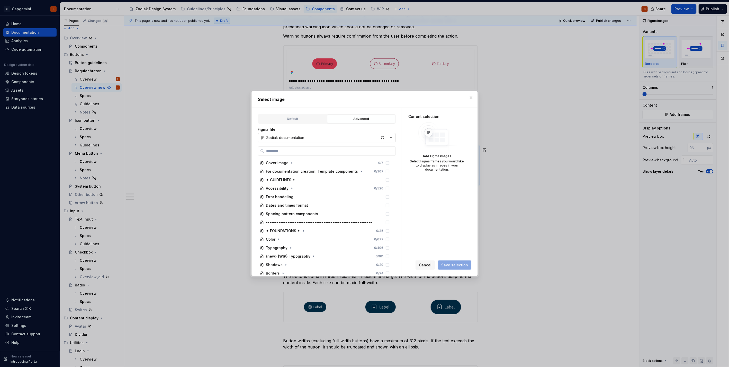
type textarea "*"
click at [310, 155] on label at bounding box center [327, 150] width 138 height 9
click at [310, 154] on input "search" at bounding box center [329, 150] width 131 height 5
type input "*****"
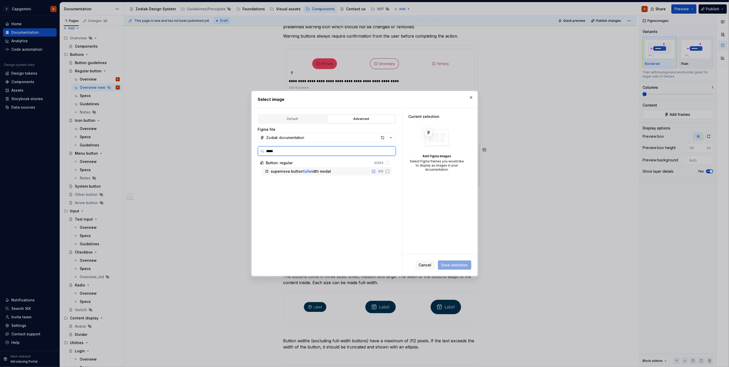
click at [313, 174] on div "supernova button fullw idth modal 0 / 5" at bounding box center [327, 171] width 129 height 8
click at [363, 184] on span "Save selection" at bounding box center [454, 264] width 27 height 5
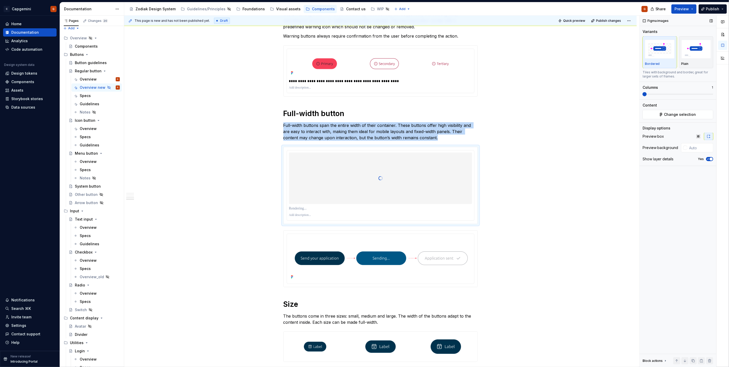
click at [363, 158] on span "button" at bounding box center [711, 158] width 3 height 3
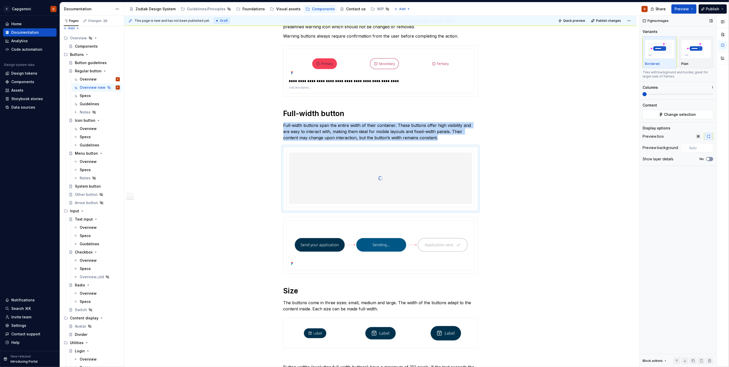
click at [363, 160] on button "No" at bounding box center [709, 159] width 7 height 4
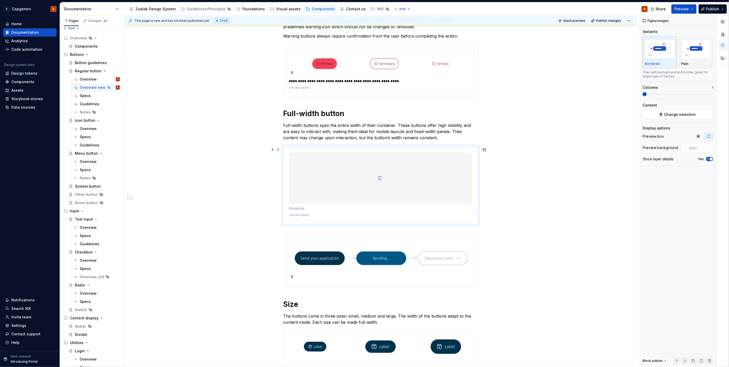
click at [307, 184] on p at bounding box center [380, 215] width 183 height 4
click at [306, 184] on p at bounding box center [380, 208] width 183 height 5
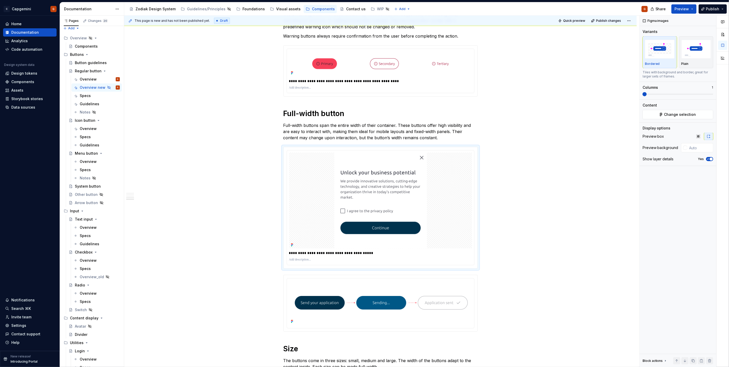
type textarea "*"
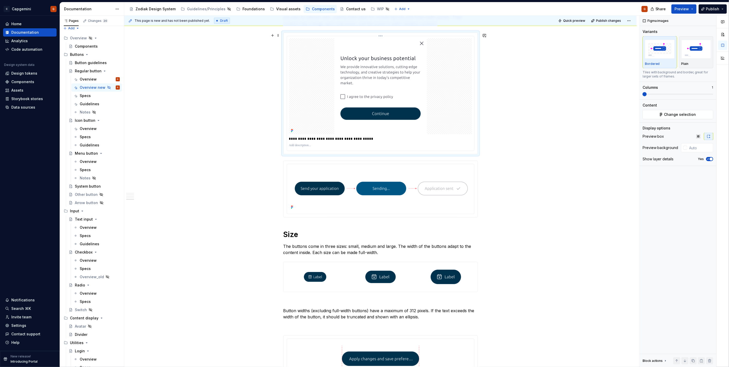
click at [363, 116] on img at bounding box center [381, 86] width 96 height 96
click at [363, 148] on input "text" at bounding box center [700, 147] width 26 height 9
type input "#FFFFFF"
type button "on"
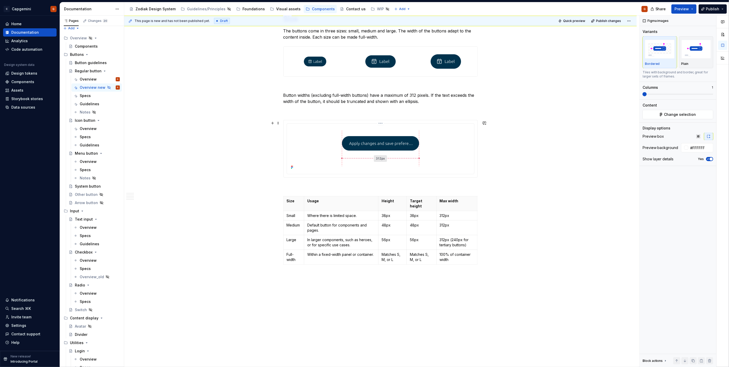
scroll to position [855, 0]
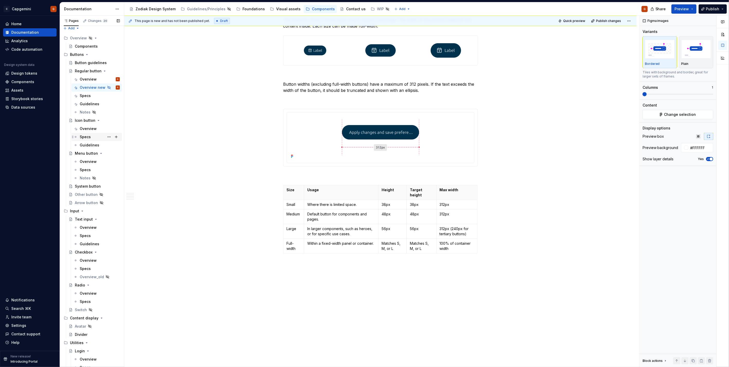
click at [88, 135] on div "Specs" at bounding box center [85, 136] width 11 height 5
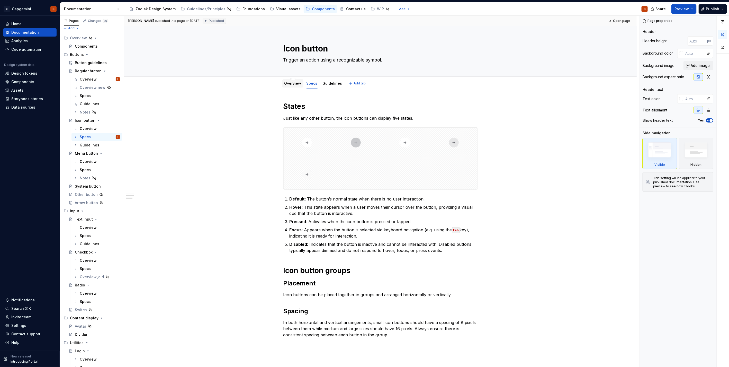
click at [297, 87] on div "Overview" at bounding box center [292, 83] width 21 height 8
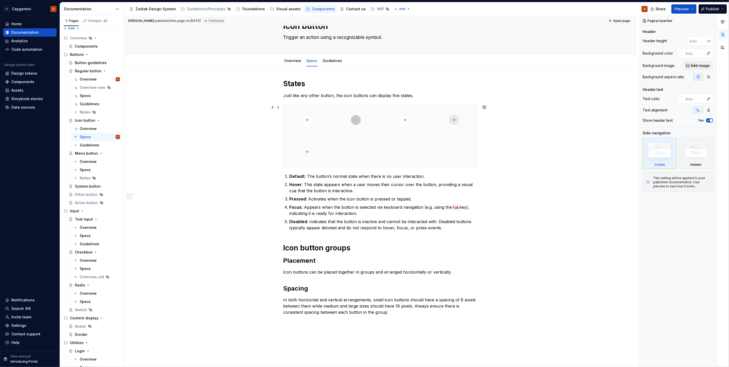
scroll to position [29, 0]
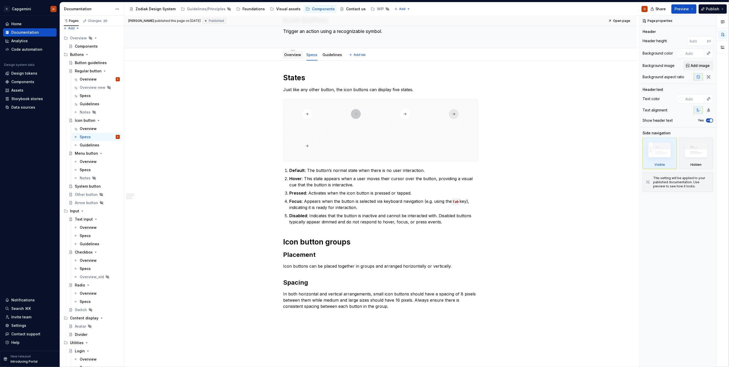
click at [287, 58] on div "Overview" at bounding box center [292, 55] width 21 height 8
click at [289, 55] on link "Overview" at bounding box center [292, 54] width 17 height 4
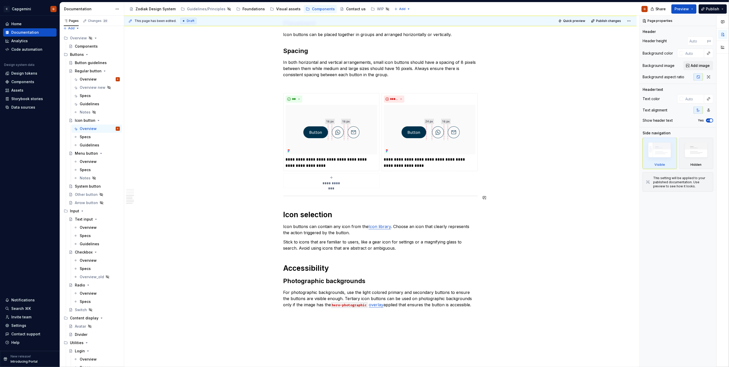
scroll to position [971, 0]
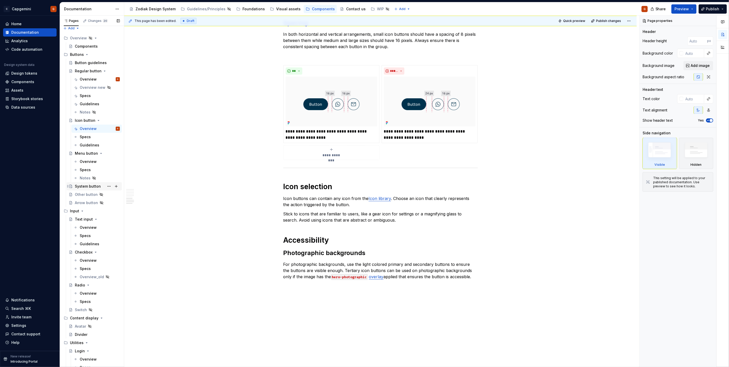
click at [77, 184] on div "System button" at bounding box center [88, 186] width 26 height 5
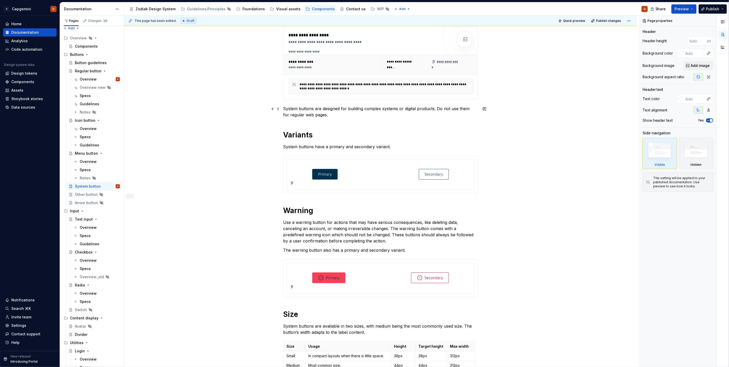
scroll to position [57, 0]
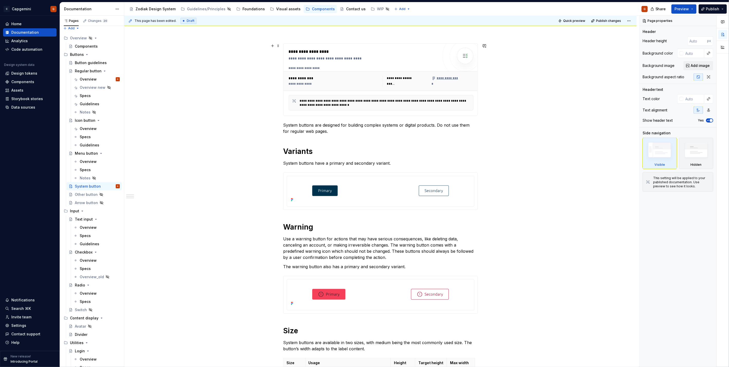
click at [363, 87] on div "**********" at bounding box center [381, 81] width 189 height 15
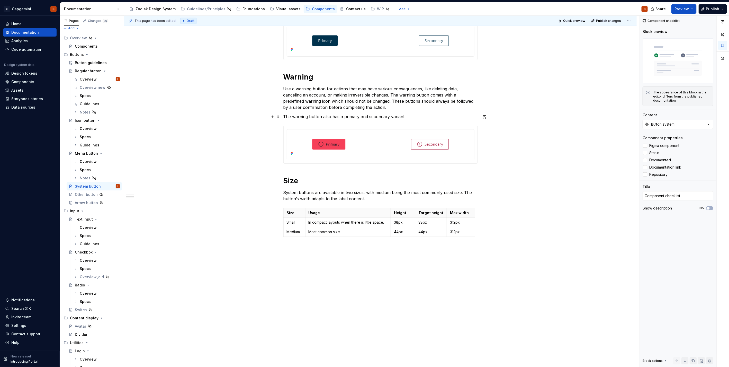
scroll to position [207, 0]
click at [363, 147] on img at bounding box center [380, 143] width 183 height 25
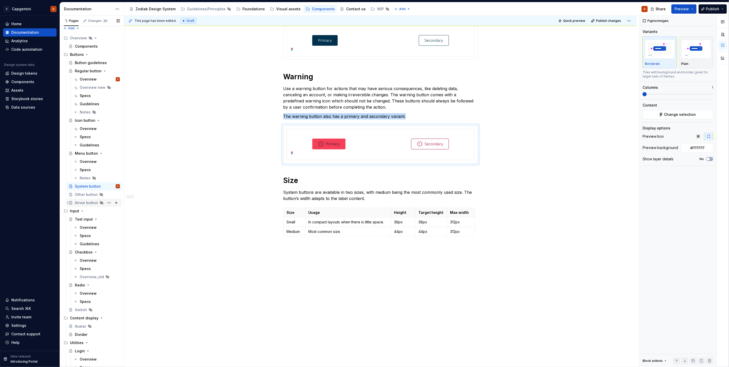
click at [83, 184] on div "Arrow button" at bounding box center [86, 202] width 23 height 5
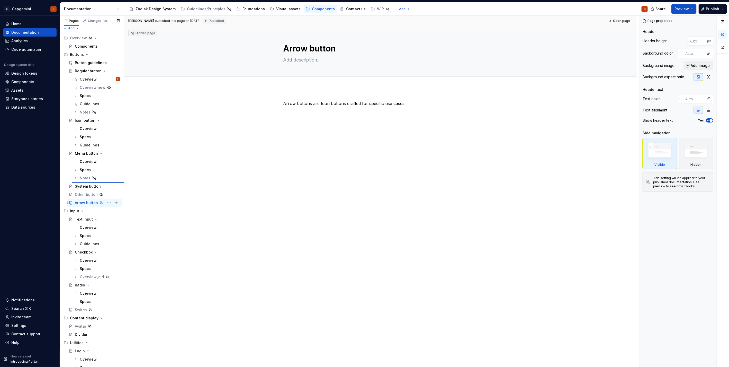
type textarea "*"
type textarea "Menu button"
type textarea "Compactly open a navigation menu."
type textarea "*"
type textarea "Arrow button"
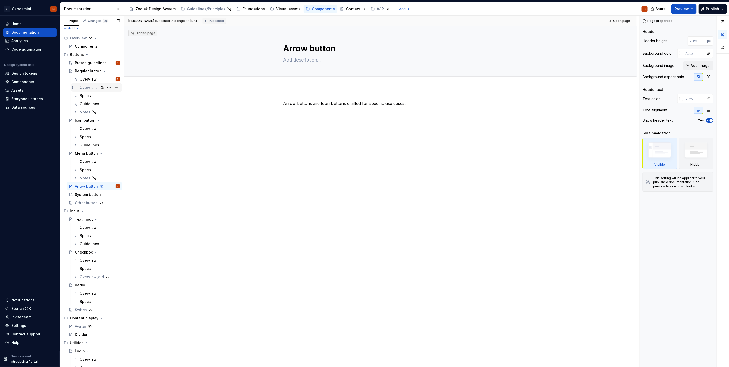
click at [89, 87] on div "Overview new" at bounding box center [89, 87] width 19 height 5
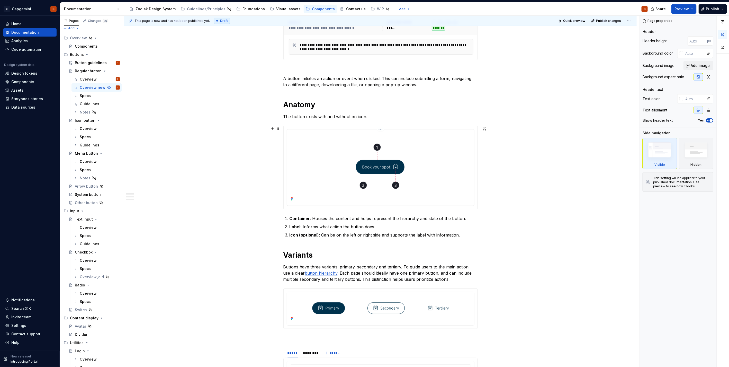
scroll to position [257, 0]
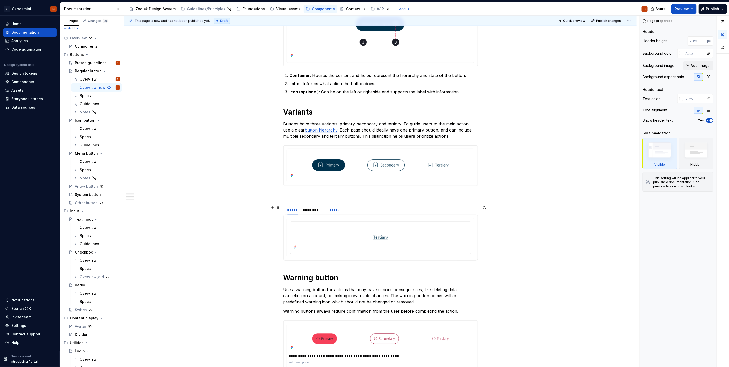
click at [363, 184] on div "**********" at bounding box center [381, 191] width 515 height 351
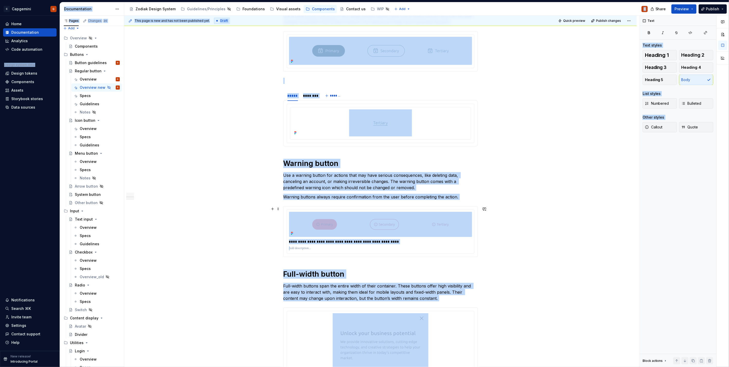
click at [363, 184] on div "**********" at bounding box center [380, 295] width 513 height 1155
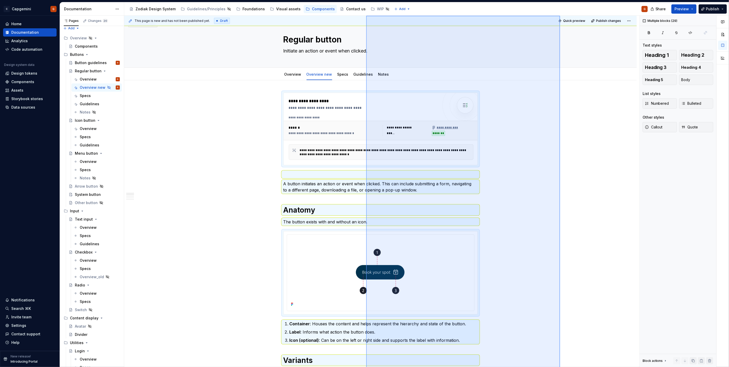
scroll to position [0, 0]
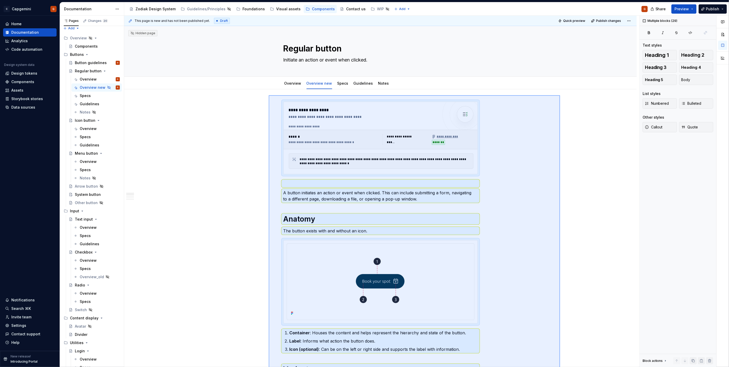
drag, startPoint x: 560, startPoint y: 306, endPoint x: 269, endPoint y: 95, distance: 359.8
click at [269, 95] on div "**********" at bounding box center [381, 191] width 515 height 351
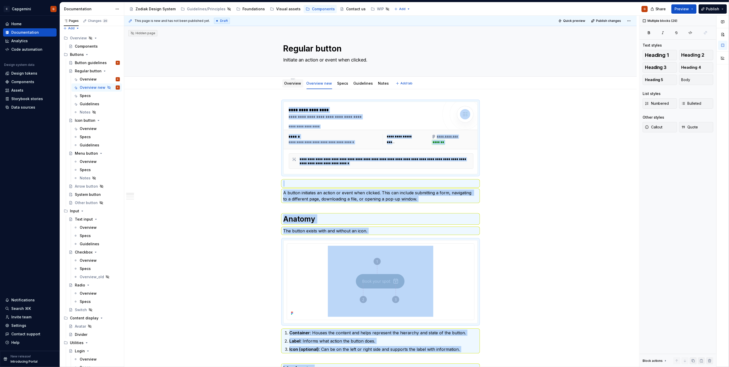
click at [292, 85] on link "Overview" at bounding box center [292, 83] width 17 height 4
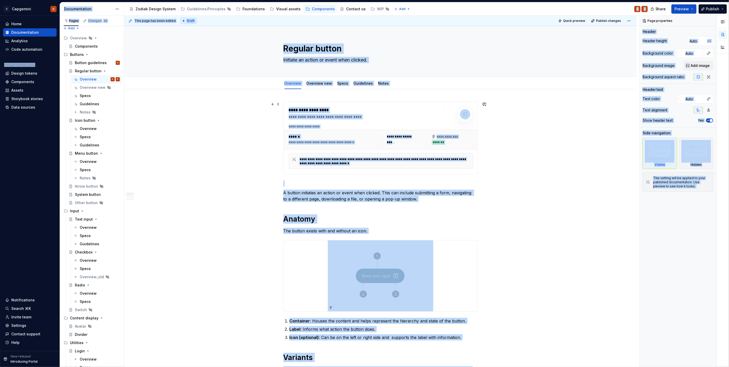
click at [310, 153] on div "**********" at bounding box center [381, 146] width 185 height 44
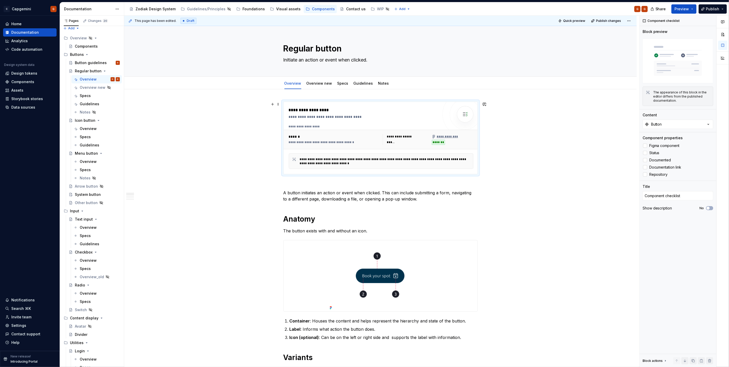
type textarea "*"
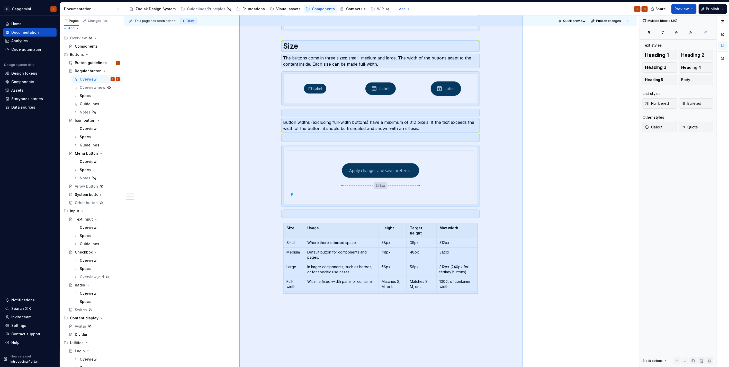
scroll to position [862, 0]
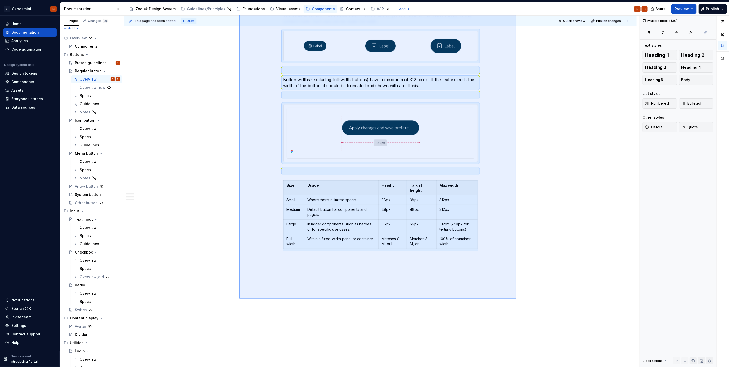
drag, startPoint x: 239, startPoint y: 111, endPoint x: 516, endPoint y: 298, distance: 334.6
click at [363, 184] on div "**********" at bounding box center [381, 191] width 515 height 351
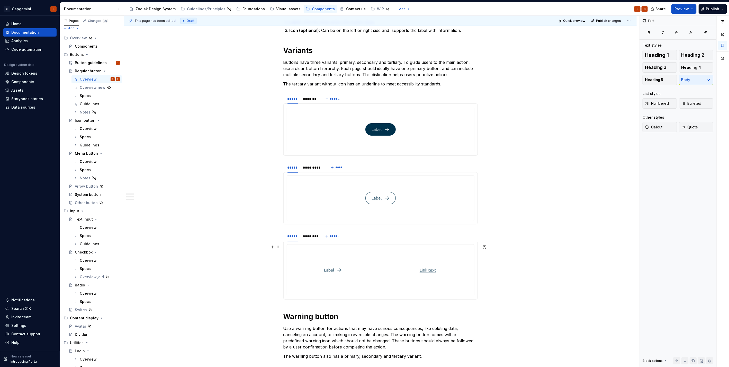
scroll to position [233, 0]
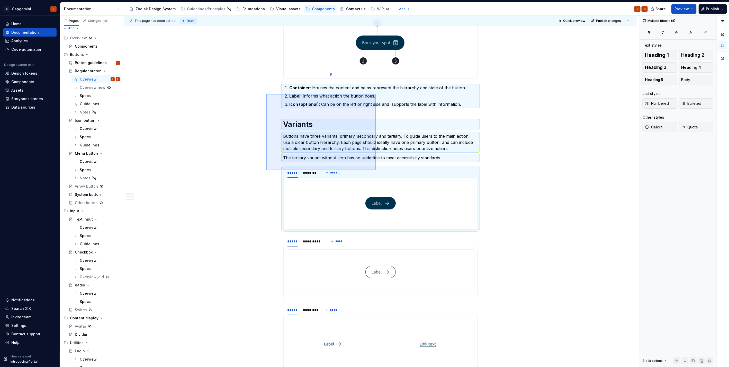
click at [363, 170] on div "**********" at bounding box center [381, 191] width 515 height 351
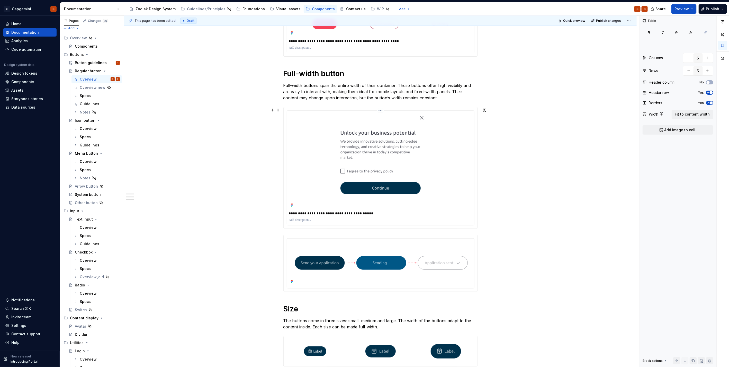
scroll to position [571, 0]
click at [363, 101] on p "Full-width buttons span the entire width of their container. These buttons offe…" at bounding box center [380, 92] width 194 height 19
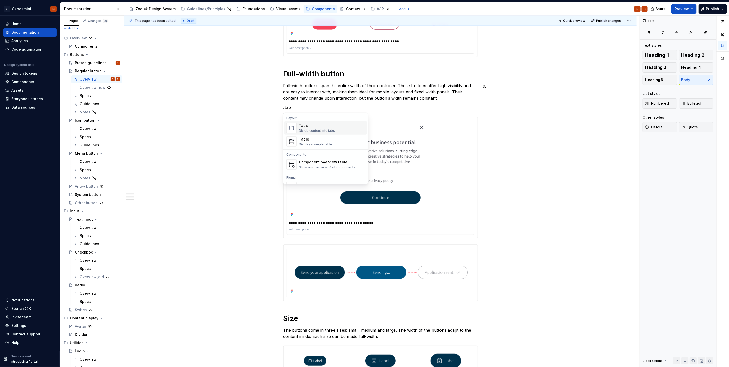
click at [292, 124] on img "Suggestions" at bounding box center [292, 128] width 10 height 10
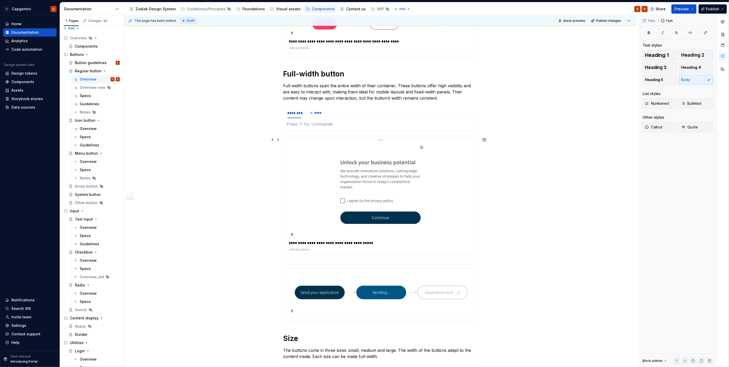
click at [337, 158] on img at bounding box center [381, 190] width 96 height 96
click at [324, 90] on p "Full-width buttons span the entire width of their container. These buttons offe…" at bounding box center [380, 92] width 194 height 19
click at [363, 93] on p "Full-width buttons span the entire width of their container. These buttons offe…" at bounding box center [380, 92] width 194 height 19
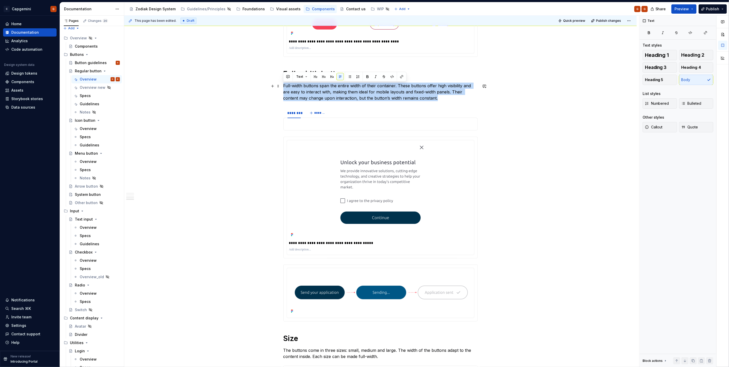
drag, startPoint x: 442, startPoint y: 100, endPoint x: 282, endPoint y: 87, distance: 160.9
click at [282, 87] on div "**********" at bounding box center [380, 110] width 513 height 1184
copy p "Full-width buttons span the entire width of their container. These buttons offe…"
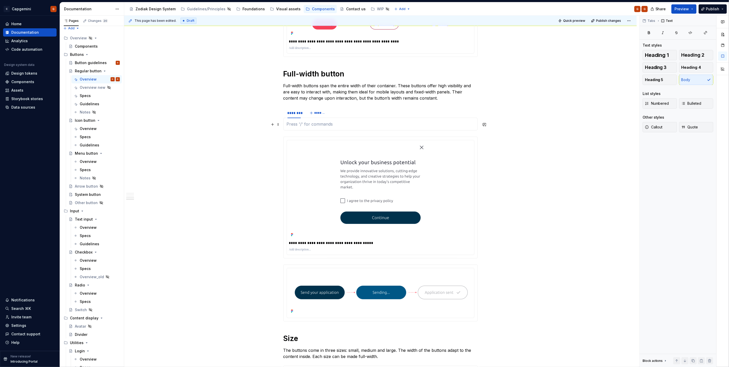
click at [318, 123] on p at bounding box center [381, 124] width 188 height 6
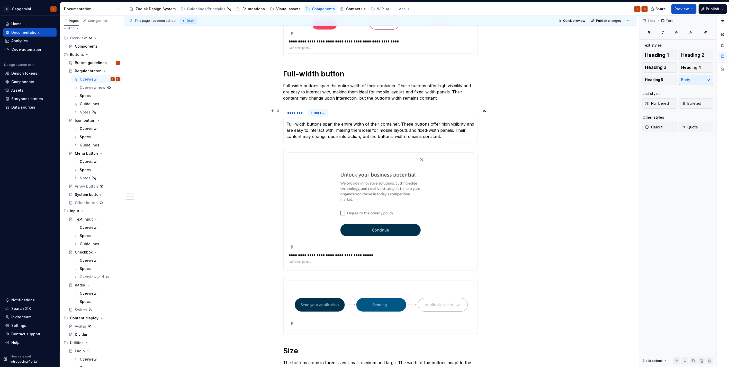
click at [321, 114] on span "*******" at bounding box center [321, 113] width 12 height 4
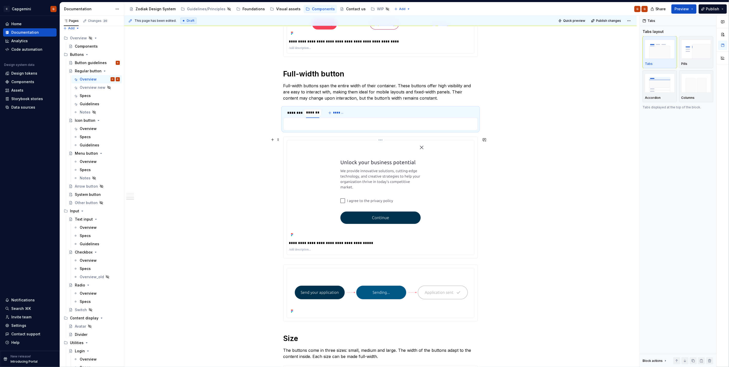
click at [359, 162] on img at bounding box center [381, 190] width 96 height 96
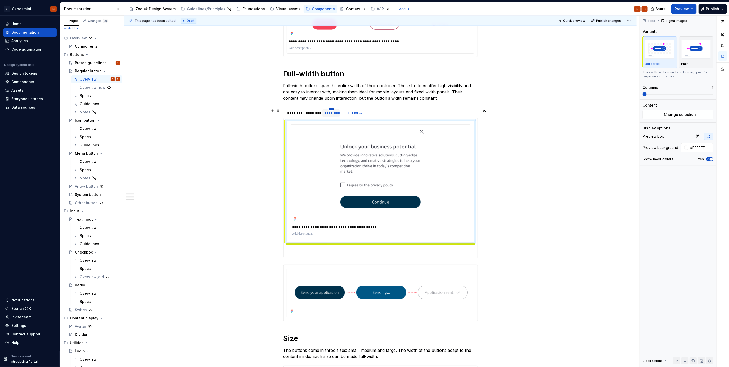
click at [330, 109] on html "C Capgemini G Home Documentation Analytics Code automation Design system data D…" at bounding box center [364, 183] width 729 height 367
click at [338, 154] on div "Delete tab" at bounding box center [352, 152] width 44 height 8
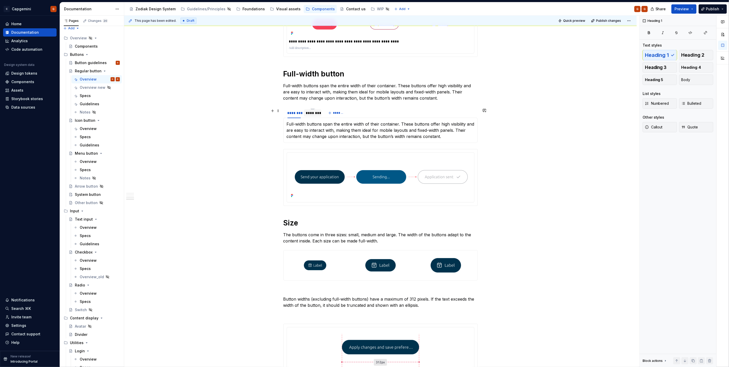
click at [311, 114] on div "********" at bounding box center [312, 112] width 13 height 5
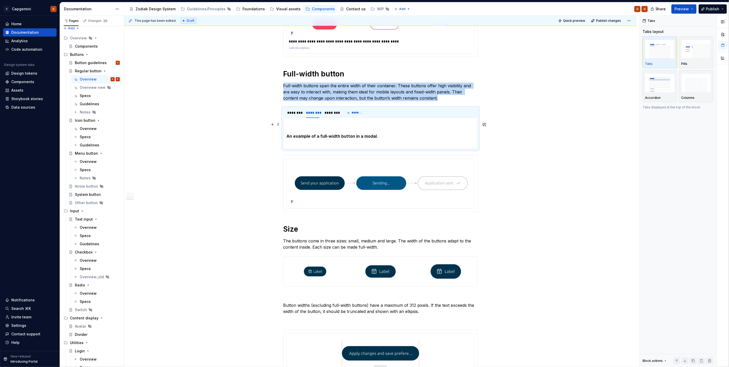
click at [336, 134] on p "An example of a full-width button in a modal." at bounding box center [381, 133] width 188 height 25
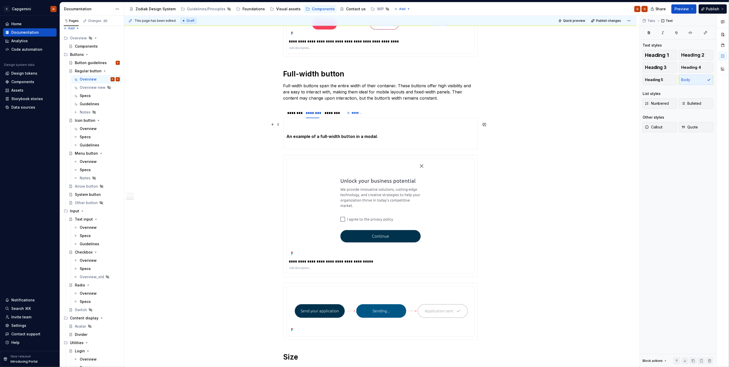
click at [357, 182] on img at bounding box center [381, 209] width 96 height 96
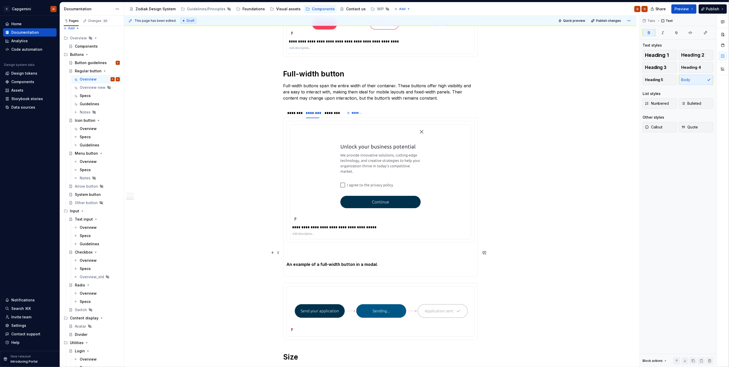
click at [309, 184] on strong "An example of a full-width button in a modal." at bounding box center [333, 264] width 92 height 5
drag, startPoint x: 317, startPoint y: 259, endPoint x: 296, endPoint y: 248, distance: 23.6
click at [296, 184] on section-item-column "**********" at bounding box center [381, 197] width 188 height 153
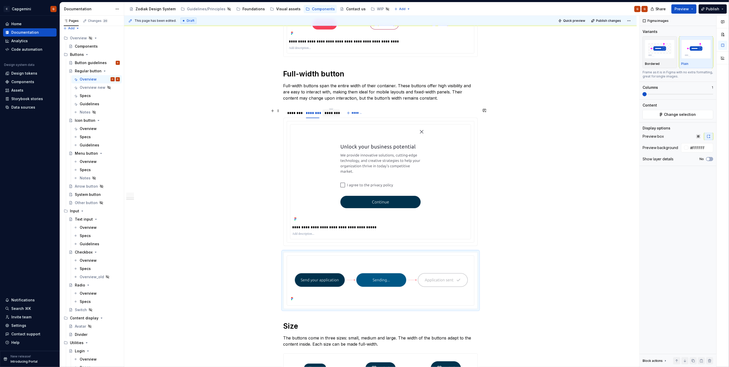
click at [329, 115] on div "********" at bounding box center [331, 112] width 13 height 5
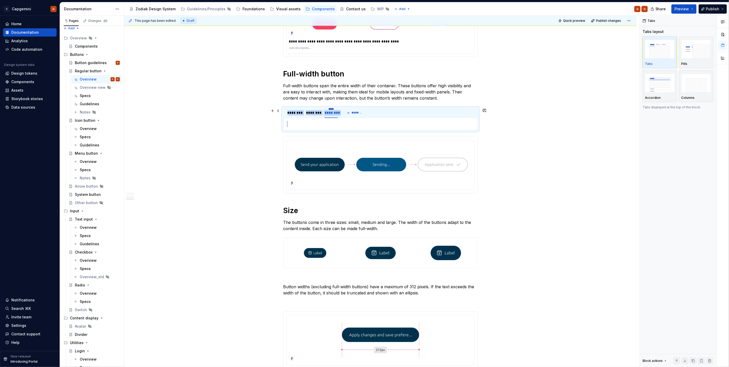
click at [332, 108] on html "C Capgemini G Home Documentation Analytics Code automation Design system data D…" at bounding box center [364, 183] width 729 height 367
click at [343, 152] on div "Delete tab" at bounding box center [354, 152] width 33 height 5
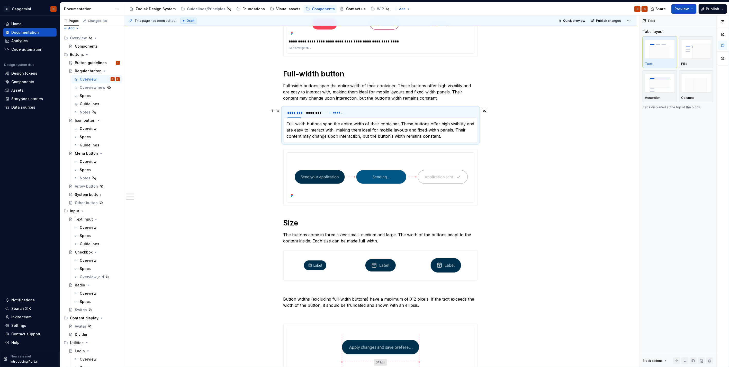
drag, startPoint x: 368, startPoint y: 113, endPoint x: 417, endPoint y: 111, distance: 48.6
click at [363, 113] on div "******** ******** *******" at bounding box center [380, 113] width 194 height 10
click at [363, 89] on img "button" at bounding box center [697, 83] width 30 height 19
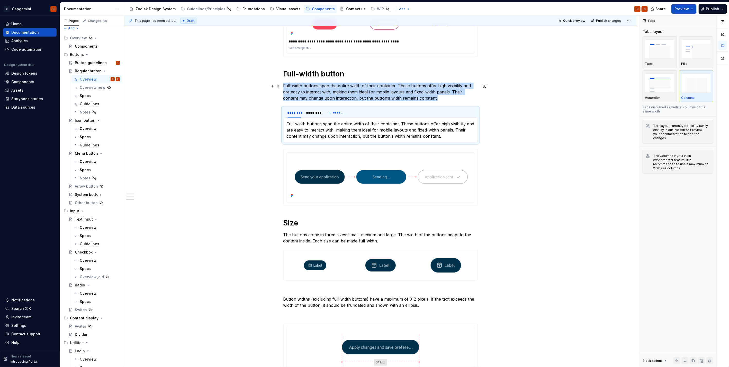
click at [363, 94] on p "Full-width buttons span the entire width of their container. These buttons offe…" at bounding box center [380, 92] width 194 height 19
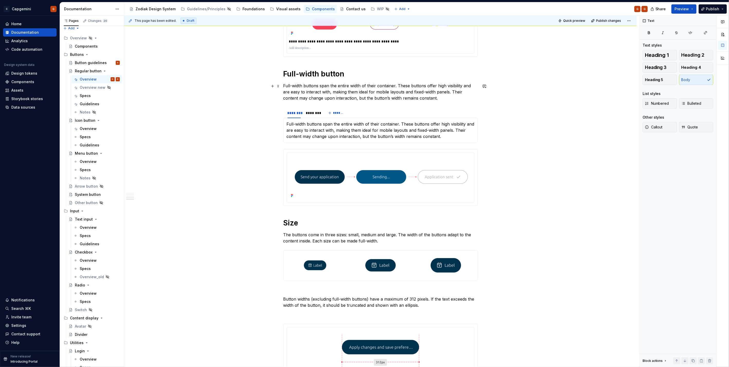
click at [363, 95] on p "Full-width buttons span the entire width of their container. These buttons offe…" at bounding box center [380, 92] width 194 height 19
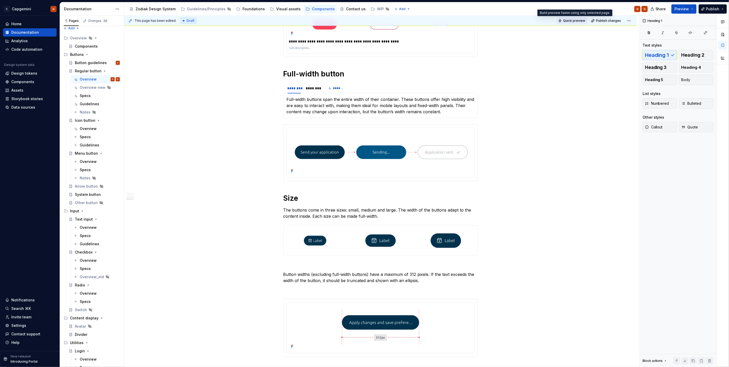
click at [363, 22] on button "Quick preview" at bounding box center [572, 20] width 31 height 7
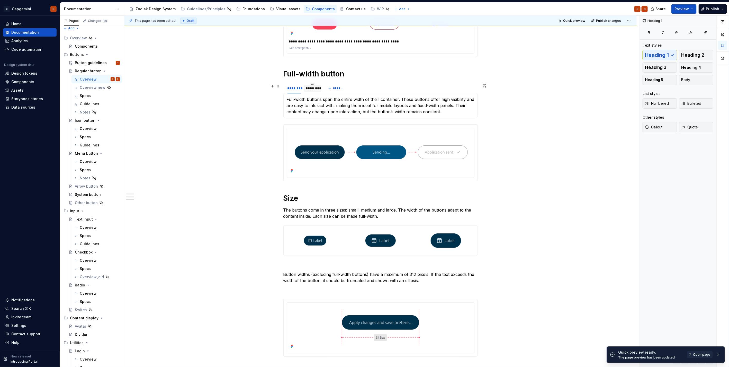
click at [317, 88] on div "********" at bounding box center [312, 88] width 13 height 5
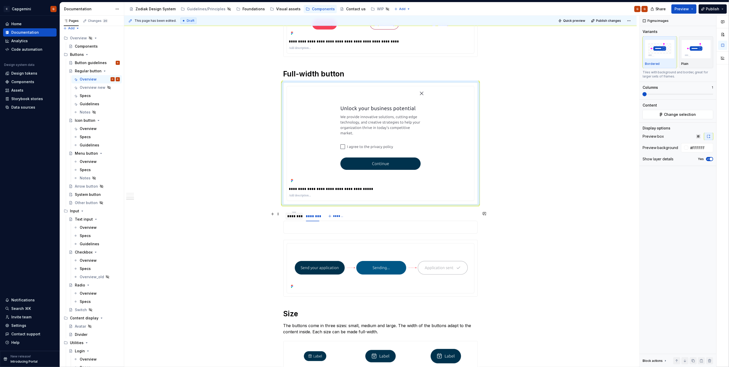
click at [293, 184] on div "********" at bounding box center [294, 215] width 13 height 5
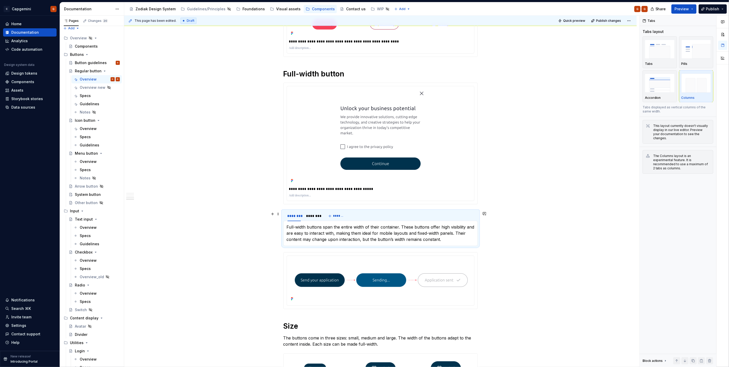
click at [310, 184] on p "Full-width buttons span the entire width of their container. These buttons offe…" at bounding box center [381, 233] width 188 height 19
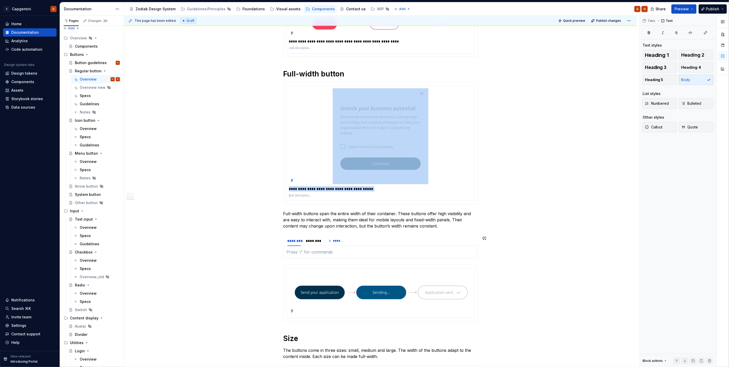
click at [289, 184] on div at bounding box center [380, 251] width 194 height 13
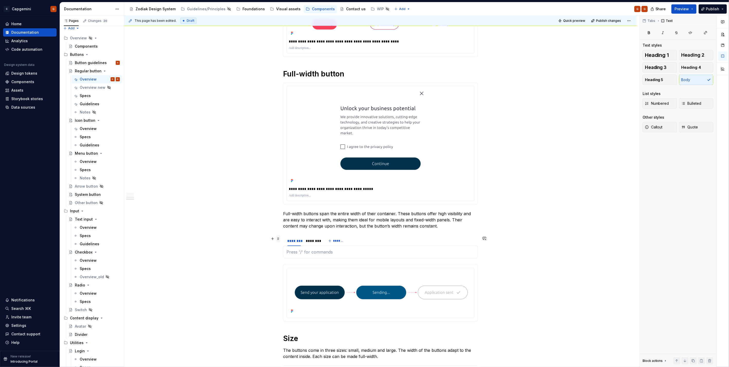
click at [276, 184] on div at bounding box center [274, 238] width 11 height 7
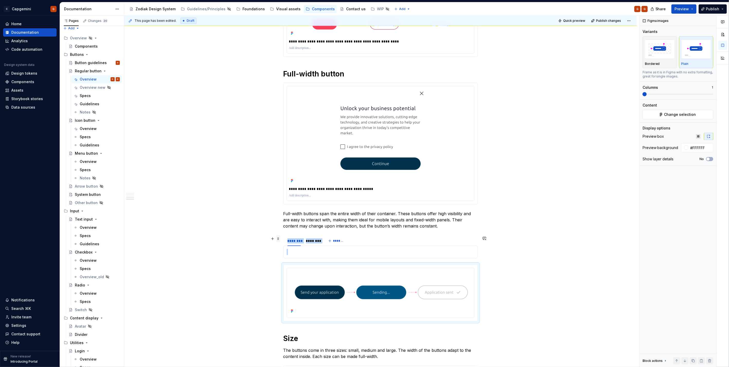
click at [278, 184] on span at bounding box center [278, 238] width 4 height 7
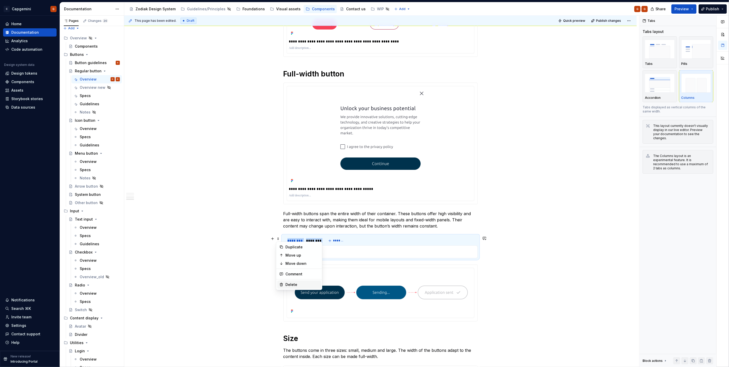
click at [285, 184] on div "Delete" at bounding box center [299, 284] width 44 height 8
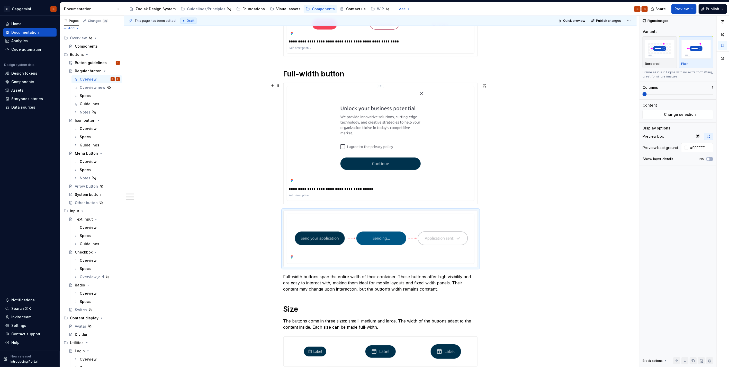
click at [307, 138] on div at bounding box center [380, 136] width 183 height 96
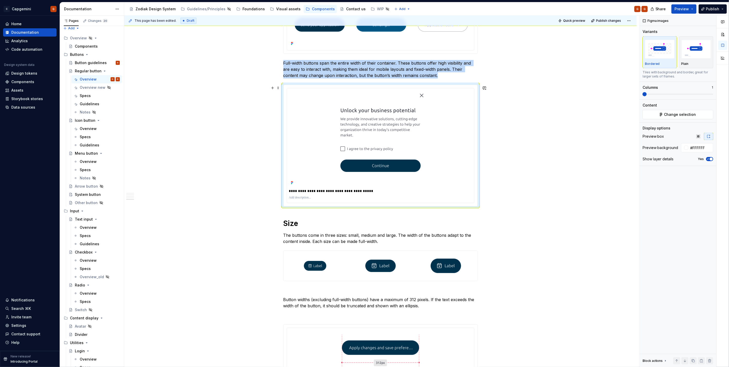
scroll to position [600, 0]
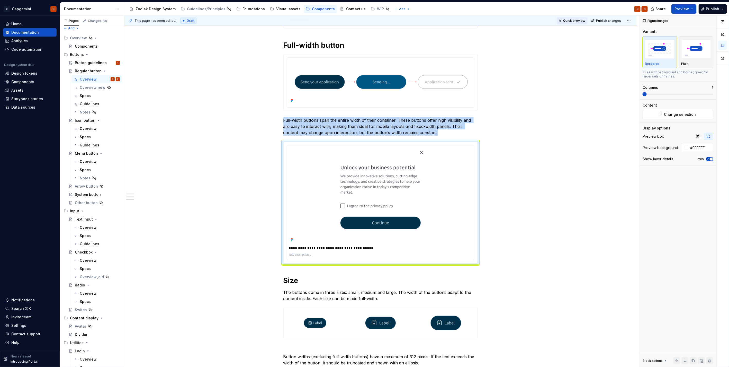
click at [363, 22] on span "Quick preview" at bounding box center [574, 21] width 22 height 4
click at [363, 184] on span "Open page" at bounding box center [701, 354] width 17 height 4
type textarea "*"
click at [363, 146] on input "#FFFFFF" at bounding box center [700, 147] width 25 height 9
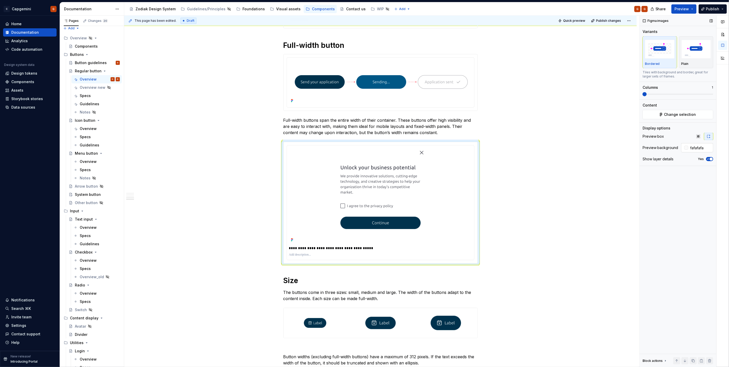
type input "#FAFAFAFA"
type button "on"
click at [363, 148] on input "#FAFAFAFA" at bounding box center [700, 147] width 25 height 9
type input "#FFFFFF"
click at [363, 117] on button "Change selection" at bounding box center [678, 114] width 71 height 9
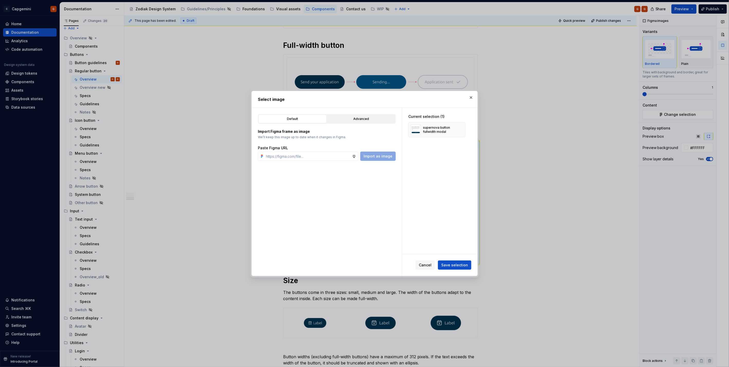
click at [363, 119] on div "Advanced" at bounding box center [361, 118] width 65 height 5
click at [363, 138] on div "button" at bounding box center [382, 137] width 7 height 7
click at [363, 99] on button "button" at bounding box center [471, 97] width 7 height 7
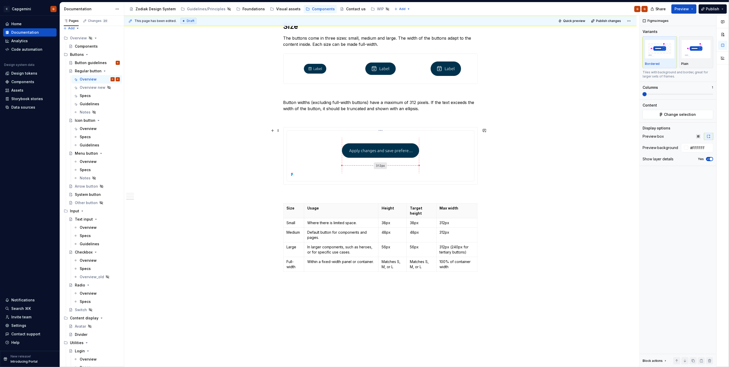
scroll to position [873, 0]
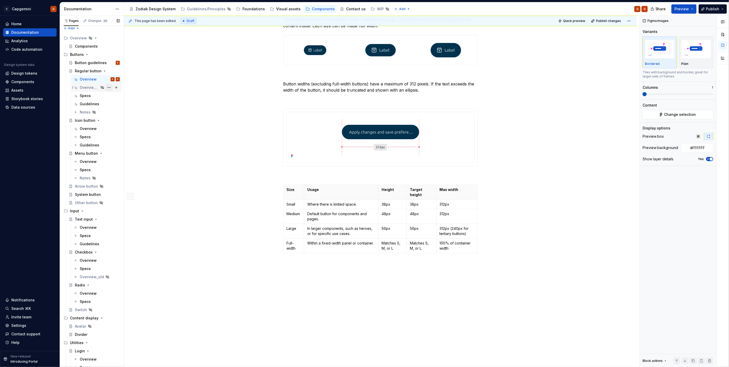
click at [106, 86] on button "Page tree" at bounding box center [108, 87] width 7 height 7
click at [113, 152] on div "Delete tab" at bounding box center [137, 152] width 50 height 5
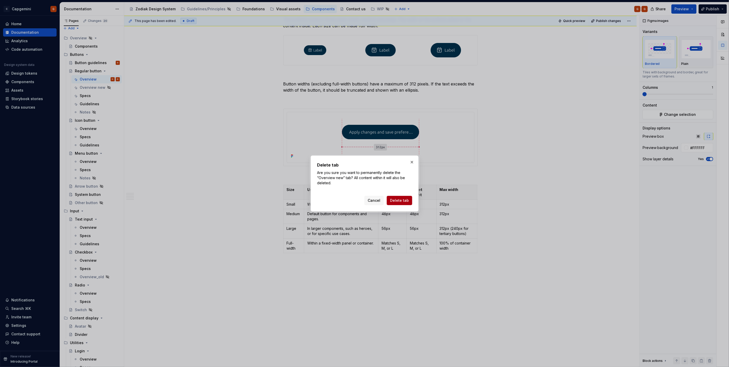
click at [363, 184] on button "Delete tab" at bounding box center [399, 200] width 25 height 9
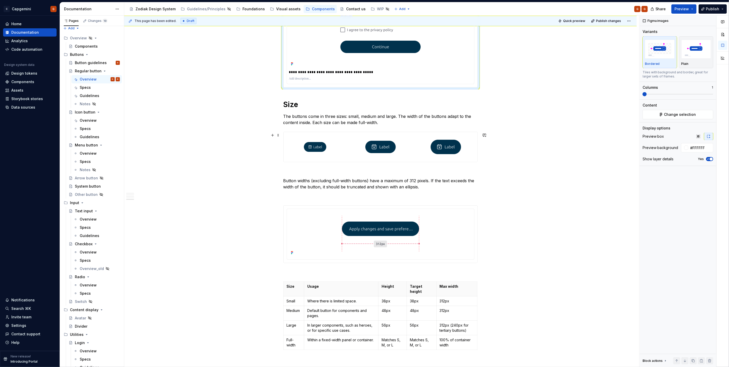
scroll to position [816, 0]
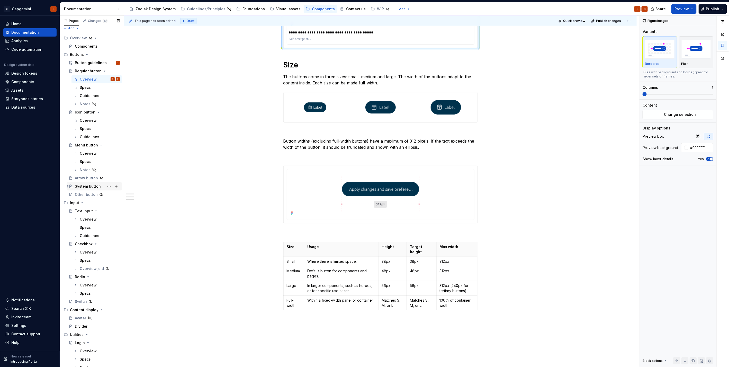
click at [82, 184] on div "System button" at bounding box center [88, 186] width 26 height 5
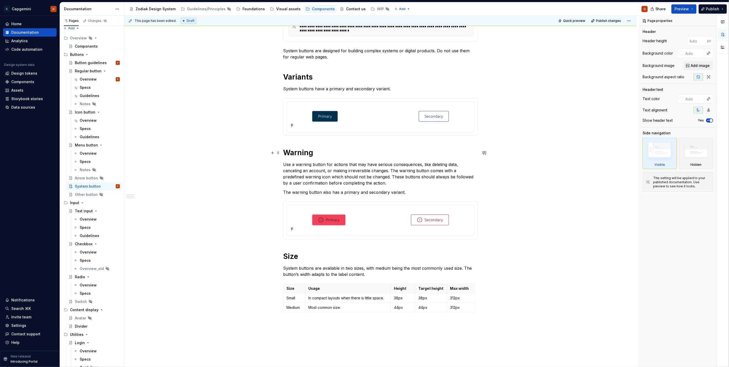
scroll to position [171, 0]
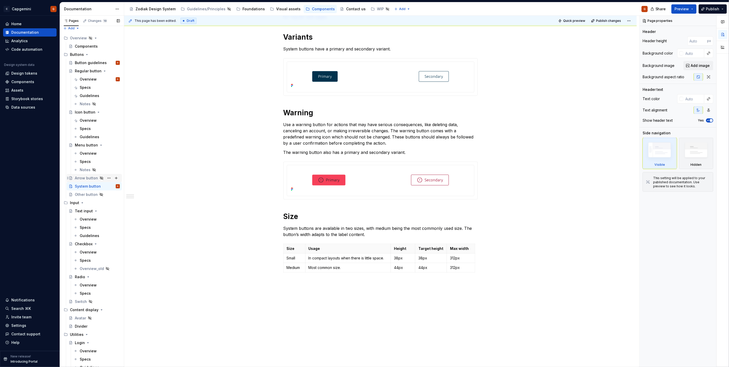
click at [82, 181] on div "Arrow button" at bounding box center [97, 177] width 45 height 7
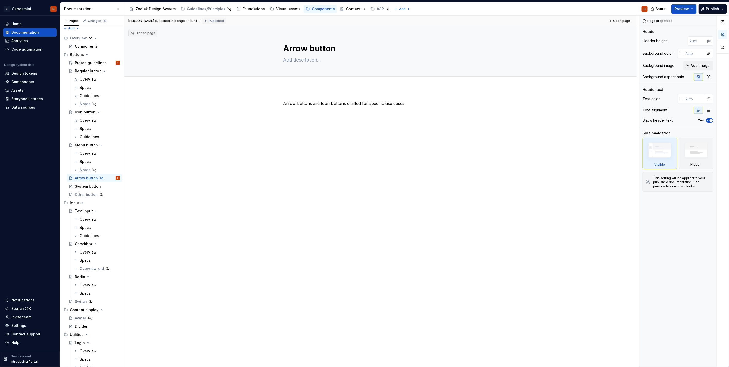
click at [343, 133] on div "Arrow buttons are Icon buttons crafted for specific use cases." at bounding box center [380, 162] width 513 height 148
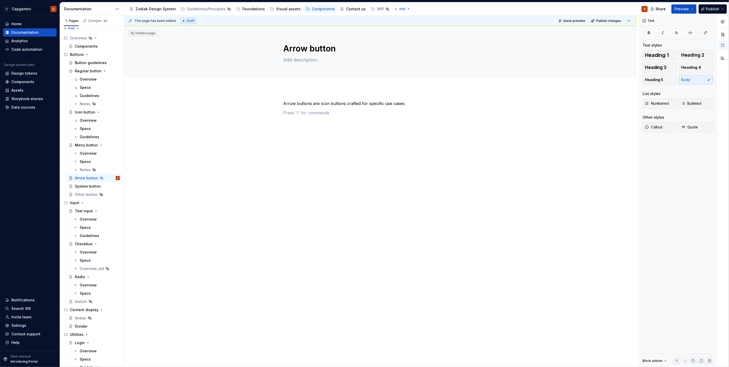
scroll to position [3, 0]
type textarea "*"
click at [338, 128] on div "Arrow buttons are Icon buttons crafted for specific use cases." at bounding box center [380, 162] width 513 height 148
click at [363, 11] on span "Preview" at bounding box center [682, 8] width 14 height 5
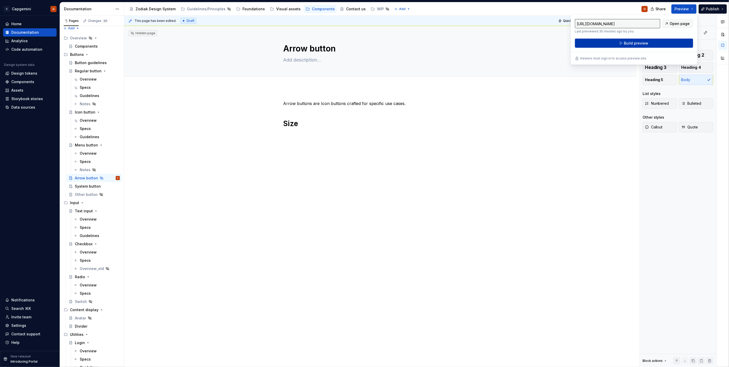
drag, startPoint x: 688, startPoint y: 11, endPoint x: 651, endPoint y: 40, distance: 47.8
click at [363, 40] on button "Build preview" at bounding box center [634, 43] width 118 height 9
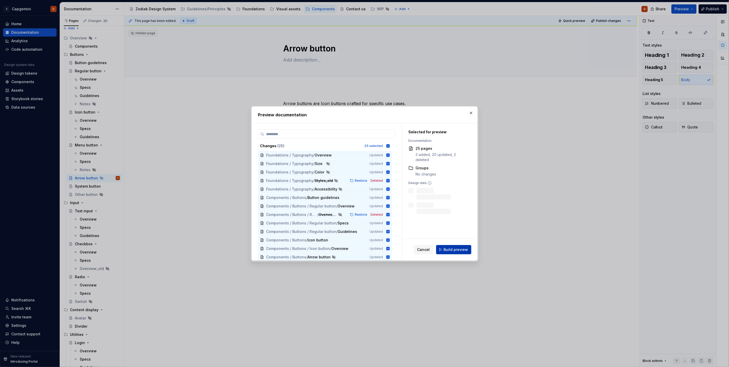
click at [363, 184] on span "Build preview" at bounding box center [456, 249] width 24 height 5
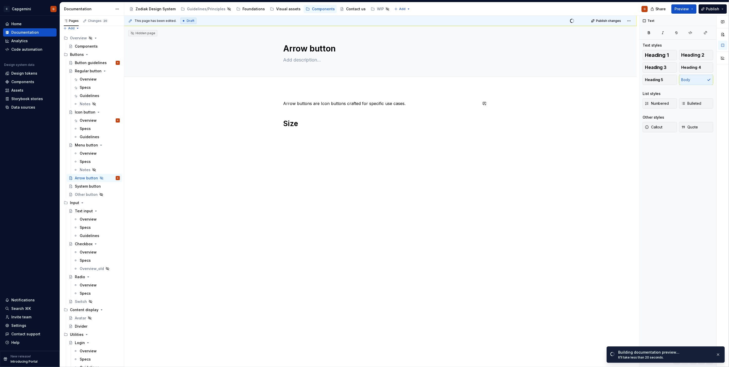
click at [296, 145] on div "This page has been edited. Draft Quick preview Publish changes Hidden page Arro…" at bounding box center [381, 191] width 515 height 351
click at [296, 137] on p at bounding box center [380, 135] width 194 height 6
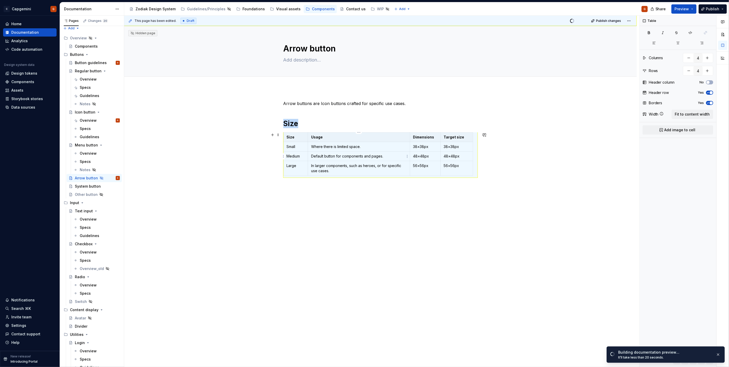
click at [349, 156] on p "Default button for components and pages." at bounding box center [358, 156] width 95 height 5
click at [356, 145] on p "Where there is limited space." at bounding box center [358, 146] width 95 height 5
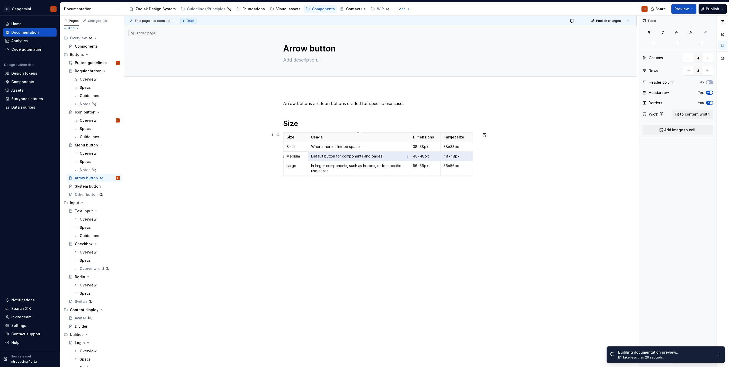
drag, startPoint x: 464, startPoint y: 156, endPoint x: 380, endPoint y: 153, distance: 83.9
click at [363, 153] on tr "Medium Default button for components and pages. 48×48px 48×48px" at bounding box center [378, 156] width 190 height 10
click at [315, 154] on p "Default button for components and pages." at bounding box center [358, 156] width 95 height 5
click at [293, 156] on p "Medium" at bounding box center [296, 156] width 18 height 5
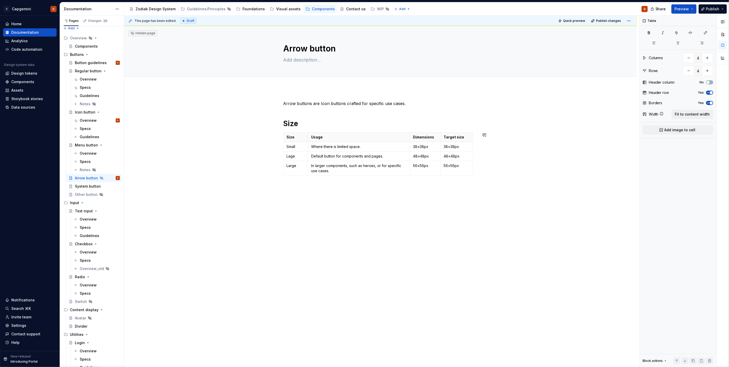
click at [294, 155] on p "Lage" at bounding box center [296, 156] width 18 height 5
click at [289, 155] on p "Lage" at bounding box center [296, 156] width 18 height 5
click at [363, 156] on p "48×48px" at bounding box center [425, 156] width 24 height 5
click at [363, 156] on p "48×48px" at bounding box center [457, 156] width 26 height 5
click at [363, 99] on div "Arrow buttons are Icon buttons crafted for specific use cases. Size Size Usage …" at bounding box center [380, 197] width 513 height 218
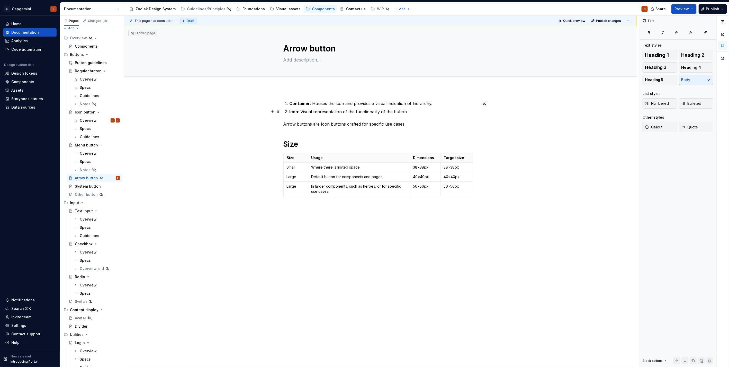
click at [294, 111] on strong "Icon" at bounding box center [294, 111] width 9 height 5
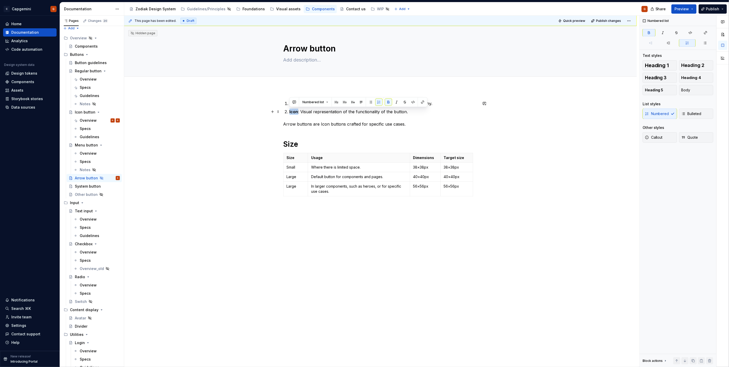
click at [294, 111] on strong "Icon" at bounding box center [294, 111] width 9 height 5
click at [316, 112] on p "Arrow icon : Visual representation of the functionality of the button." at bounding box center [384, 112] width 188 height 6
drag, startPoint x: 313, startPoint y: 112, endPoint x: 419, endPoint y: 111, distance: 105.5
click at [363, 111] on p "Arrow icon : Visual representation of the functionality of the button." at bounding box center [384, 112] width 188 height 6
click at [312, 102] on p "Container : Houses the icon and provides a visual indication of hierarchy." at bounding box center [384, 103] width 188 height 6
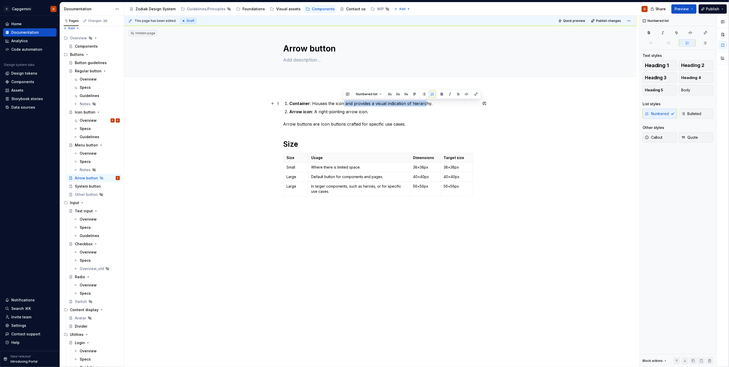
drag, startPoint x: 343, startPoint y: 104, endPoint x: 424, endPoint y: 103, distance: 81.0
click at [363, 103] on p "Container : Houses the icon and provides a visual indication of hierarchy." at bounding box center [384, 103] width 188 height 6
drag, startPoint x: 429, startPoint y: 103, endPoint x: 312, endPoint y: 102, distance: 117.3
click at [312, 102] on p "Container : Houses the icon and provides a visual indication of hierarchy." at bounding box center [384, 103] width 188 height 6
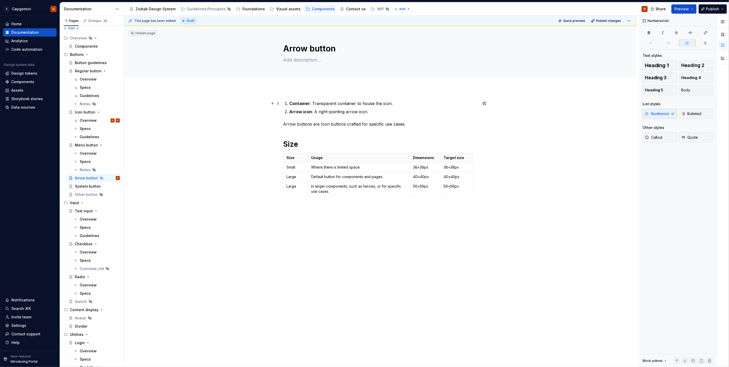
click at [363, 104] on p "Container : Transparent container to house the icon." at bounding box center [384, 103] width 188 height 6
click at [351, 115] on div "Container : Transparent container to house the arrow icon. Arrow icon : A right…" at bounding box center [380, 155] width 194 height 110
click at [298, 126] on p "Arrow buttons are Icon buttons crafted for specific use cases." at bounding box center [380, 124] width 194 height 6
click at [282, 125] on div "Container : Transparent container to house the arrow icon. Arrow icon : A right…" at bounding box center [380, 207] width 513 height 239
click at [349, 107] on ol "Container : Transparent container to house the arrow icon. Arrow icon : A right…" at bounding box center [384, 107] width 188 height 14
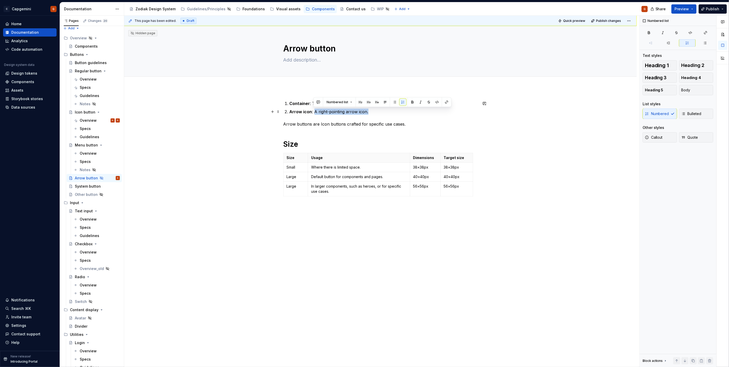
drag, startPoint x: 357, startPoint y: 112, endPoint x: 314, endPoint y: 113, distance: 43.2
click at [314, 113] on p "Arrow icon : A right-pointing arrow icon." at bounding box center [384, 112] width 188 height 6
click at [363, 104] on p "Container : Transparent container to house the arrow icon." at bounding box center [384, 103] width 188 height 6
click at [337, 130] on div "Container : Transparent container that houses the arrow icon. Arrow icon . Arro…" at bounding box center [380, 155] width 194 height 110
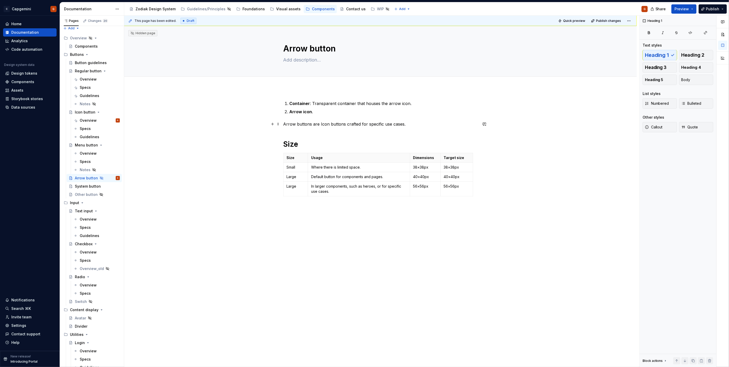
click at [363, 124] on p "Arrow buttons are Icon buttons crafted for specific use cases." at bounding box center [380, 124] width 194 height 6
click at [318, 131] on div "Container : Transparent container that houses the arrow icon. Arrow icon . Arro…" at bounding box center [380, 155] width 194 height 110
click at [292, 93] on div "Container : Transparent container that houses the arrow icon. Arrow icon . Arro…" at bounding box center [380, 207] width 513 height 239
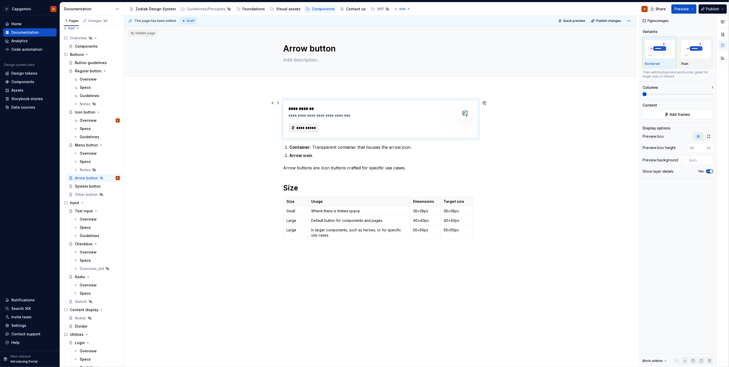
click at [315, 130] on span "**********" at bounding box center [306, 127] width 20 height 5
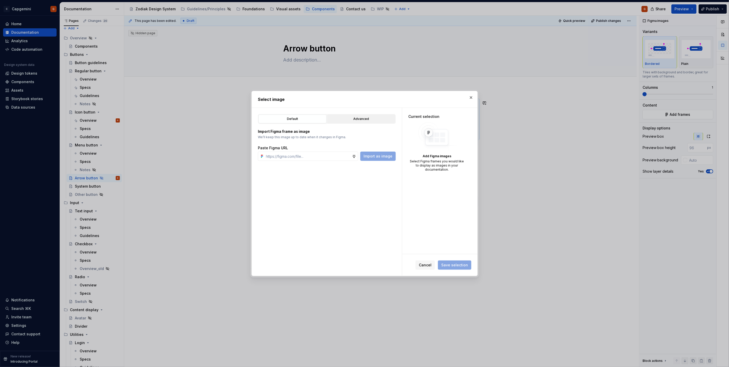
click at [359, 117] on div "Advanced" at bounding box center [361, 118] width 65 height 5
type textarea "*"
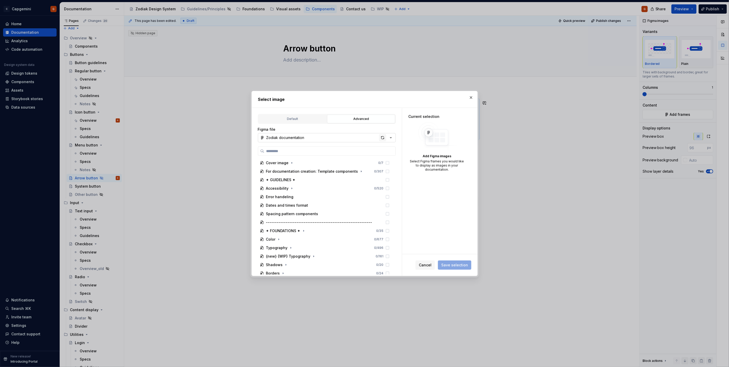
click at [363, 139] on div "button" at bounding box center [382, 137] width 7 height 7
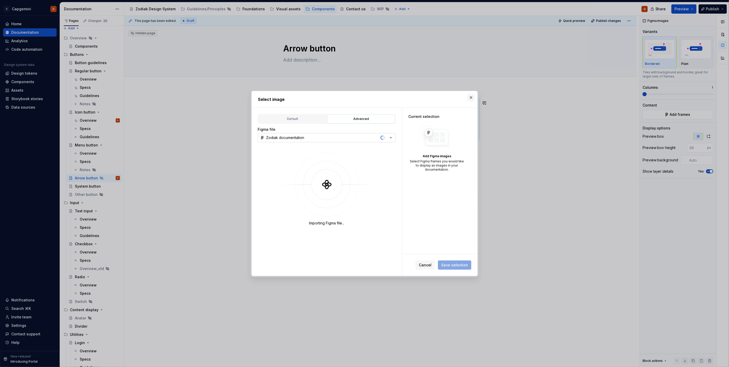
click at [363, 96] on button "button" at bounding box center [471, 97] width 7 height 7
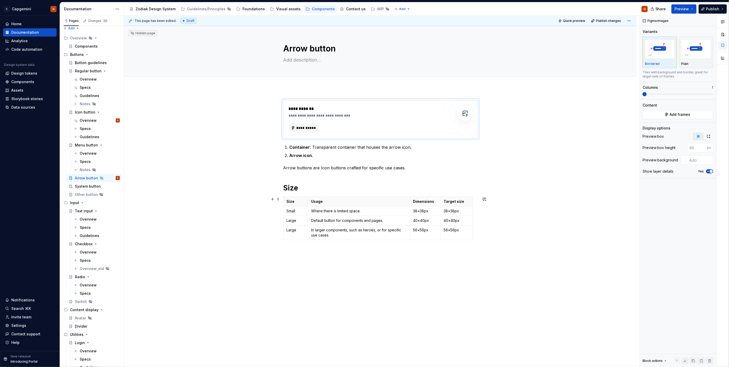
click at [282, 184] on div "**********" at bounding box center [380, 229] width 513 height 283
click at [284, 184] on html "C Capgemini G Home Documentation Analytics Code automation Design system data D…" at bounding box center [364, 183] width 729 height 367
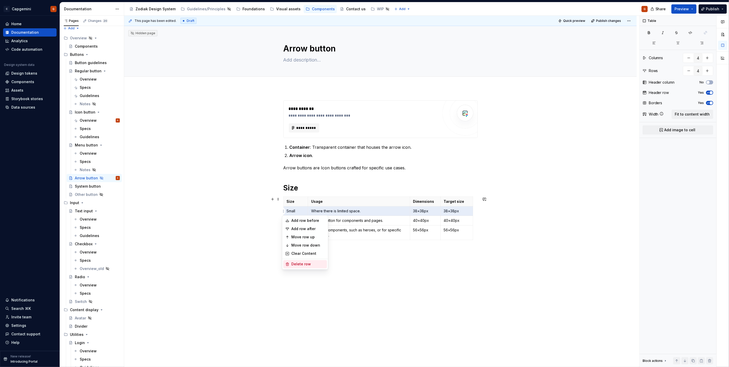
click at [297, 184] on div "Delete row" at bounding box center [308, 264] width 33 height 5
type input "3"
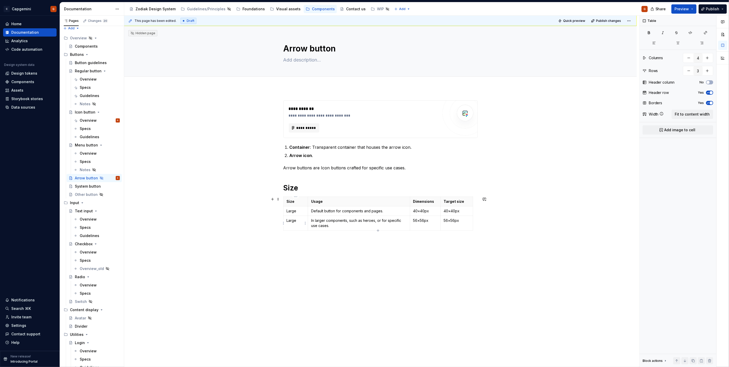
click at [291, 184] on p "Large" at bounding box center [296, 220] width 18 height 5
click at [293, 88] on div "**********" at bounding box center [380, 224] width 513 height 273
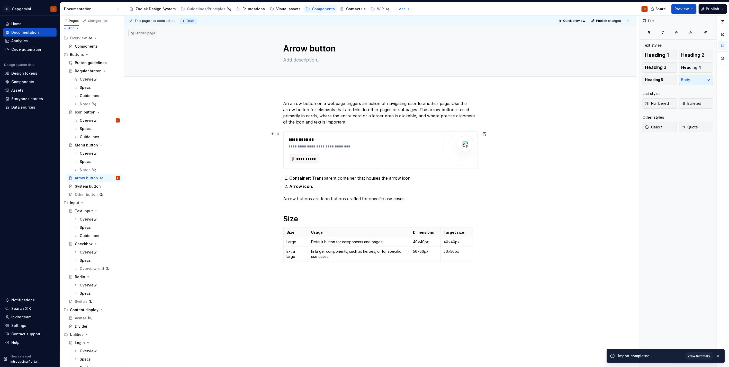
click at [319, 143] on div "**********" at bounding box center [364, 143] width 150 height 12
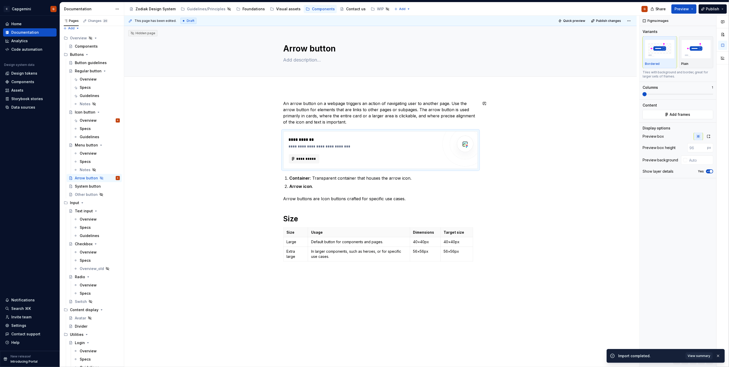
click at [301, 98] on div "**********" at bounding box center [380, 240] width 513 height 304
click at [283, 103] on div "**********" at bounding box center [380, 240] width 513 height 304
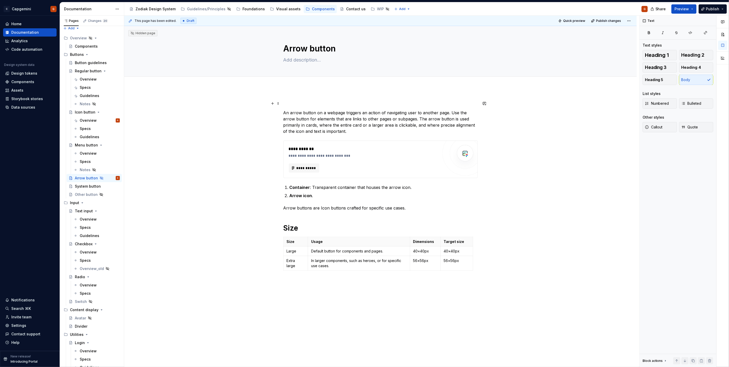
click at [298, 103] on p at bounding box center [380, 103] width 194 height 6
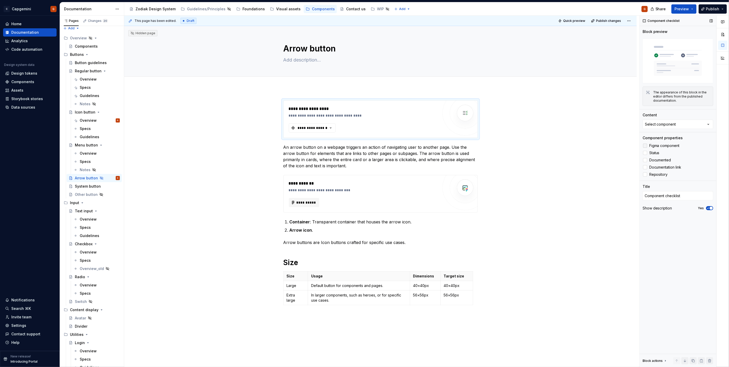
click at [363, 146] on span "Figma component" at bounding box center [664, 146] width 30 height 4
type textarea "*"
click at [309, 129] on div "**********" at bounding box center [312, 127] width 31 height 5
type input "arr"
click at [327, 182] on div "Button arrow" at bounding box center [335, 182] width 64 height 5
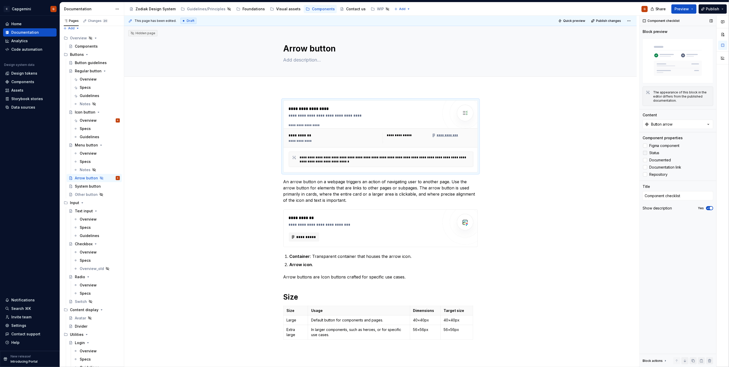
click at [363, 153] on span "Status" at bounding box center [654, 153] width 10 height 4
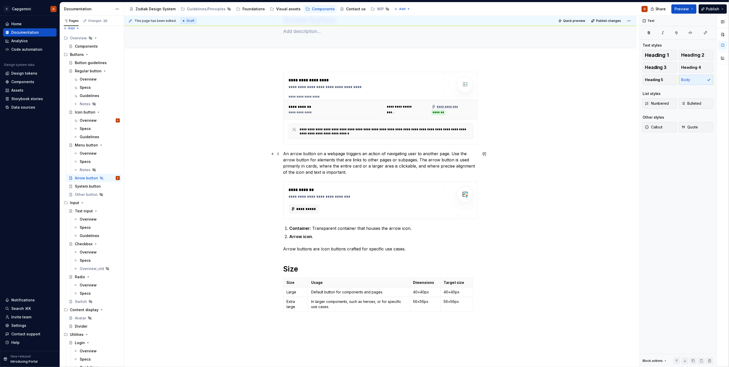
click at [334, 173] on p "An arrow button on a webpage triggers an action of navigating user to another p…" at bounding box center [380, 162] width 194 height 25
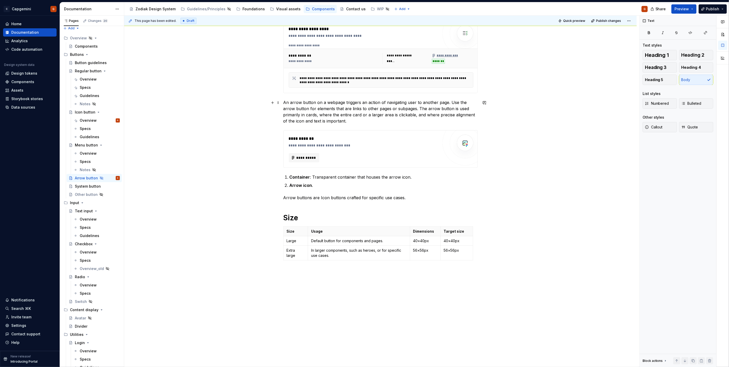
scroll to position [86, 0]
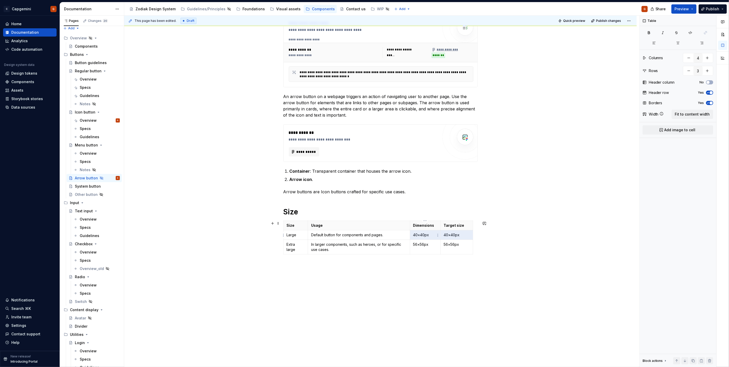
drag, startPoint x: 460, startPoint y: 233, endPoint x: 418, endPoint y: 236, distance: 42.8
click at [363, 184] on tr "Large Default button for components and pages. 40×40px 40×40px" at bounding box center [378, 235] width 190 height 10
click at [363, 184] on p "56×56px" at bounding box center [425, 244] width 24 height 5
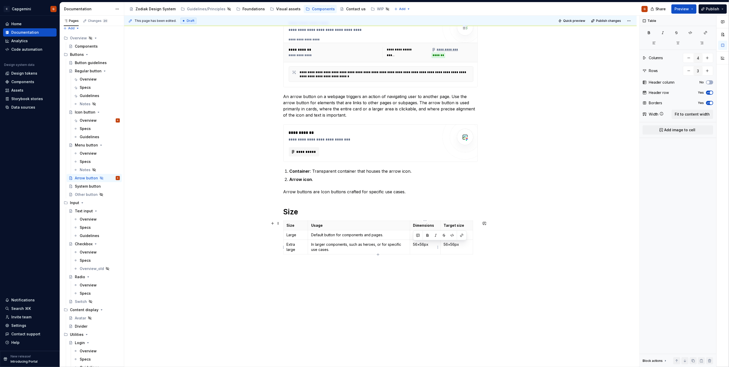
click at [363, 184] on p "56×56px" at bounding box center [425, 244] width 24 height 5
click at [363, 184] on p "56×56px" at bounding box center [457, 244] width 26 height 5
drag, startPoint x: 461, startPoint y: 245, endPoint x: 420, endPoint y: 245, distance: 41.4
click at [363, 184] on tr "Extra large In larger components, such as heroes, or for specific use cases. 56…" at bounding box center [378, 246] width 190 height 15
click at [363, 184] on p "56×56px" at bounding box center [425, 244] width 24 height 5
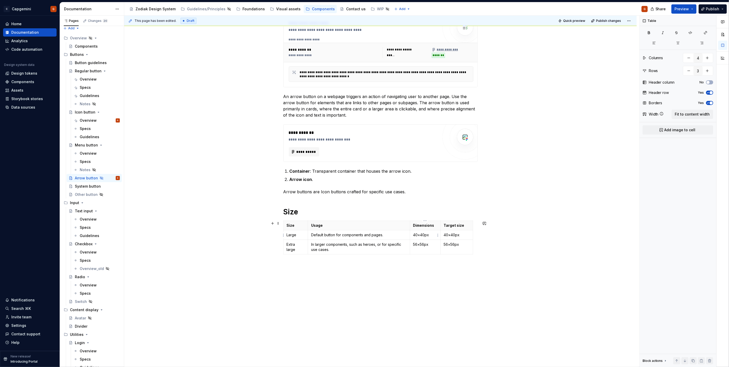
click at [363, 184] on td "40×40px" at bounding box center [425, 235] width 31 height 10
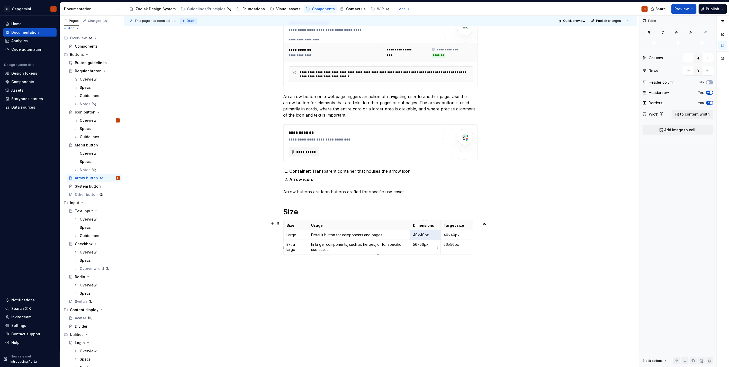
click at [363, 184] on p "56×56px" at bounding box center [425, 244] width 24 height 5
click at [363, 184] on p "56×56px" at bounding box center [457, 244] width 26 height 5
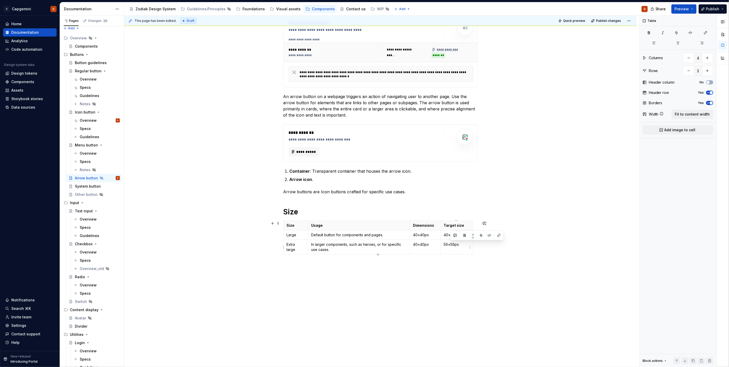
click at [363, 184] on p "56×56px" at bounding box center [457, 244] width 26 height 5
click at [363, 184] on td "40×40px" at bounding box center [425, 235] width 31 height 10
click at [363, 184] on p "Arrow buttons are Icon buttons crafted for specific use cases." at bounding box center [380, 192] width 194 height 6
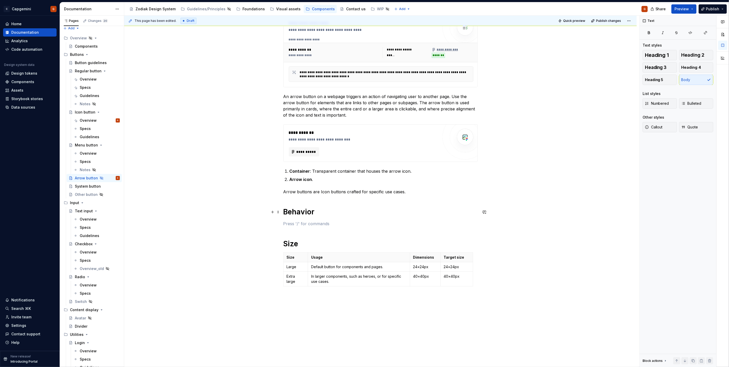
click at [301, 184] on h1 "Behavior" at bounding box center [380, 211] width 194 height 9
click at [300, 184] on p at bounding box center [380, 223] width 194 height 6
click at [299, 184] on div "**********" at bounding box center [380, 158] width 194 height 286
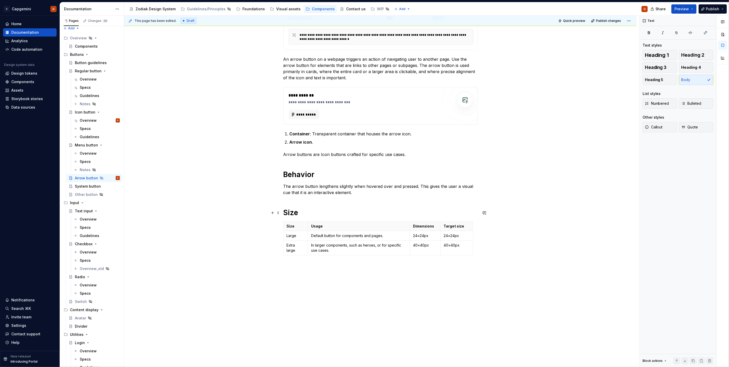
scroll to position [142, 0]
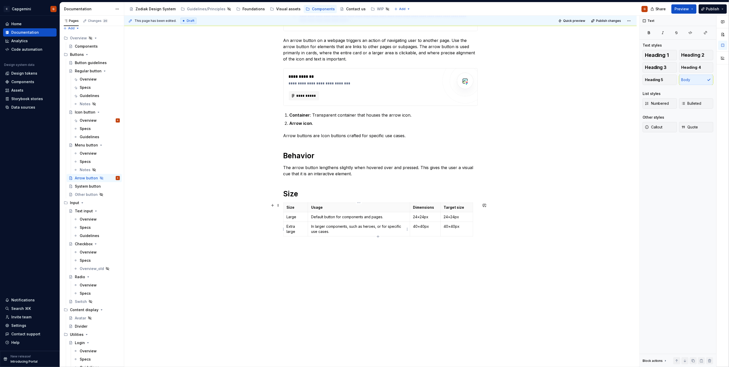
click at [331, 184] on p at bounding box center [380, 248] width 194 height 6
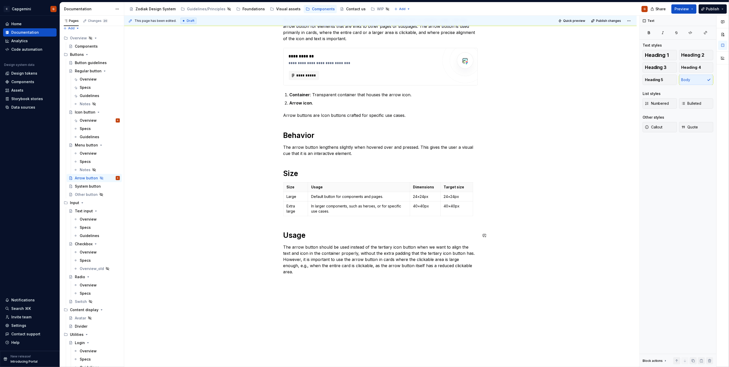
scroll to position [180, 0]
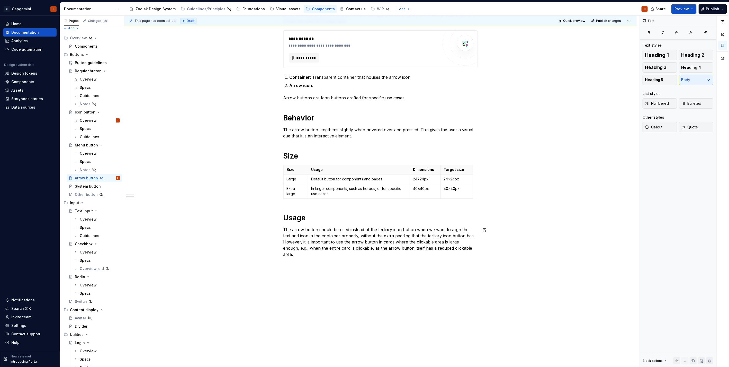
click at [324, 184] on div "**********" at bounding box center [380, 140] width 513 height 465
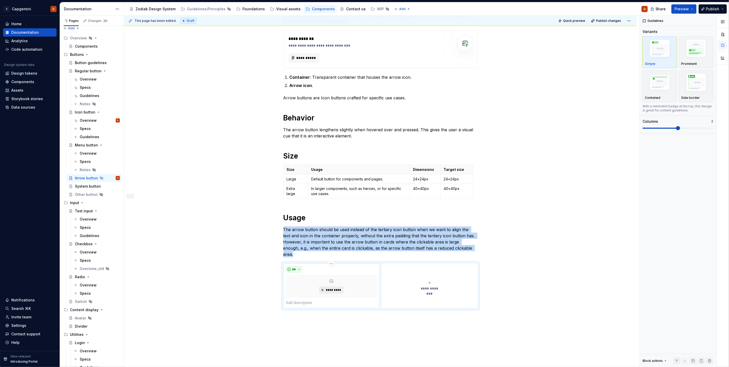
click at [328, 184] on button "*********" at bounding box center [331, 289] width 24 height 7
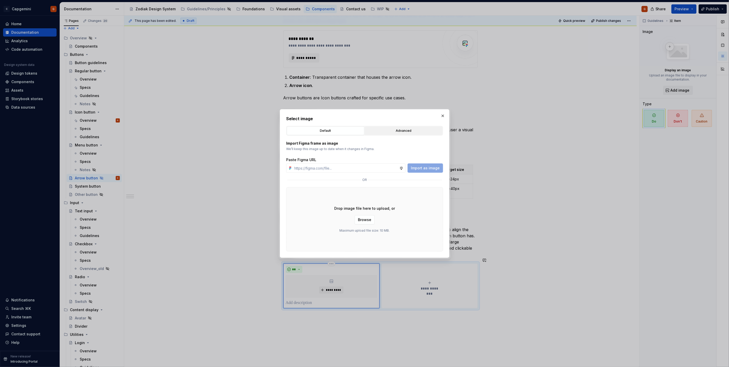
type textarea "*"
click at [363, 131] on div "Advanced" at bounding box center [404, 130] width 74 height 5
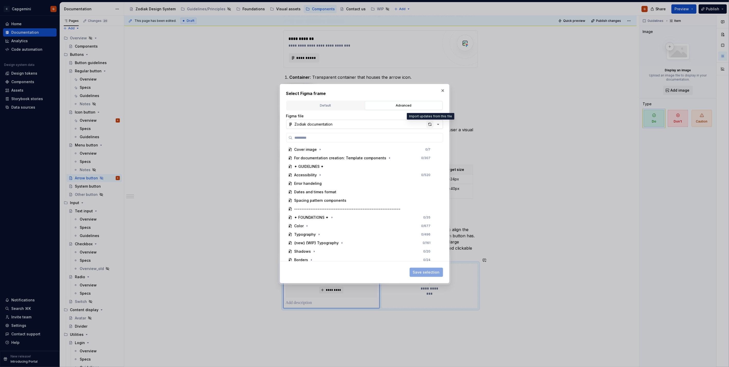
click at [363, 126] on div "button" at bounding box center [429, 124] width 7 height 7
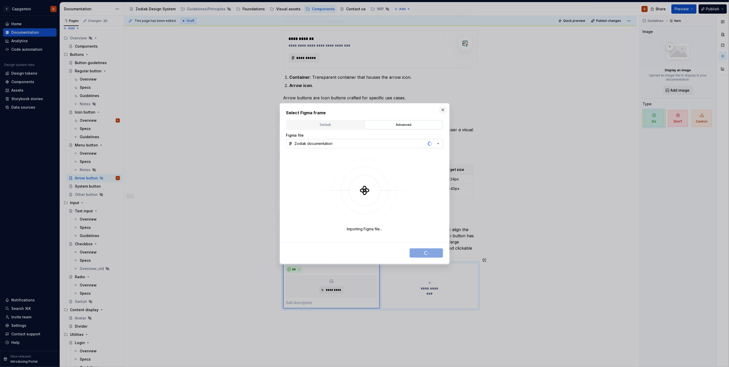
click at [363, 108] on button "button" at bounding box center [442, 109] width 7 height 7
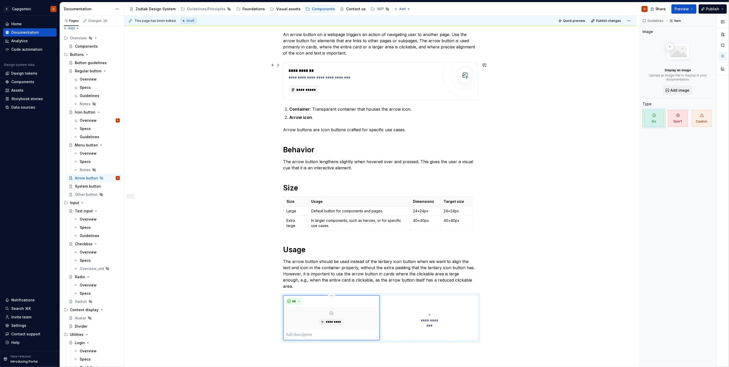
scroll to position [122, 0]
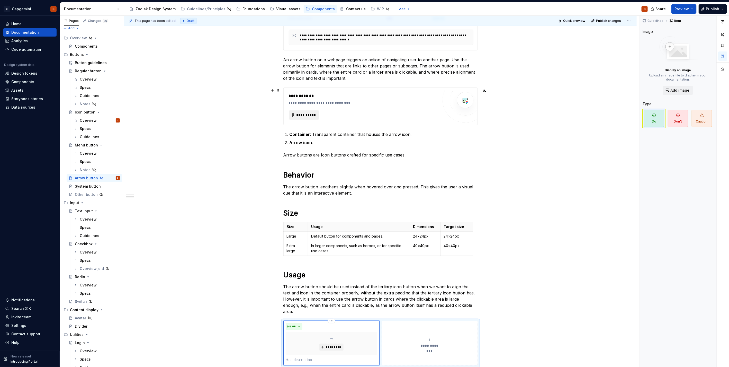
click at [298, 113] on span "**********" at bounding box center [306, 114] width 20 height 5
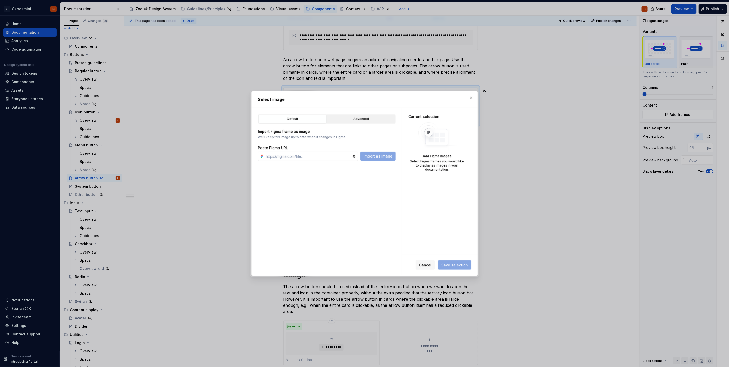
click at [359, 119] on div "Advanced" at bounding box center [361, 118] width 65 height 5
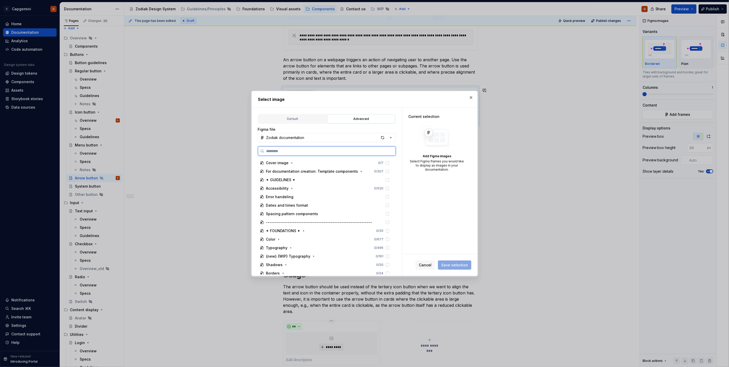
click at [301, 149] on input "search" at bounding box center [329, 150] width 131 height 5
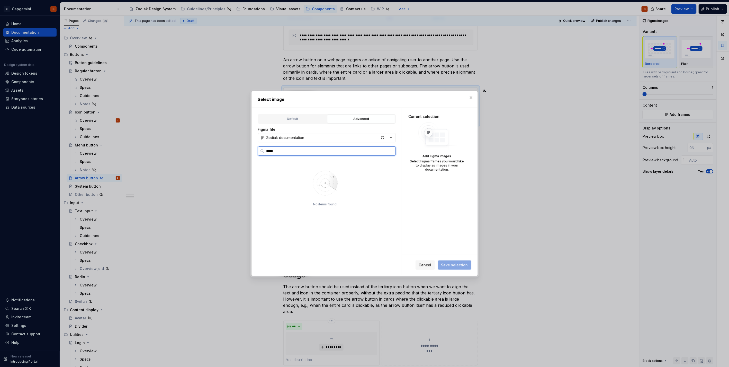
type input "*****"
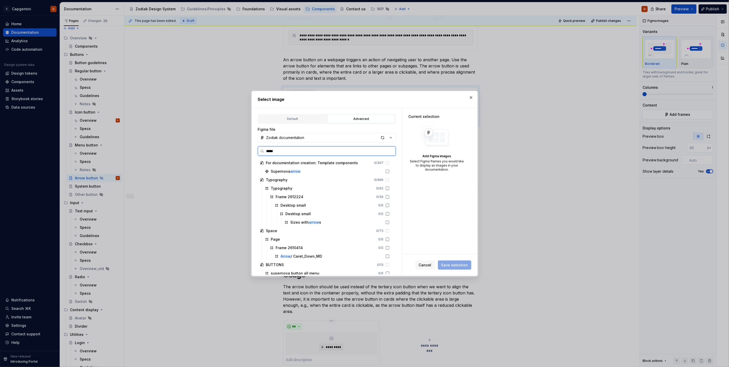
click at [309, 153] on input "*****" at bounding box center [329, 150] width 131 height 5
type textarea "*"
type input "********"
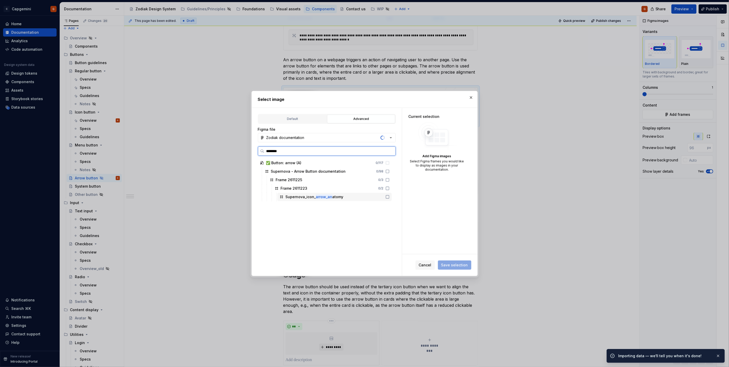
click at [348, 184] on div "Supernova_icon_ arrow_an atomy" at bounding box center [334, 197] width 114 height 8
click at [363, 184] on span "Save selection" at bounding box center [454, 264] width 27 height 5
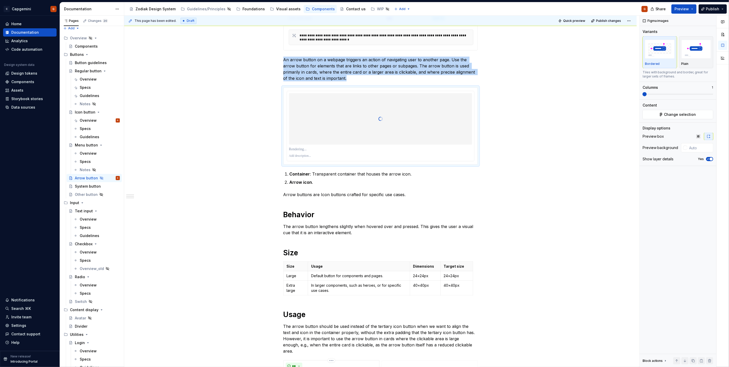
type textarea "*"
click at [363, 160] on icon "button" at bounding box center [708, 158] width 4 height 3
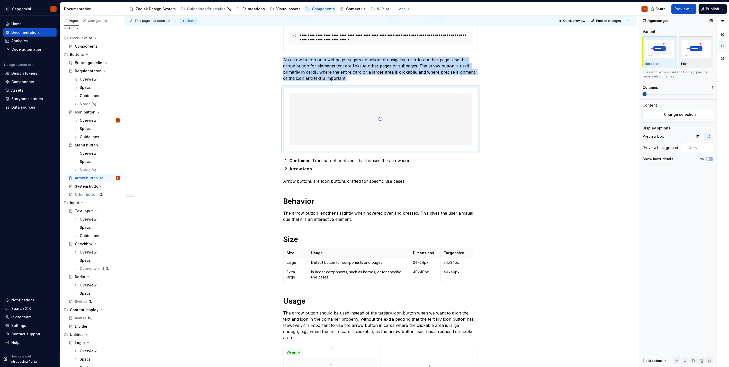
click at [363, 58] on img "button" at bounding box center [697, 49] width 30 height 19
click at [363, 58] on img "button" at bounding box center [660, 49] width 30 height 19
click at [363, 149] on input "text" at bounding box center [700, 147] width 26 height 9
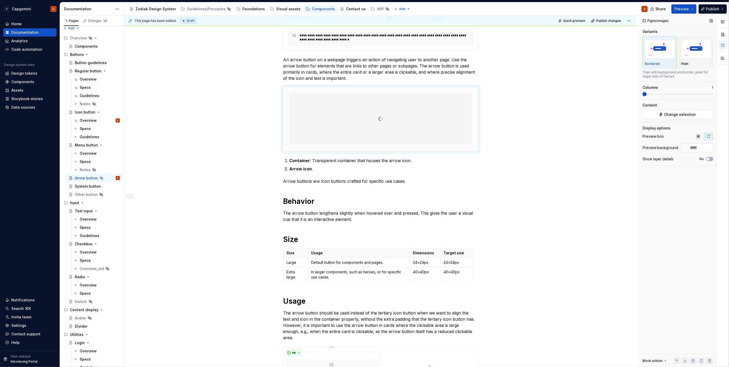
type input "#FFFFFF"
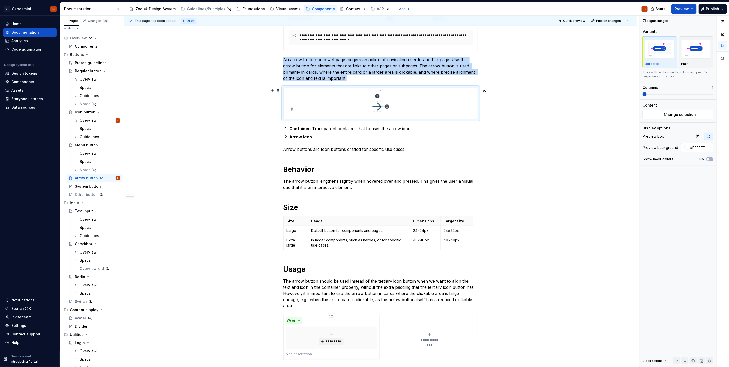
click at [363, 105] on div at bounding box center [380, 103] width 183 height 20
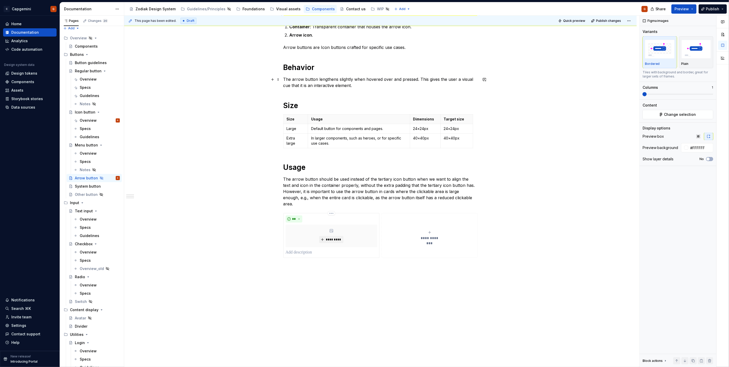
scroll to position [225, 0]
click at [336, 184] on span "*********" at bounding box center [334, 238] width 16 height 4
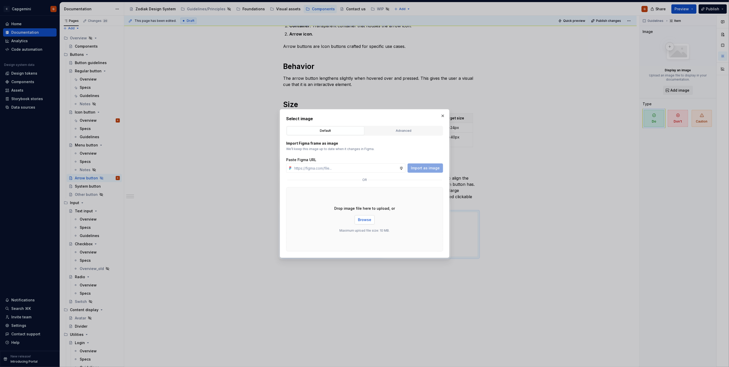
type textarea "*"
click at [363, 135] on button "Advanced" at bounding box center [404, 130] width 78 height 9
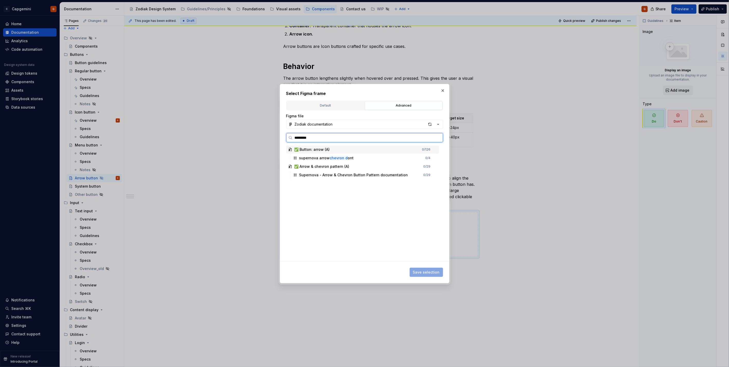
type input "**********"
click at [350, 154] on div "supernova arrow chevron do nt 0 / 4" at bounding box center [365, 158] width 148 height 8
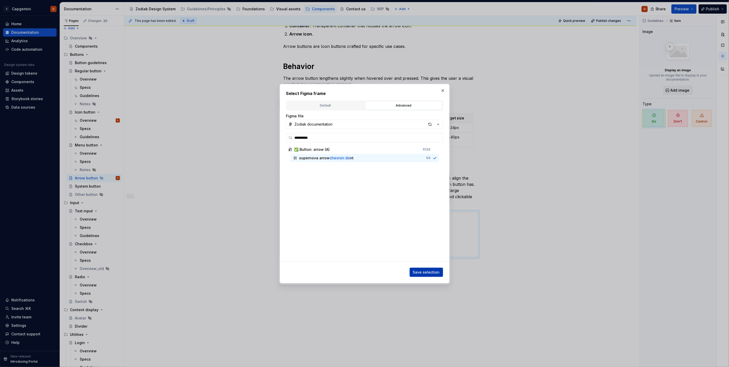
click at [363, 184] on button "Save selection" at bounding box center [426, 271] width 33 height 9
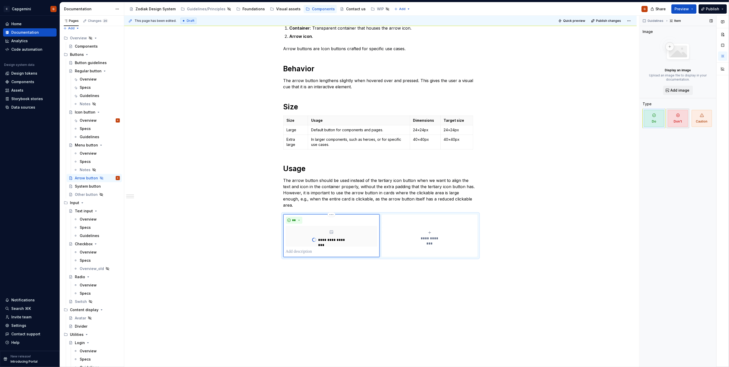
click at [363, 123] on span "Don't" at bounding box center [678, 118] width 20 height 17
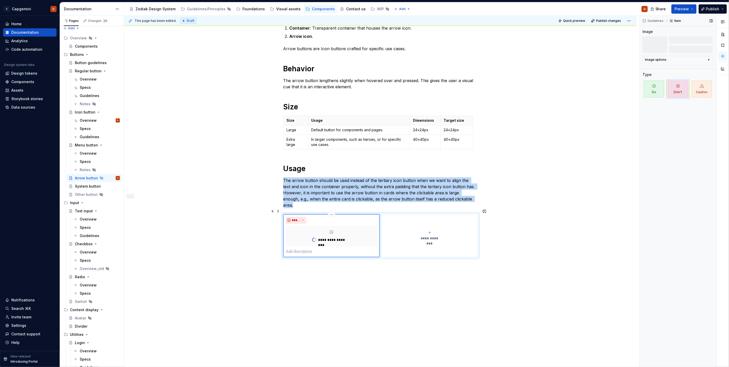
click at [314, 184] on p at bounding box center [332, 251] width 92 height 6
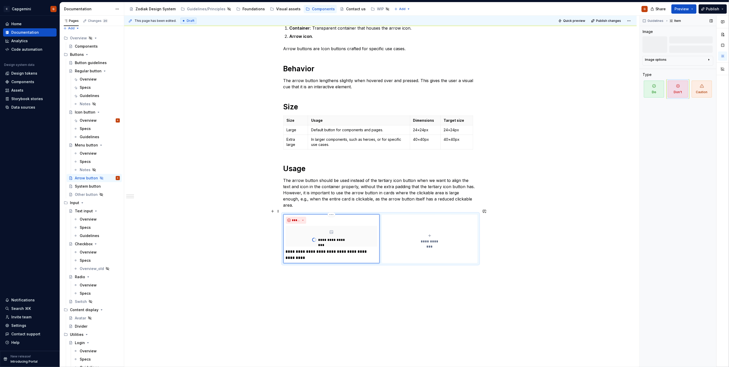
click at [306, 184] on p "**********" at bounding box center [332, 254] width 92 height 12
type textarea "*"
click at [327, 184] on p "**********" at bounding box center [332, 254] width 92 height 12
drag, startPoint x: 342, startPoint y: 244, endPoint x: 369, endPoint y: 243, distance: 27.3
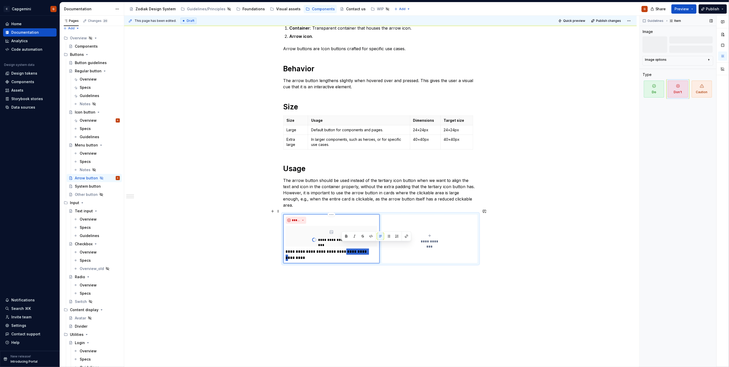
click at [363, 184] on p "**********" at bounding box center [332, 254] width 92 height 12
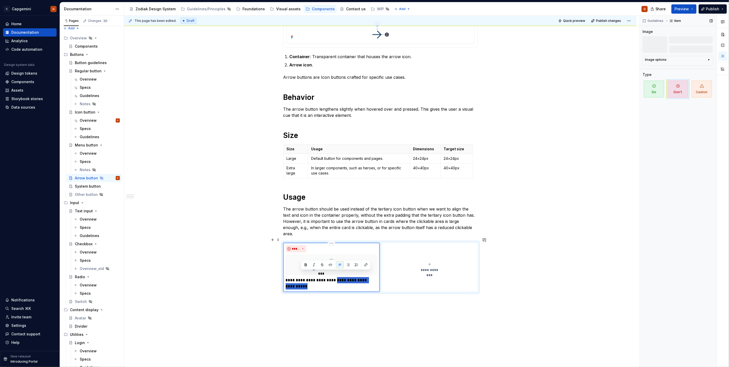
drag, startPoint x: 328, startPoint y: 277, endPoint x: 335, endPoint y: 276, distance: 6.9
click at [335, 184] on p "**********" at bounding box center [332, 283] width 92 height 12
click at [336, 184] on div "**********" at bounding box center [331, 267] width 96 height 49
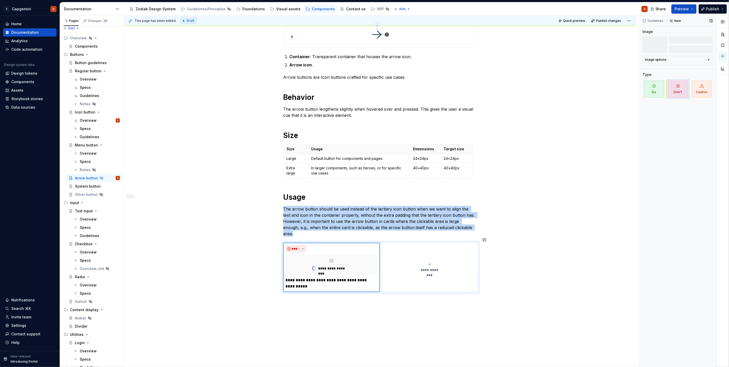
click at [345, 184] on div "**********" at bounding box center [380, 151] width 513 height 514
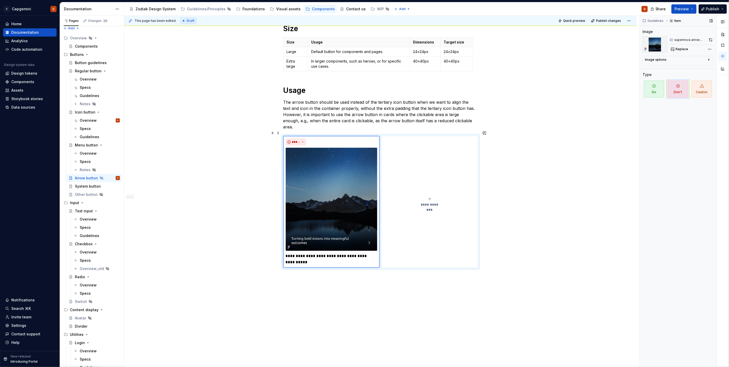
scroll to position [309, 0]
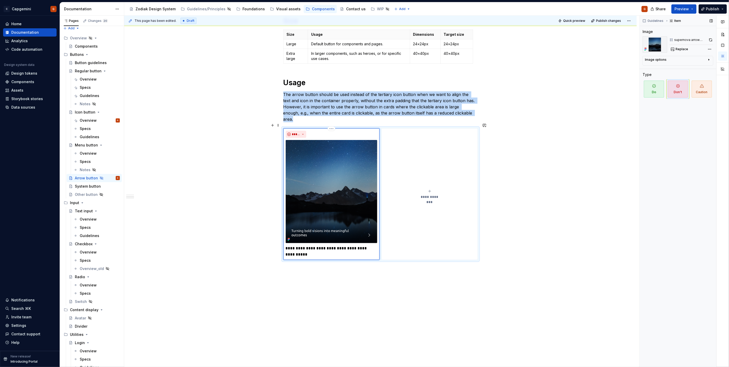
click at [358, 184] on div "**********" at bounding box center [331, 193] width 96 height 131
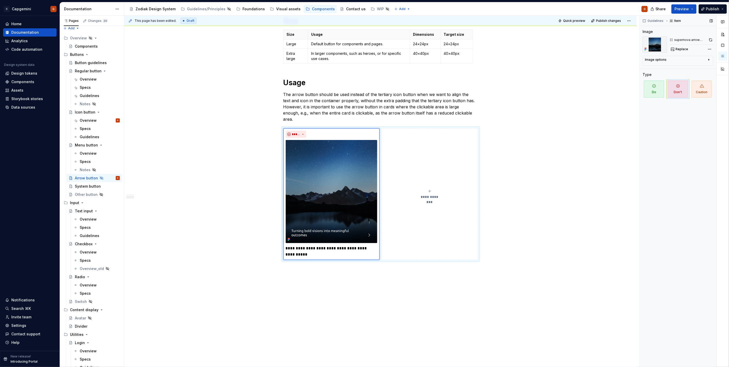
type textarea "*"
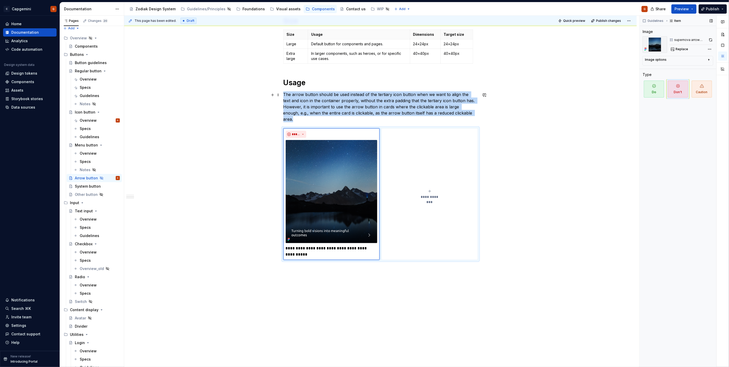
click at [363, 115] on p "The arrow button should be used instead of the tertiary icon button when we wan…" at bounding box center [380, 106] width 194 height 31
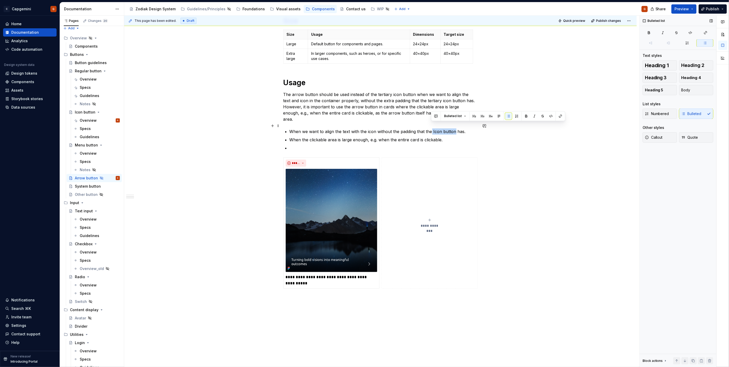
drag, startPoint x: 431, startPoint y: 126, endPoint x: 453, endPoint y: 127, distance: 22.4
click at [363, 128] on p "When we want to align the text with the icon without the padding that the Icon …" at bounding box center [384, 131] width 188 height 6
drag, startPoint x: 432, startPoint y: 126, endPoint x: 454, endPoint y: 126, distance: 22.9
click at [363, 128] on p "When we want to align the text with the icon without the padding that the Icon …" at bounding box center [384, 131] width 188 height 6
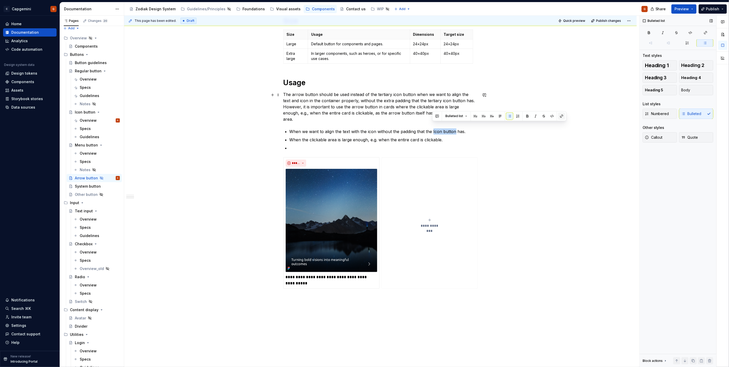
click at [363, 116] on button "button" at bounding box center [561, 115] width 7 height 7
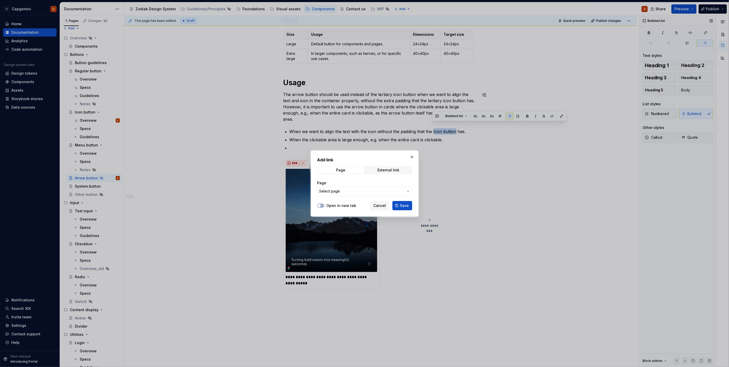
click at [345, 184] on span "Select page" at bounding box center [361, 191] width 85 height 5
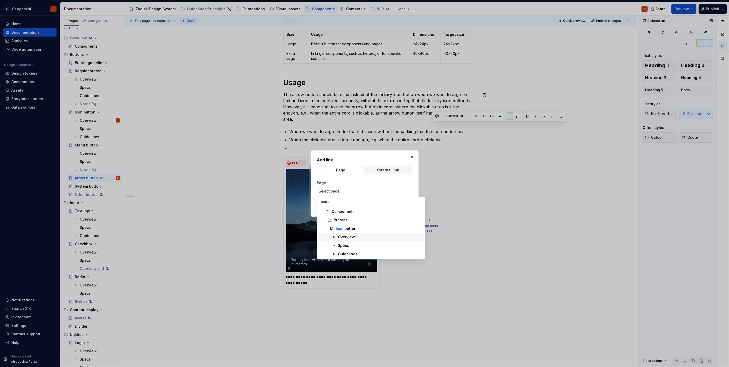
type input "icon b"
click at [361, 184] on div "Icon b utton" at bounding box center [379, 228] width 86 height 5
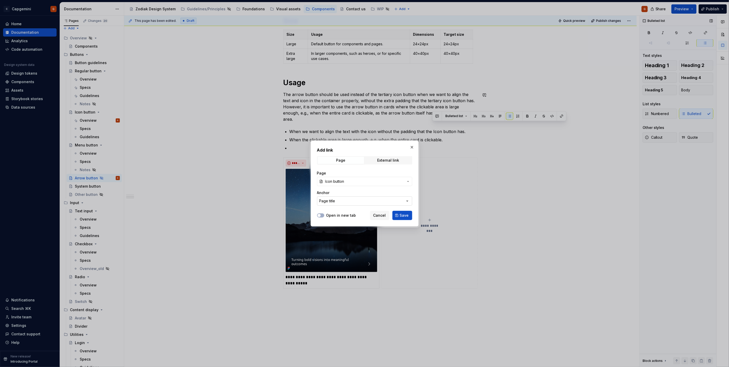
click at [361, 184] on button "Page title" at bounding box center [364, 200] width 95 height 9
click at [363, 184] on div "Add link Page External link Page Icon button Anchor Page title Open in new tab …" at bounding box center [364, 183] width 729 height 367
click at [363, 184] on span "Save" at bounding box center [404, 215] width 9 height 5
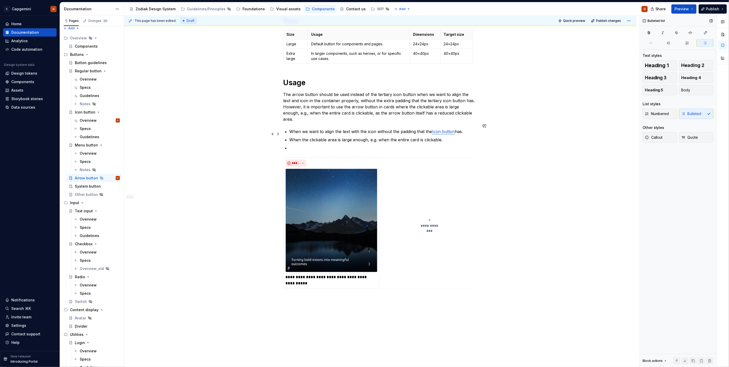
click at [363, 137] on p "When the clickable area is large enough, e.g. when the entire card is clickable." at bounding box center [384, 140] width 188 height 6
click at [363, 145] on p at bounding box center [384, 148] width 188 height 6
click at [363, 184] on button "**********" at bounding box center [430, 222] width 96 height 131
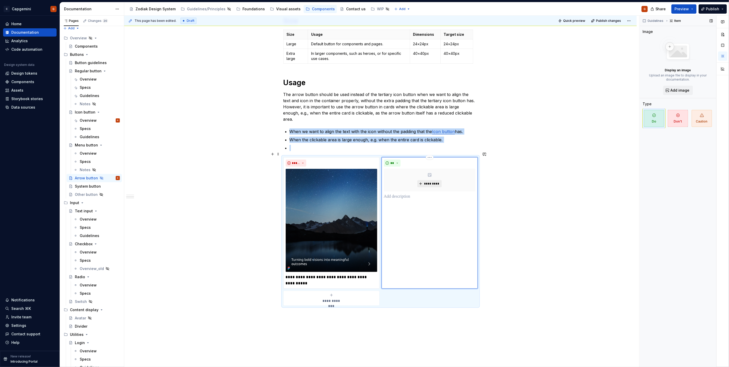
click at [363, 182] on span "*********" at bounding box center [432, 184] width 16 height 4
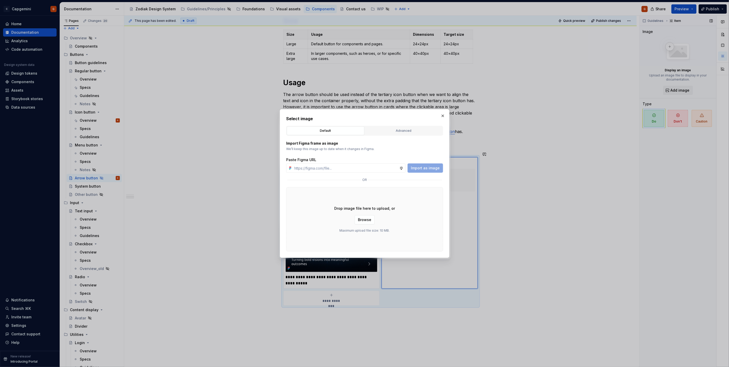
click at [363, 133] on div "Advanced" at bounding box center [404, 130] width 74 height 5
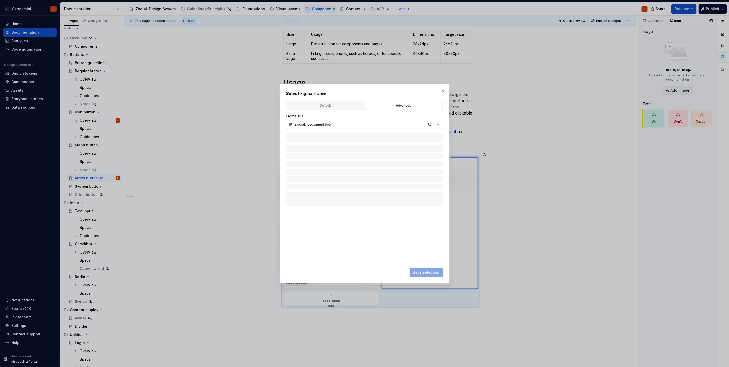
click at [363, 125] on button "Zodiak documentation" at bounding box center [364, 124] width 157 height 9
click at [363, 124] on div "Select Figma frame Default Advanced Import Figma frame as image We’ll keep this…" at bounding box center [364, 183] width 729 height 367
click at [363, 124] on div "button" at bounding box center [429, 124] width 7 height 7
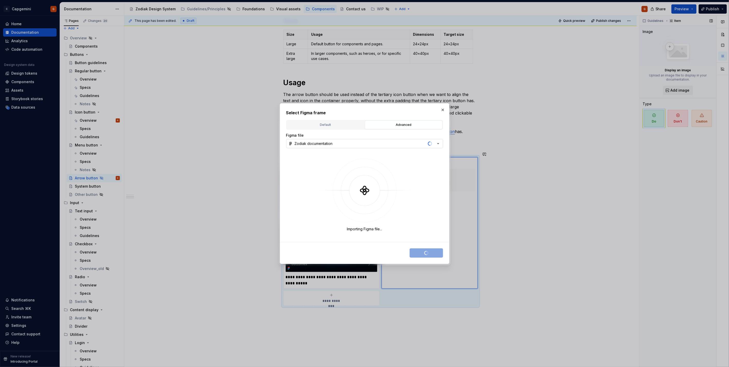
type textarea "*"
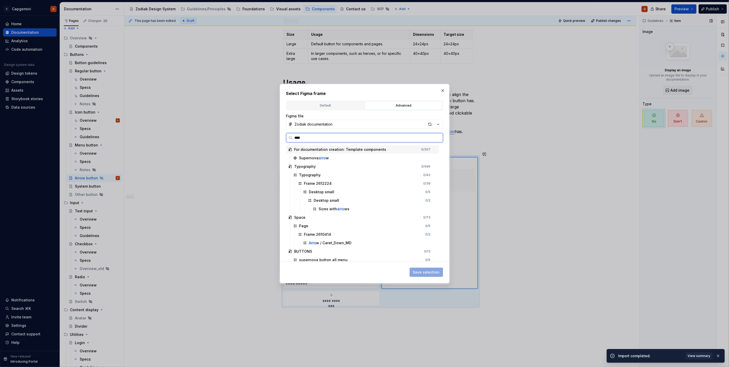
type input "*****"
type textarea "*"
type input "*******"
type textarea "*"
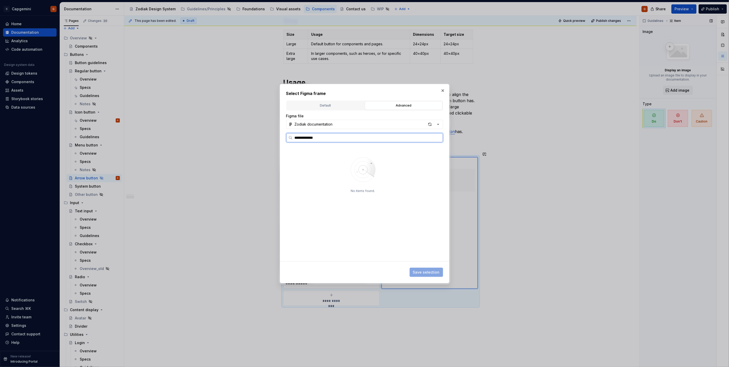
type input "**********"
click at [363, 90] on button "button" at bounding box center [442, 90] width 7 height 7
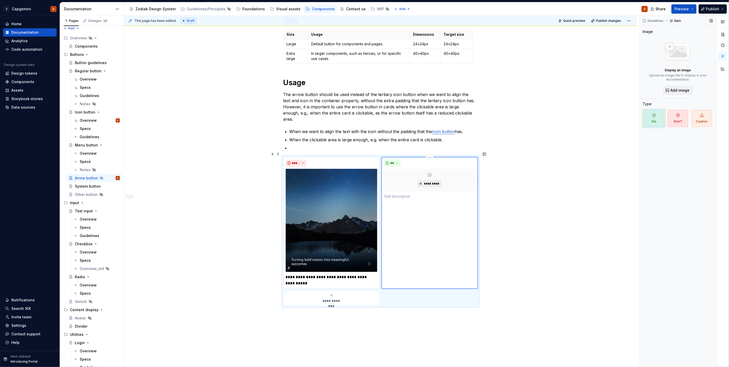
click at [363, 182] on span "*********" at bounding box center [432, 184] width 16 height 4
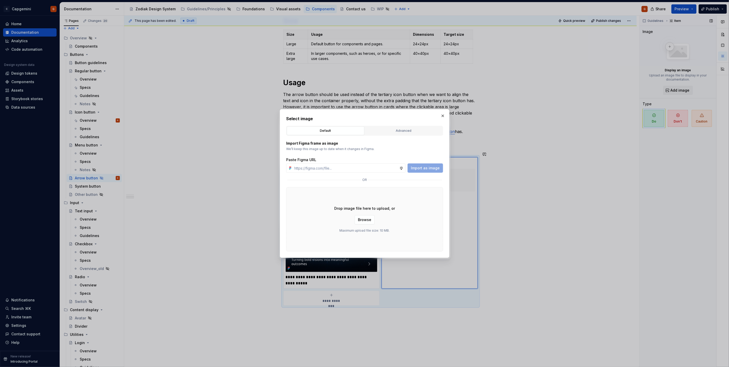
click at [363, 132] on div "Advanced" at bounding box center [404, 130] width 74 height 5
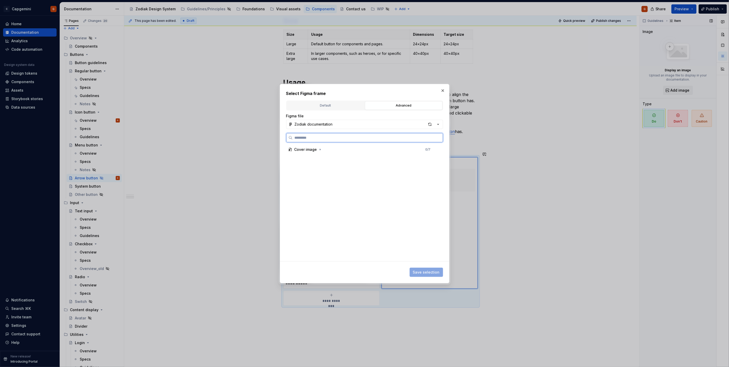
type textarea "*"
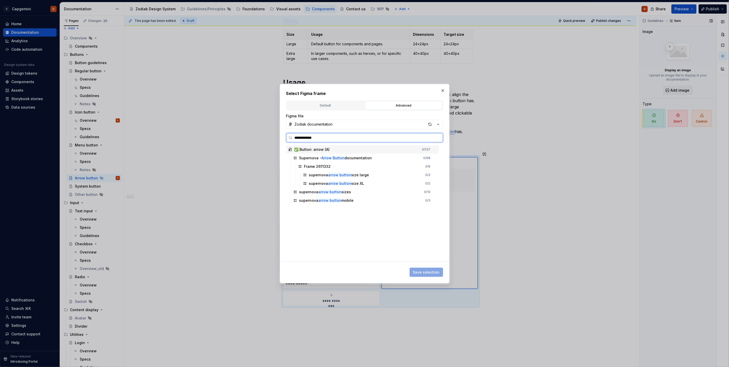
type input "**********"
click at [357, 155] on div "supernova arrow button m obile 0 / 3" at bounding box center [365, 158] width 148 height 8
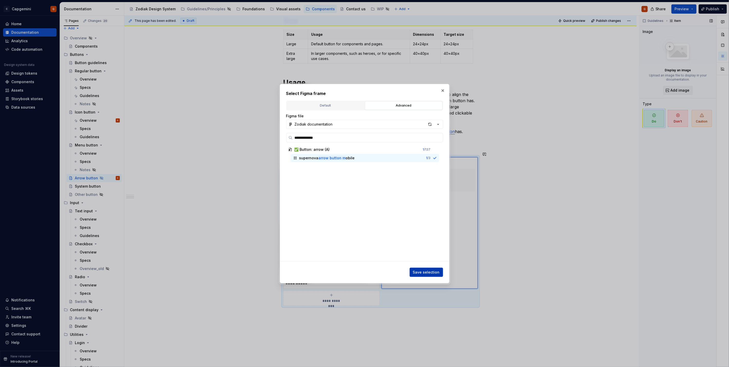
click at [363, 184] on button "Save selection" at bounding box center [426, 271] width 33 height 9
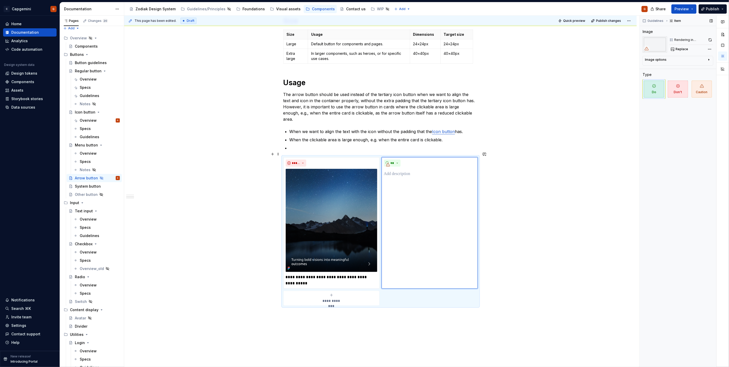
click at [363, 184] on div "**********" at bounding box center [380, 231] width 194 height 148
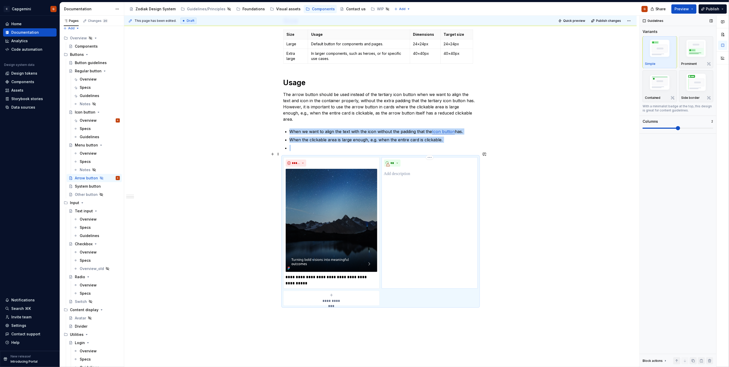
click at [363, 184] on div "**" at bounding box center [430, 222] width 96 height 131
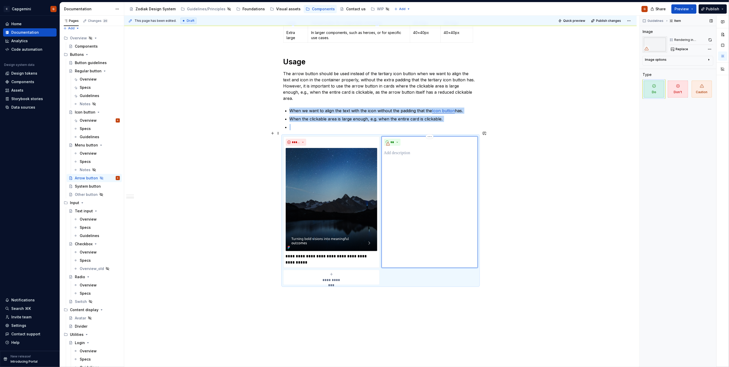
scroll to position [358, 0]
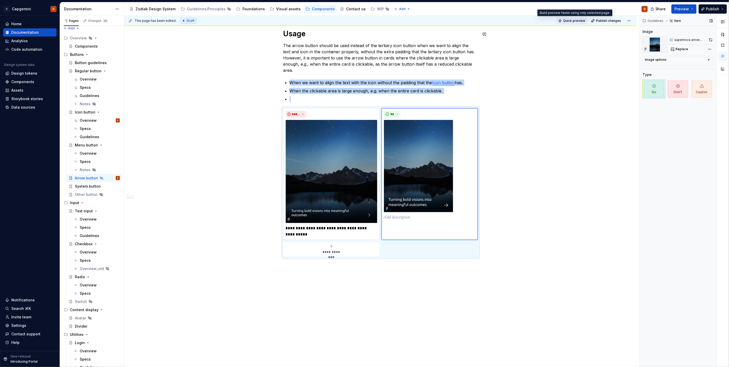
click at [363, 21] on span "Quick preview" at bounding box center [574, 21] width 22 height 4
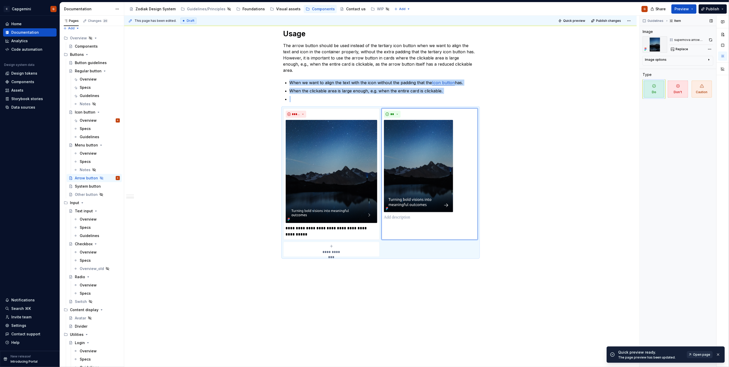
click at [363, 184] on link "Open page" at bounding box center [700, 354] width 26 height 7
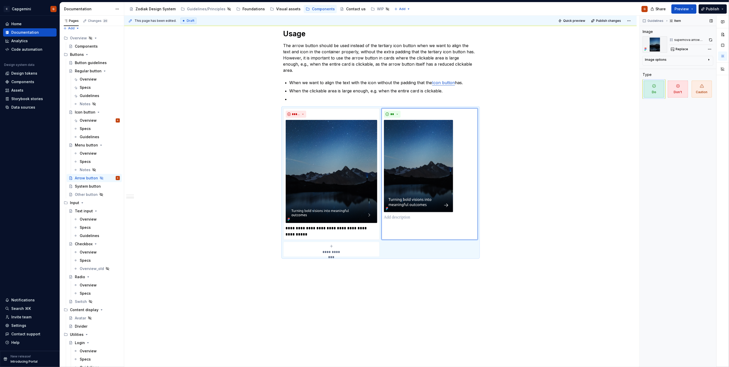
type textarea "*"
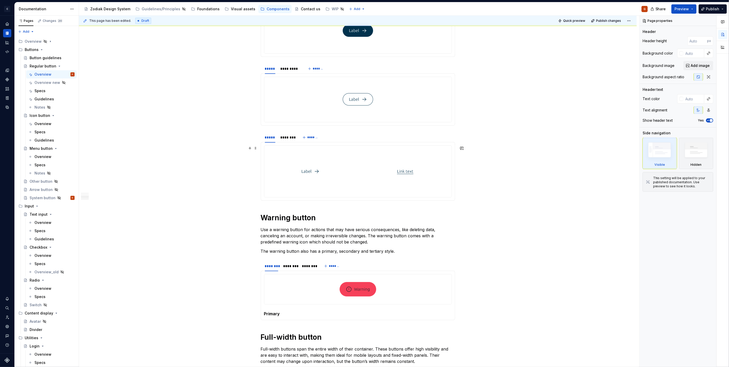
scroll to position [514, 0]
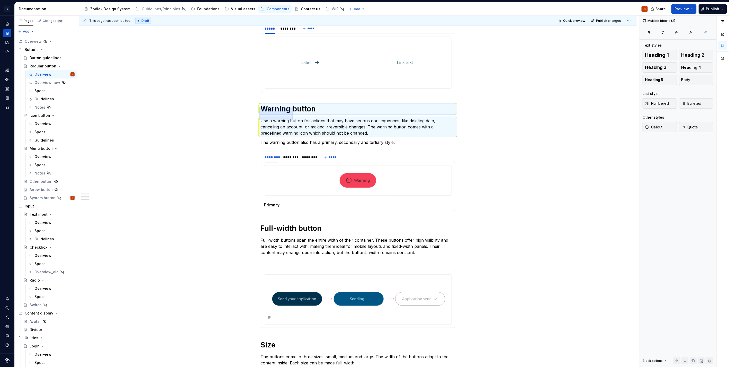
type textarea "*"
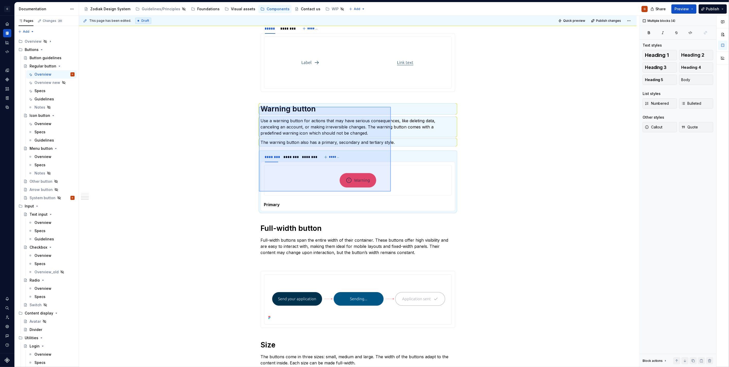
drag, startPoint x: 259, startPoint y: 107, endPoint x: 391, endPoint y: 191, distance: 156.7
click at [391, 191] on div "**********" at bounding box center [359, 191] width 560 height 351
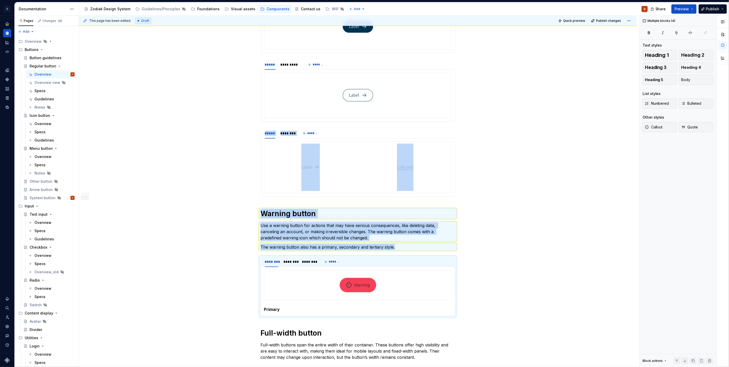
scroll to position [400, 0]
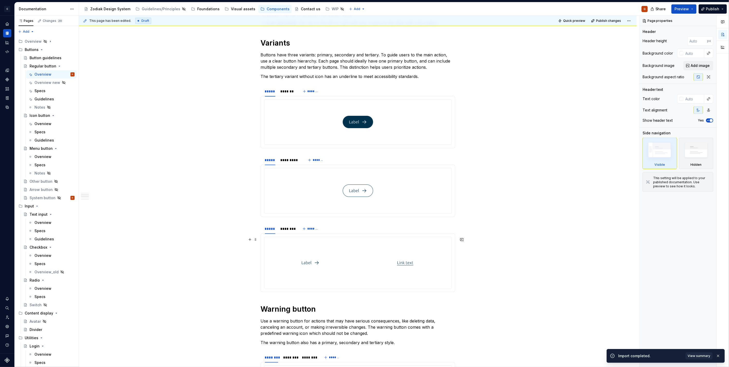
scroll to position [457, 0]
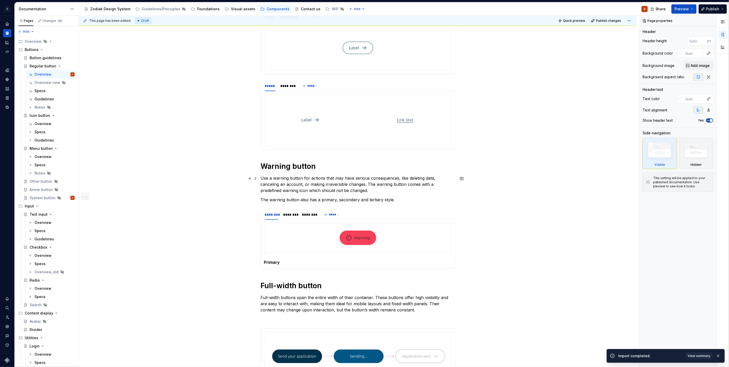
click at [377, 192] on p "Use a warning button for actions that may have serious consequences, like delet…" at bounding box center [358, 184] width 194 height 19
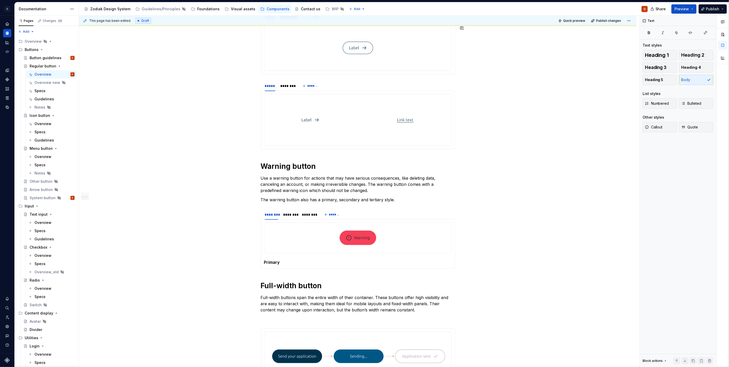
type textarea "*"
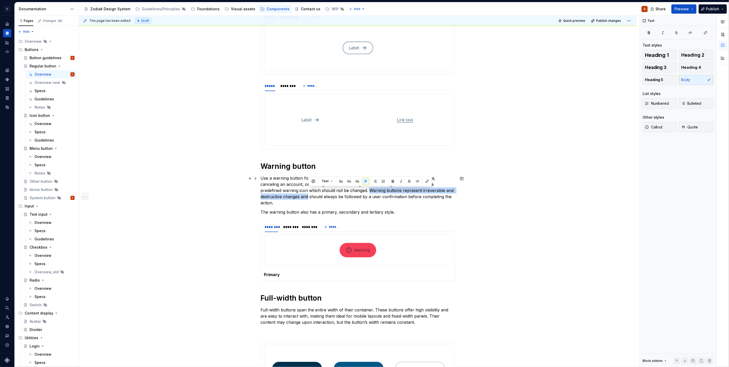
drag, startPoint x: 370, startPoint y: 192, endPoint x: 308, endPoint y: 200, distance: 62.7
click at [308, 200] on p "Use a warning button for actions that may have serious consequences, like delet…" at bounding box center [358, 190] width 194 height 31
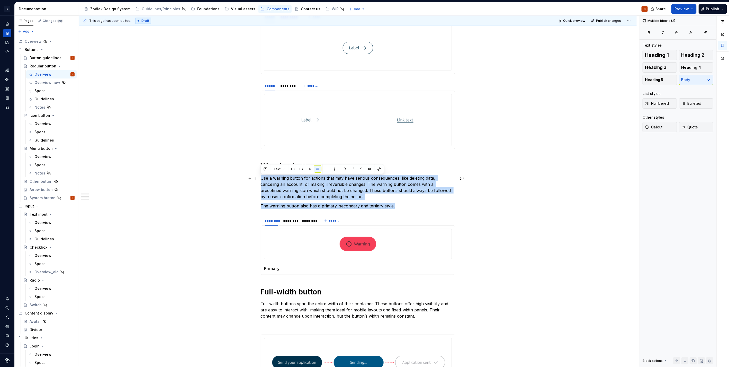
drag, startPoint x: 395, startPoint y: 205, endPoint x: 261, endPoint y: 178, distance: 136.6
click at [261, 178] on div "**********" at bounding box center [358, 150] width 194 height 1011
copy div "Use a warning button for actions that may have serious consequences, like delet…"
click at [381, 205] on p "The warning button also has a primary, secondary and tertiary style." at bounding box center [358, 206] width 194 height 6
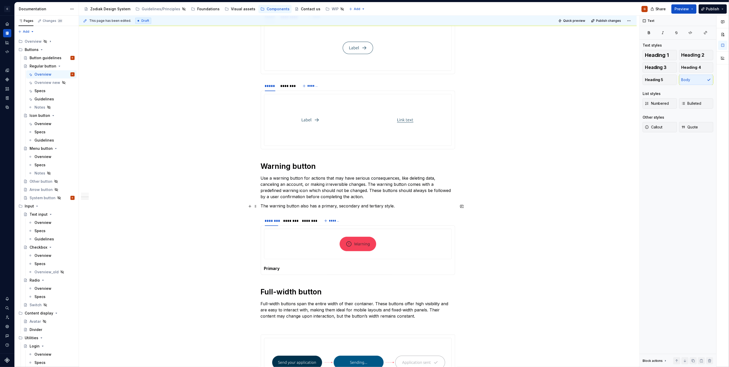
click at [385, 205] on p "The warning button also has a primary, secondary and tertiary style." at bounding box center [358, 206] width 194 height 6
type textarea "*"
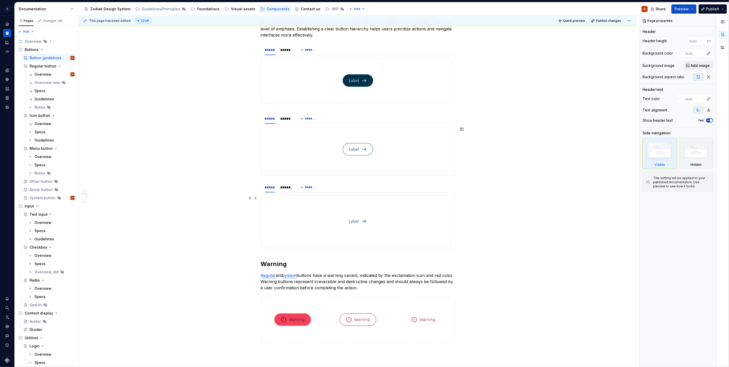
scroll to position [400, 0]
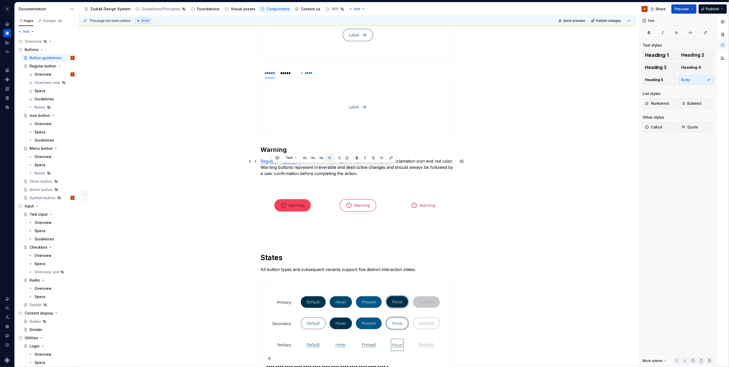
drag, startPoint x: 383, startPoint y: 173, endPoint x: 274, endPoint y: 166, distance: 109.8
click at [274, 166] on p "Regular and system buttons have a warning variant, indicated by the exclamation…" at bounding box center [358, 167] width 194 height 19
copy p "Warning buttons represent irreversible and destructive changes and should alway…"
type textarea "*"
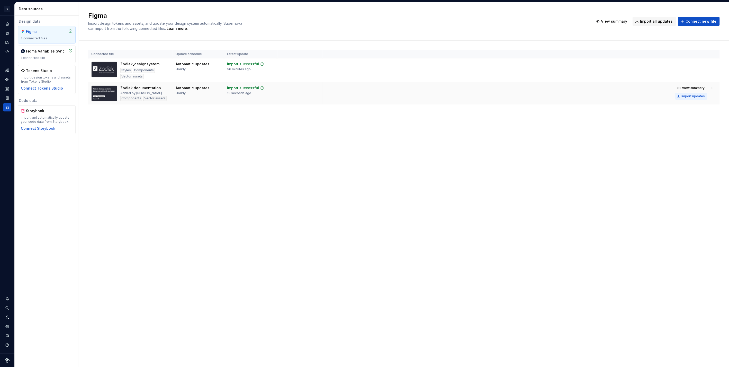
click at [683, 100] on button "Import updates" at bounding box center [691, 96] width 32 height 7
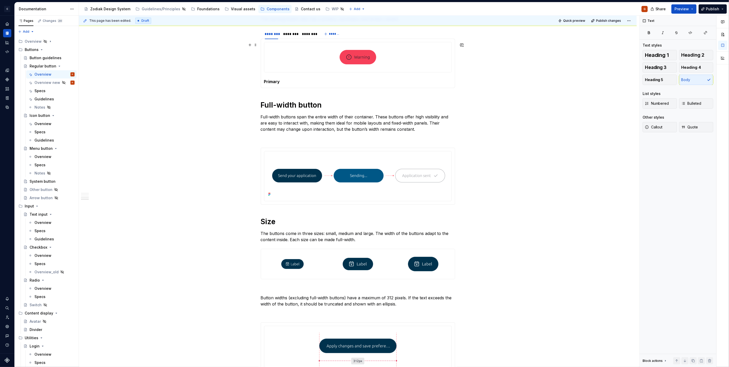
scroll to position [713, 0]
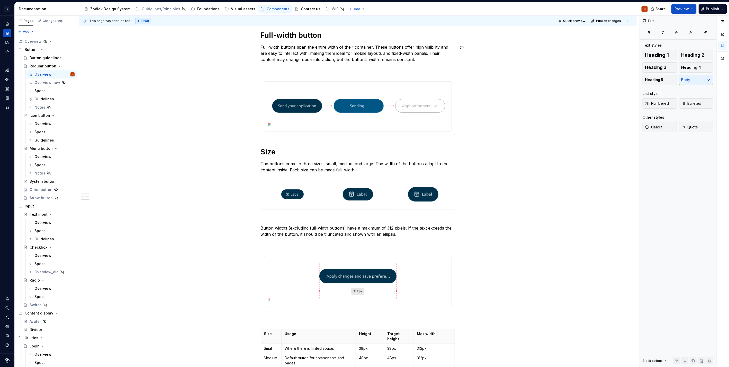
type textarea "*"
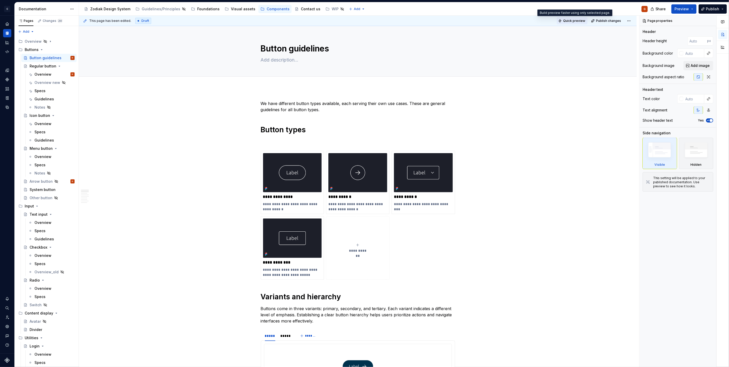
click at [559, 21] on button "Quick preview" at bounding box center [572, 20] width 31 height 7
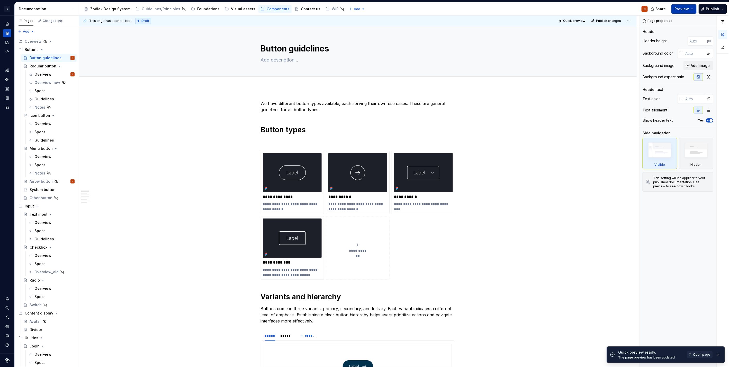
click at [688, 10] on span "Preview" at bounding box center [682, 8] width 14 height 5
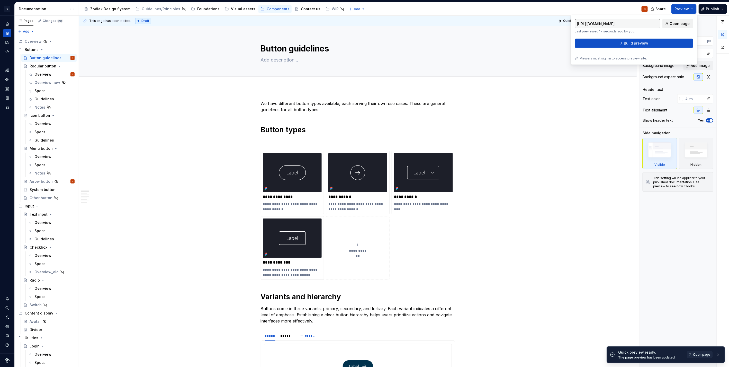
drag, startPoint x: 688, startPoint y: 10, endPoint x: 677, endPoint y: 22, distance: 16.9
click at [677, 22] on span "Open page" at bounding box center [680, 23] width 20 height 5
click at [631, 41] on span "Build preview" at bounding box center [636, 43] width 24 height 5
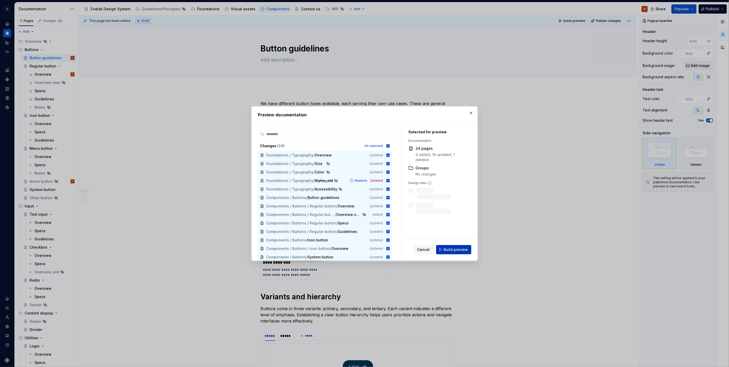
click at [464, 248] on span "Build preview" at bounding box center [456, 249] width 24 height 5
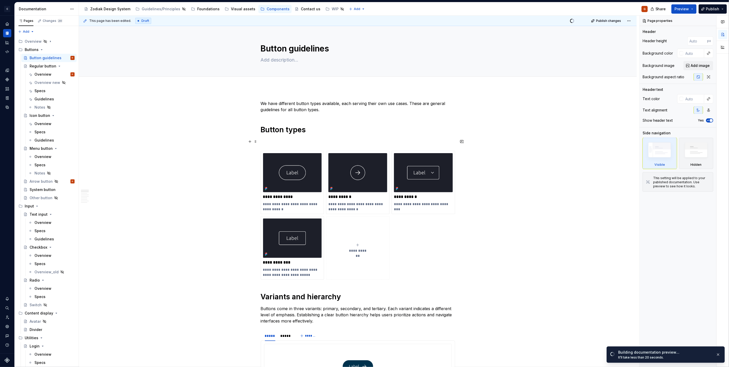
click at [275, 142] on p at bounding box center [358, 141] width 194 height 6
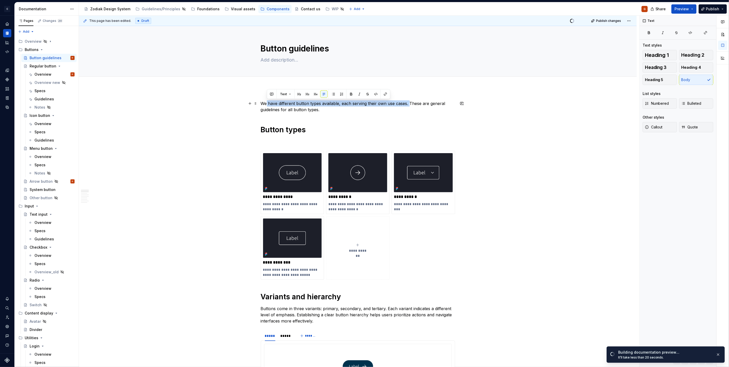
drag, startPoint x: 409, startPoint y: 102, endPoint x: 255, endPoint y: 88, distance: 155.4
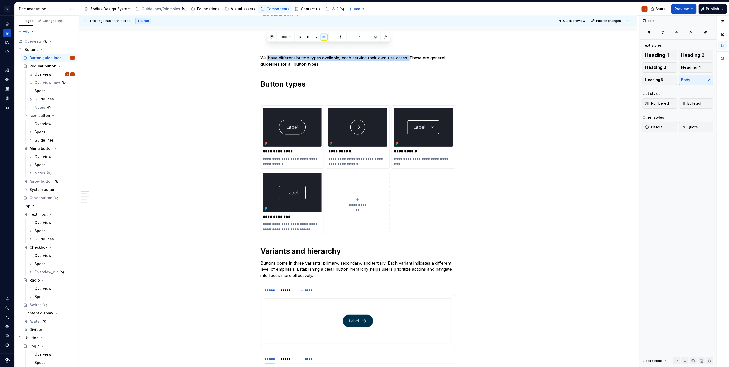
scroll to position [57, 0]
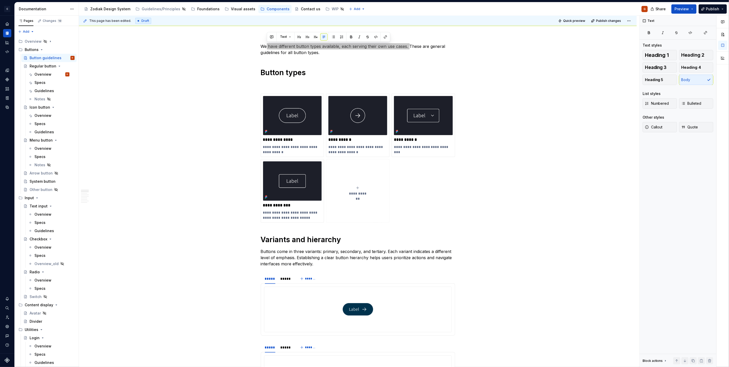
type textarea "*"
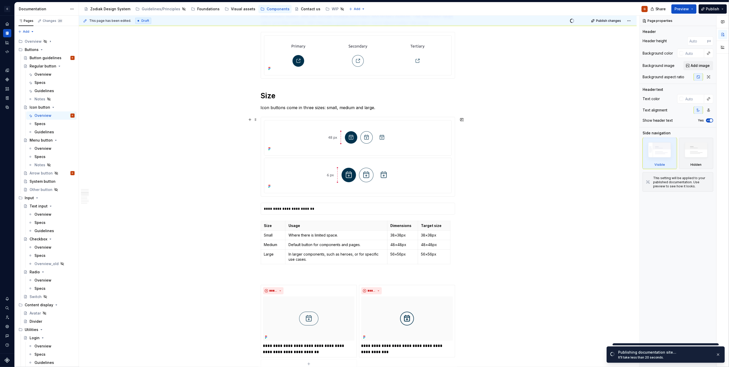
scroll to position [428, 0]
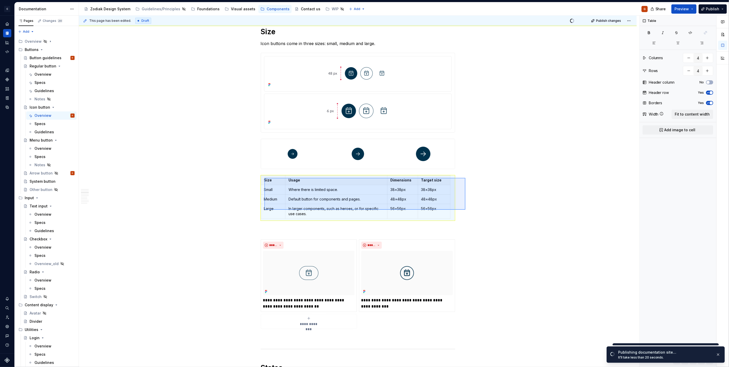
drag, startPoint x: 465, startPoint y: 210, endPoint x: 264, endPoint y: 178, distance: 203.6
click at [264, 178] on div "**********" at bounding box center [359, 191] width 560 height 351
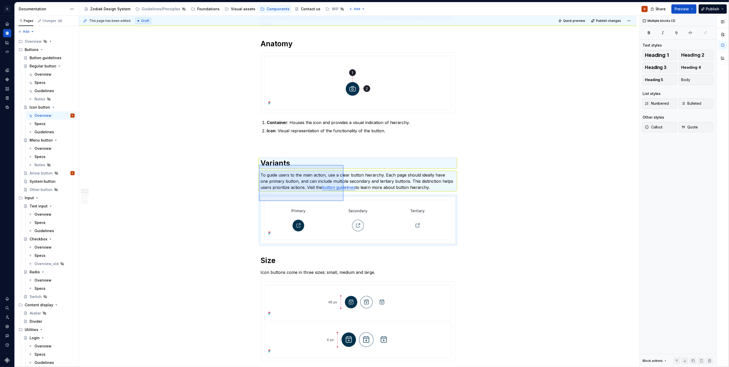
scroll to position [0, 0]
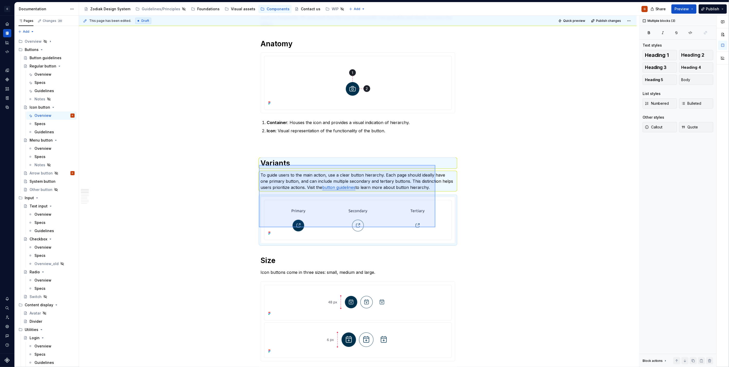
drag, startPoint x: 259, startPoint y: 165, endPoint x: 435, endPoint y: 227, distance: 187.1
click at [435, 227] on div "**********" at bounding box center [359, 191] width 560 height 351
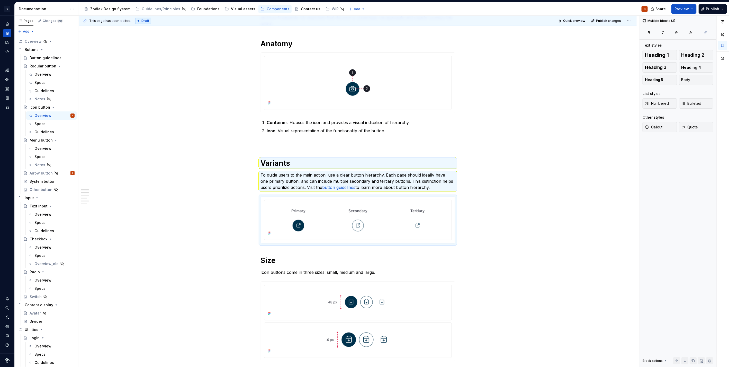
type textarea "*"
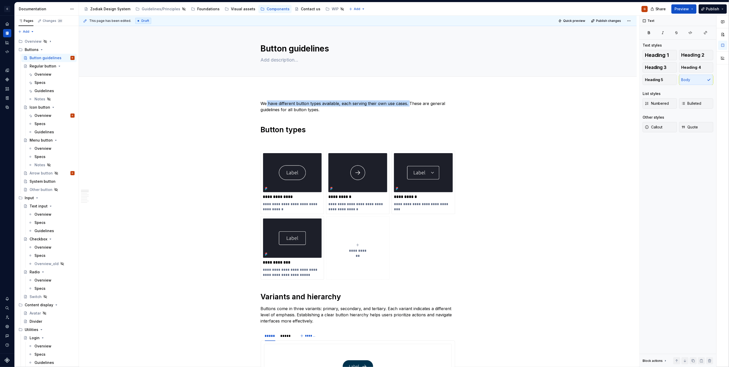
scroll to position [57, 0]
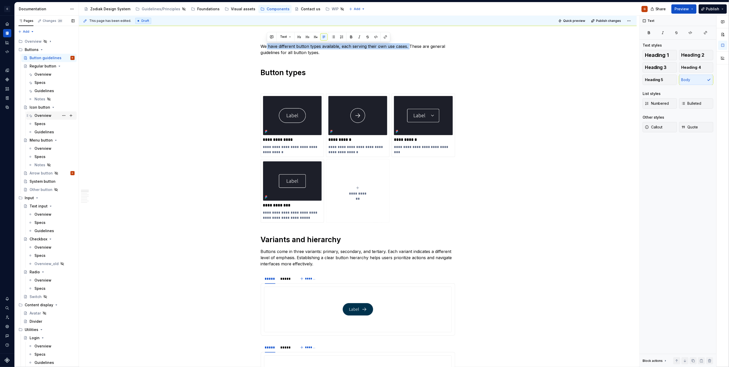
click at [40, 116] on div "Overview" at bounding box center [42, 115] width 17 height 5
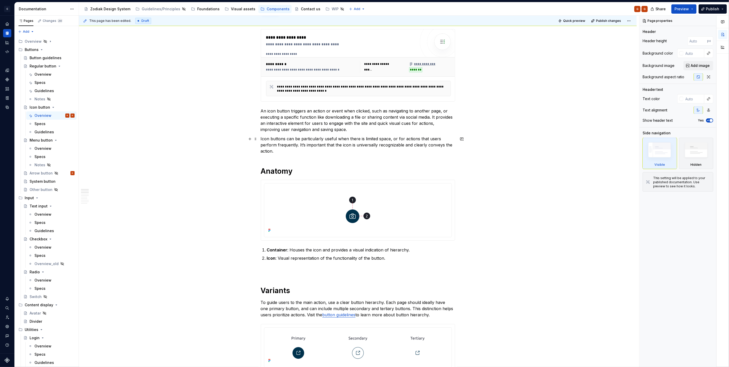
scroll to position [114, 0]
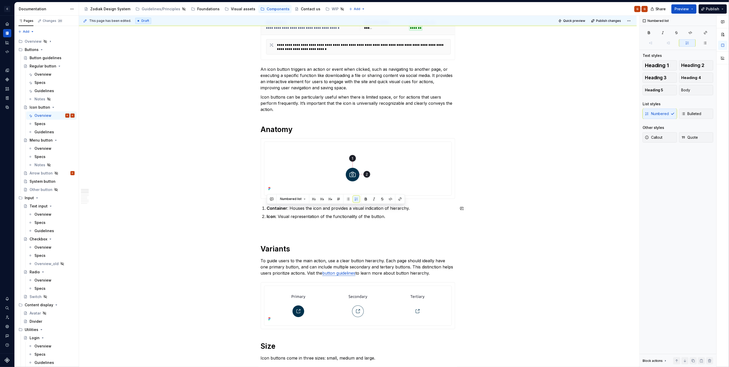
drag, startPoint x: 336, startPoint y: 210, endPoint x: 269, endPoint y: 204, distance: 67.6
copy ol "Container : Houses the icon and provides a visual indication of hierarchy. Icon…"
type textarea "*"
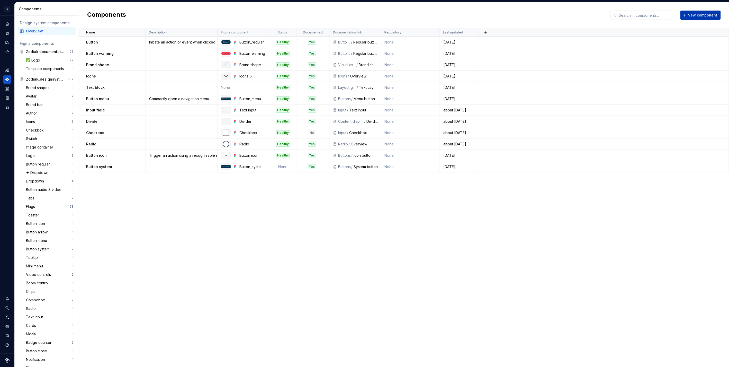
click at [707, 17] on span "New component" at bounding box center [703, 15] width 30 height 5
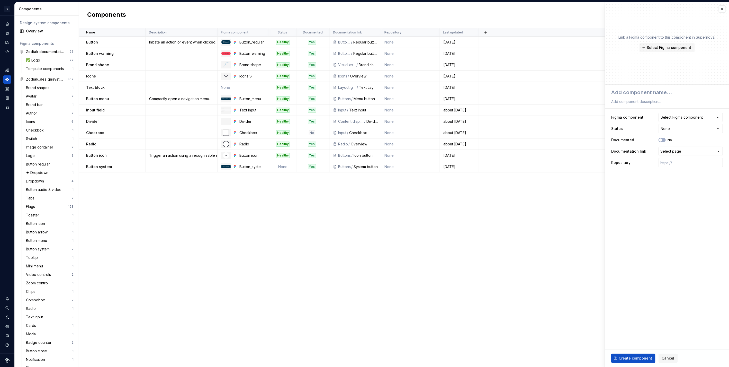
type textarea "*"
type textarea "A"
type textarea "*"
type textarea "Ar"
type textarea "*"
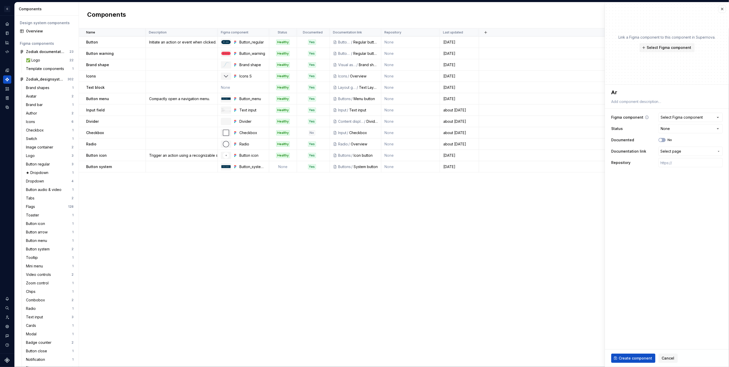
type textarea "Arr"
type textarea "*"
type textarea "Arro"
type textarea "*"
type textarea "Arrow"
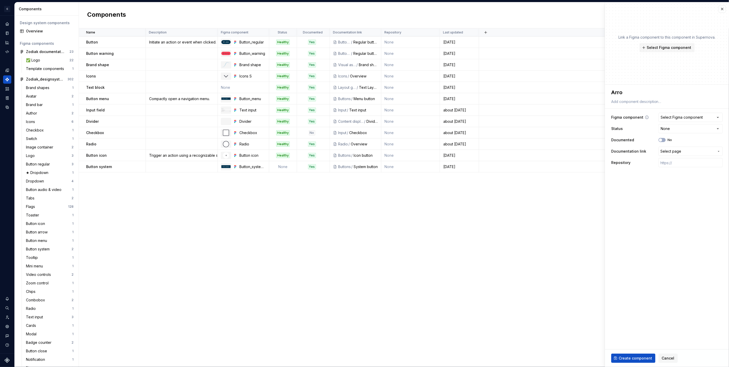
type textarea "*"
type textarea "Arrowb"
type textarea "*"
type textarea "Arrowb"
type textarea "*"
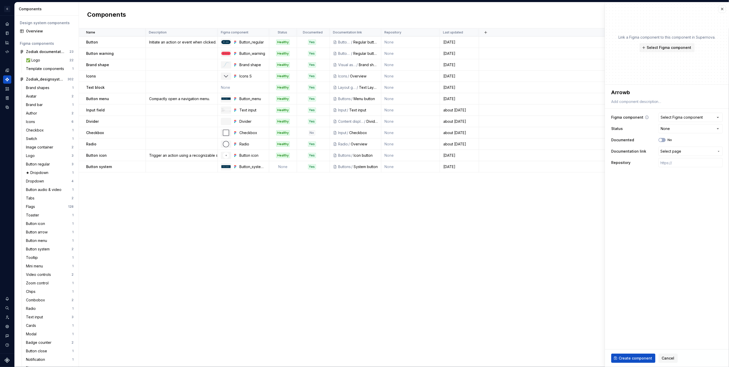
type textarea "Arrowb"
type textarea "*"
type textarea "Arrow"
type textarea "*"
type textarea "Arro"
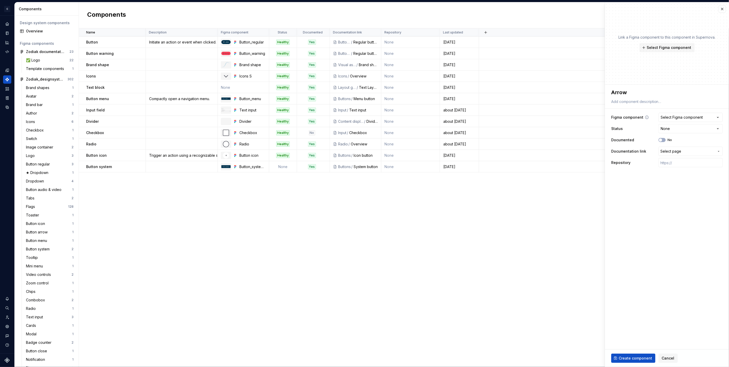
type textarea "*"
type textarea "Arr"
type textarea "*"
type textarea "Ar"
type textarea "*"
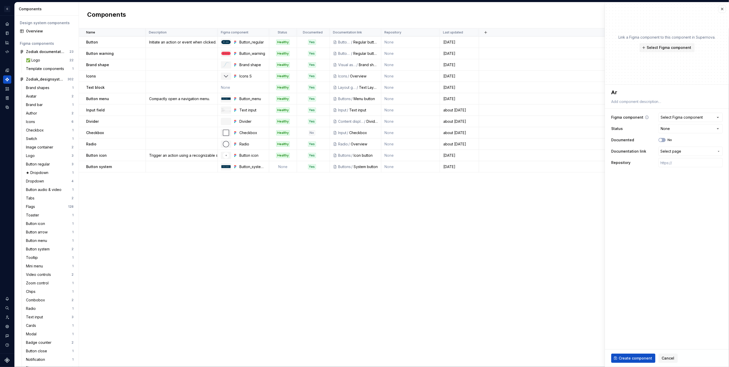
type textarea "A"
type textarea "*"
type textarea "B"
type textarea "*"
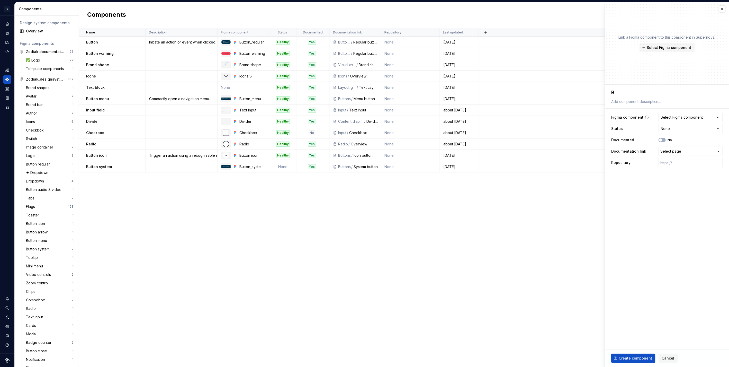
type textarea "Bu"
type textarea "*"
type textarea "But"
type textarea "*"
type textarea "Butt"
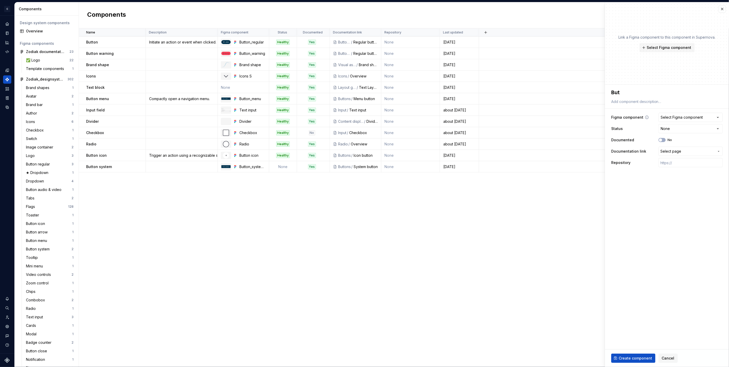
type textarea "*"
type textarea "Butto"
type textarea "*"
type textarea "Button"
type textarea "*"
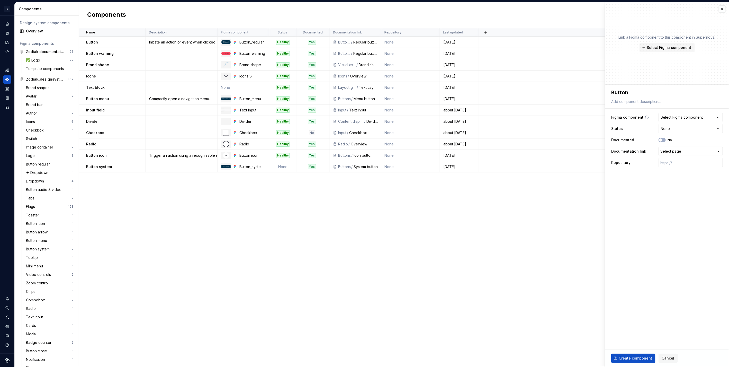
type textarea "Button"
type textarea "*"
type textarea "Button a"
type textarea "*"
type textarea "Button ar"
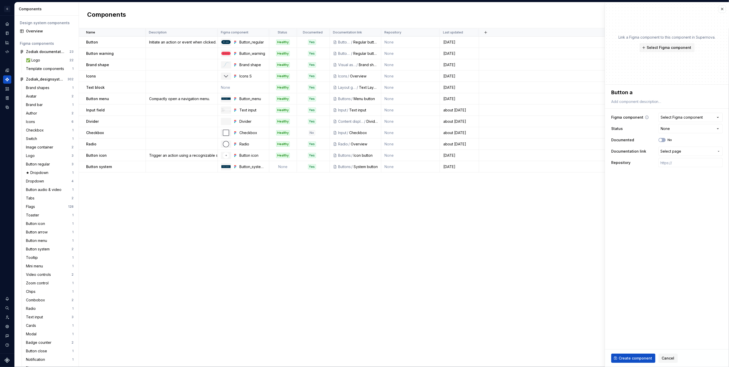
type textarea "*"
type textarea "Button arr"
type textarea "*"
type textarea "Button arro"
type textarea "*"
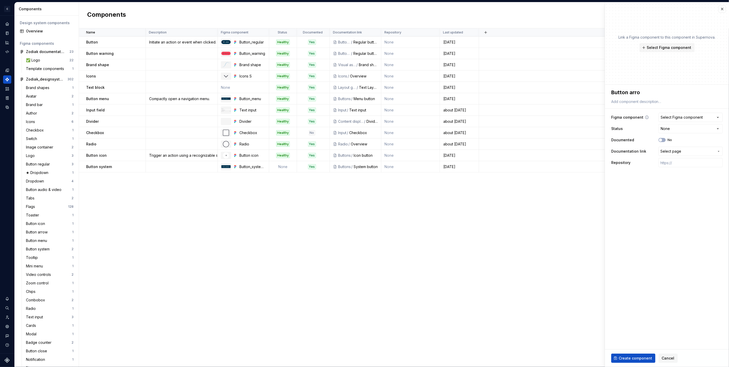
type textarea "Button arrow"
type textarea "*"
type textarea "Button arrow"
click at [680, 116] on div "Select Figma component" at bounding box center [682, 117] width 42 height 5
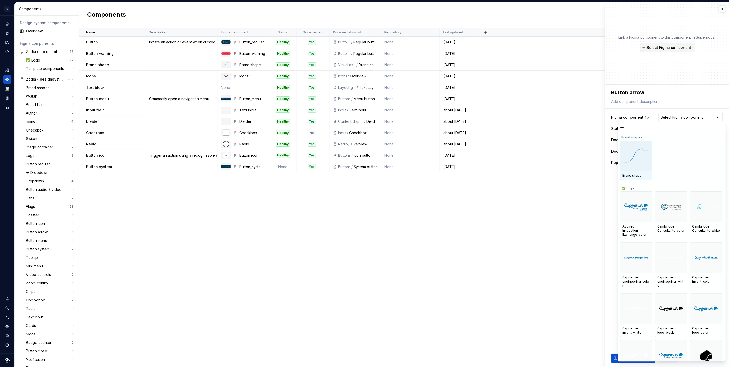
type input "****"
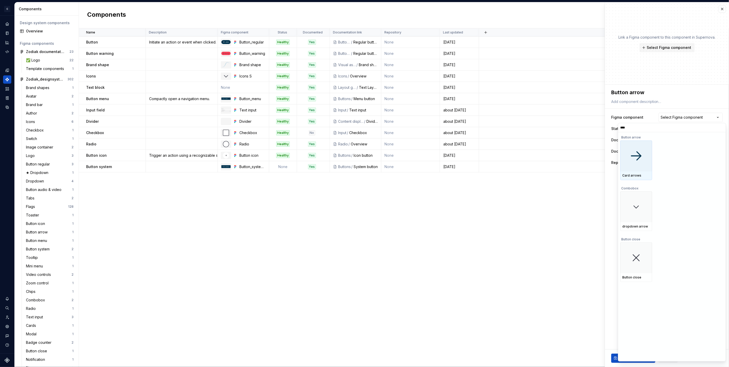
click at [642, 165] on div at bounding box center [636, 155] width 32 height 31
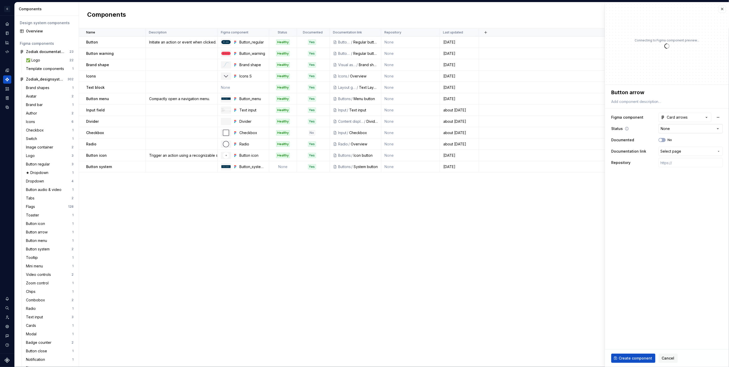
type textarea "*"
click at [683, 130] on html "C Capgemini G Design system data Components Design system components Overview F…" at bounding box center [364, 183] width 729 height 367
select select "**********"
click at [665, 140] on button "No" at bounding box center [662, 140] width 7 height 4
type textarea "*"
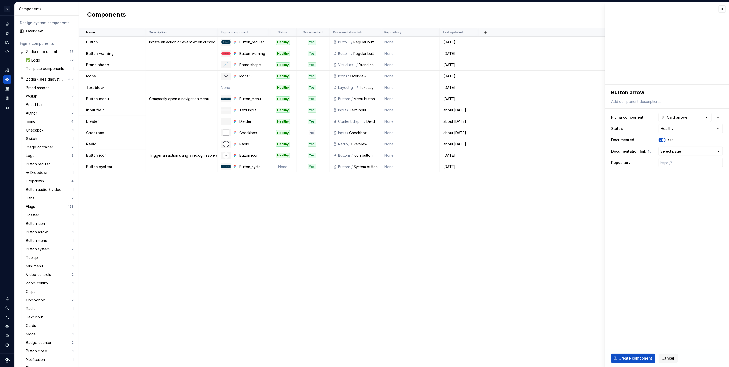
click at [670, 155] on button "Select page" at bounding box center [691, 151] width 64 height 9
type input "arrow"
click at [685, 188] on div "Arrow button" at bounding box center [683, 188] width 86 height 5
click at [628, 356] on span "Create component" at bounding box center [635, 357] width 33 height 5
type textarea "*"
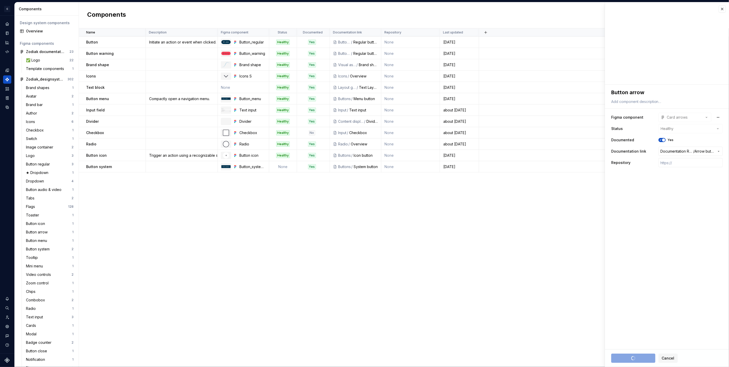
type textarea "*"
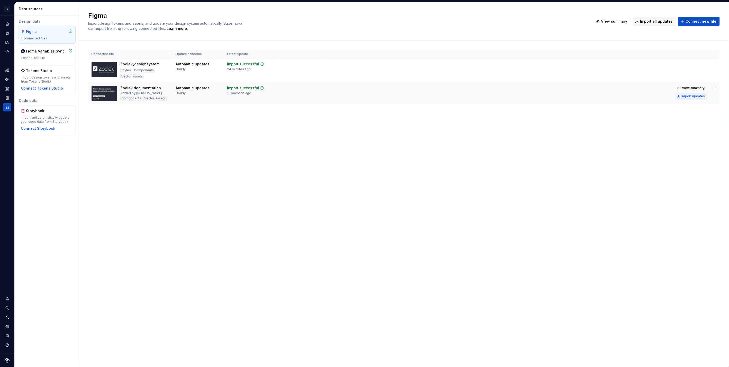
click at [686, 96] on div "Import updates" at bounding box center [693, 96] width 23 height 4
